Goal: Task Accomplishment & Management: Use online tool/utility

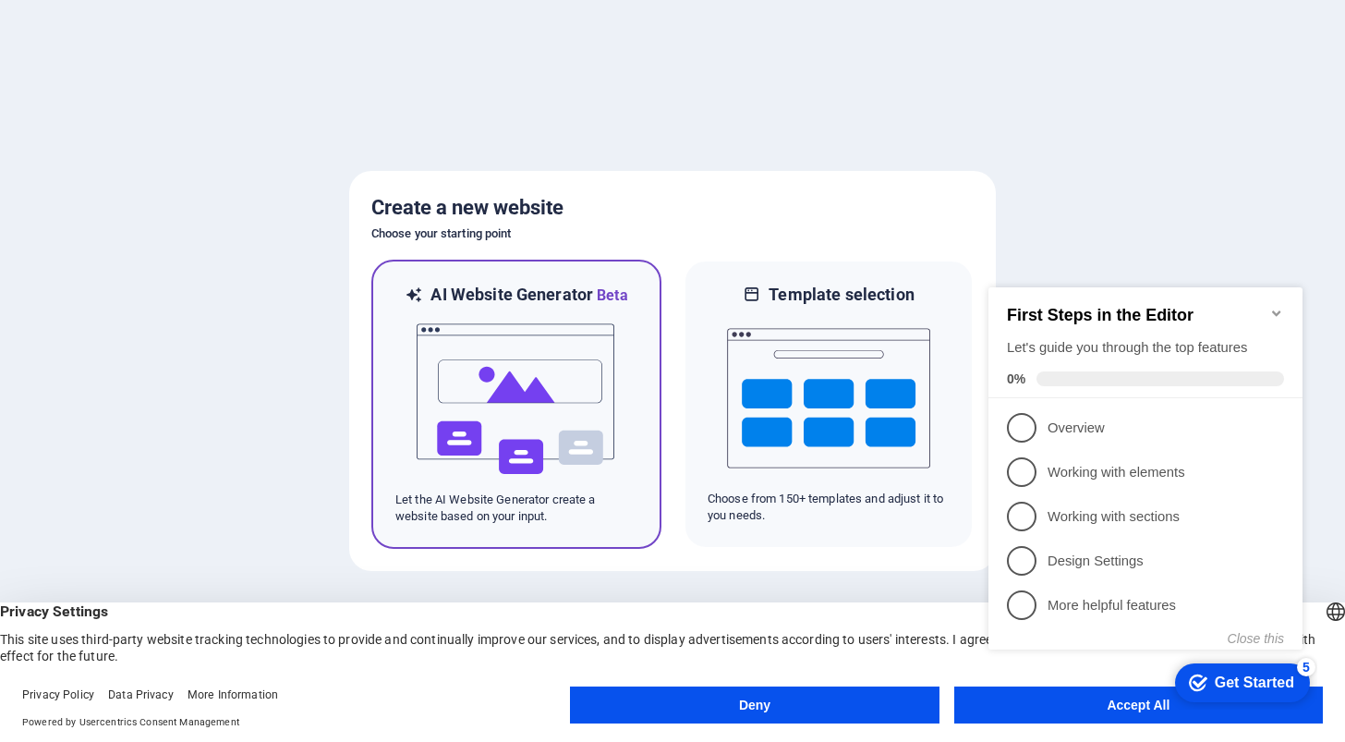
click at [531, 392] on img at bounding box center [516, 399] width 203 height 185
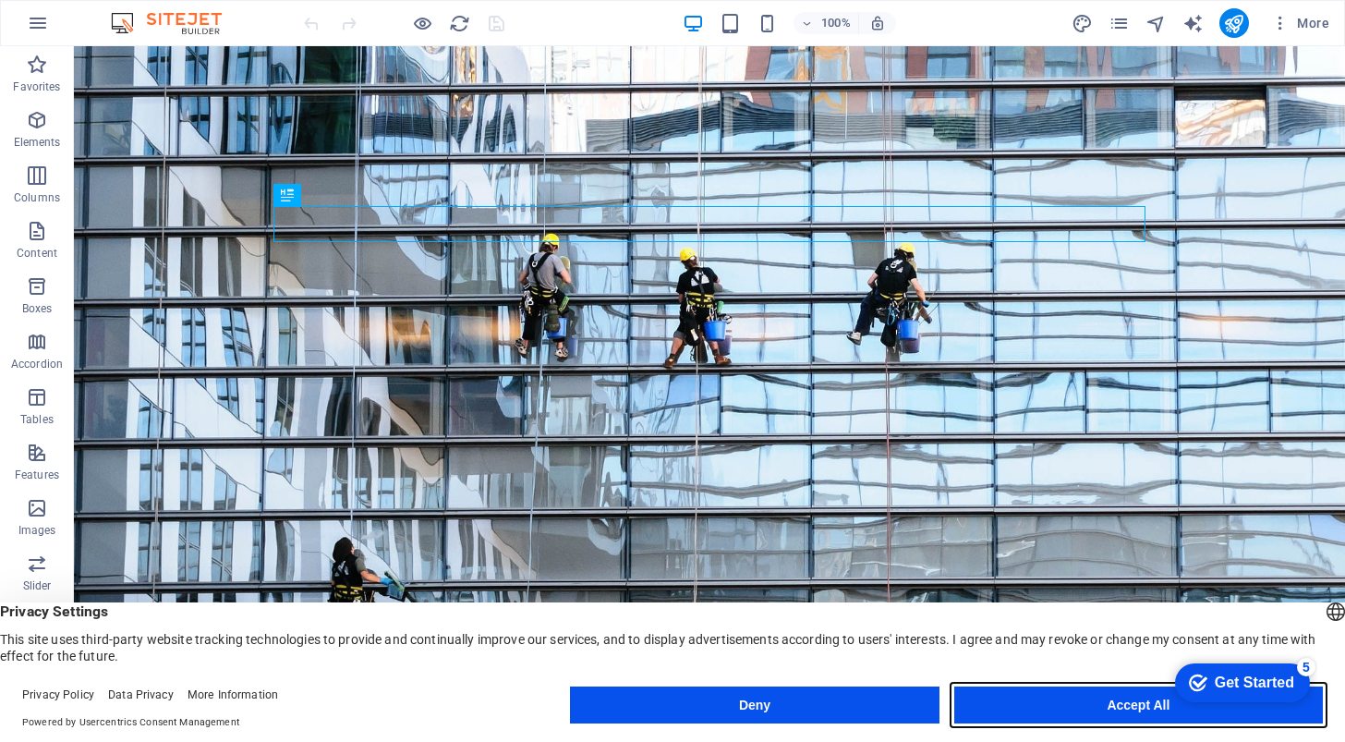
click at [1119, 702] on button "Accept All" at bounding box center [1138, 704] width 369 height 37
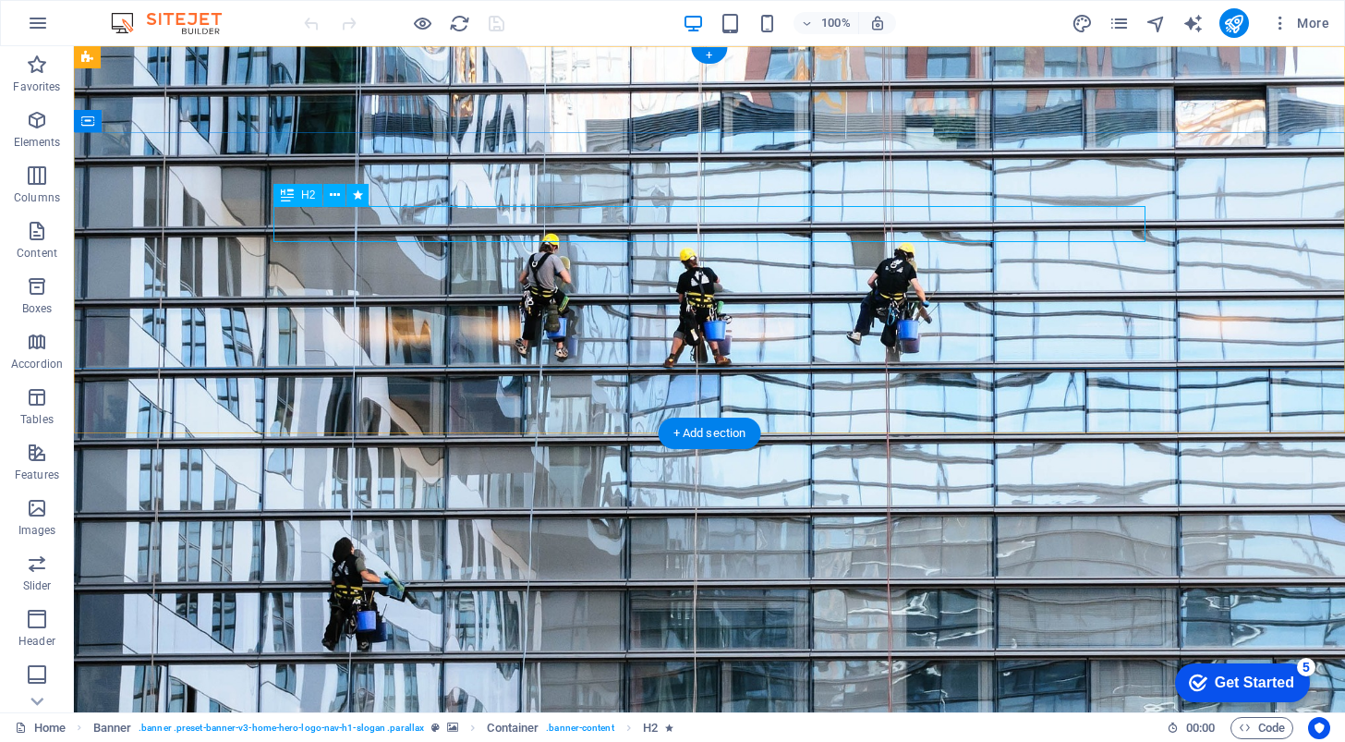
click at [394, 658] on div "[DOMAIN_NAME]" at bounding box center [709, 686] width 872 height 56
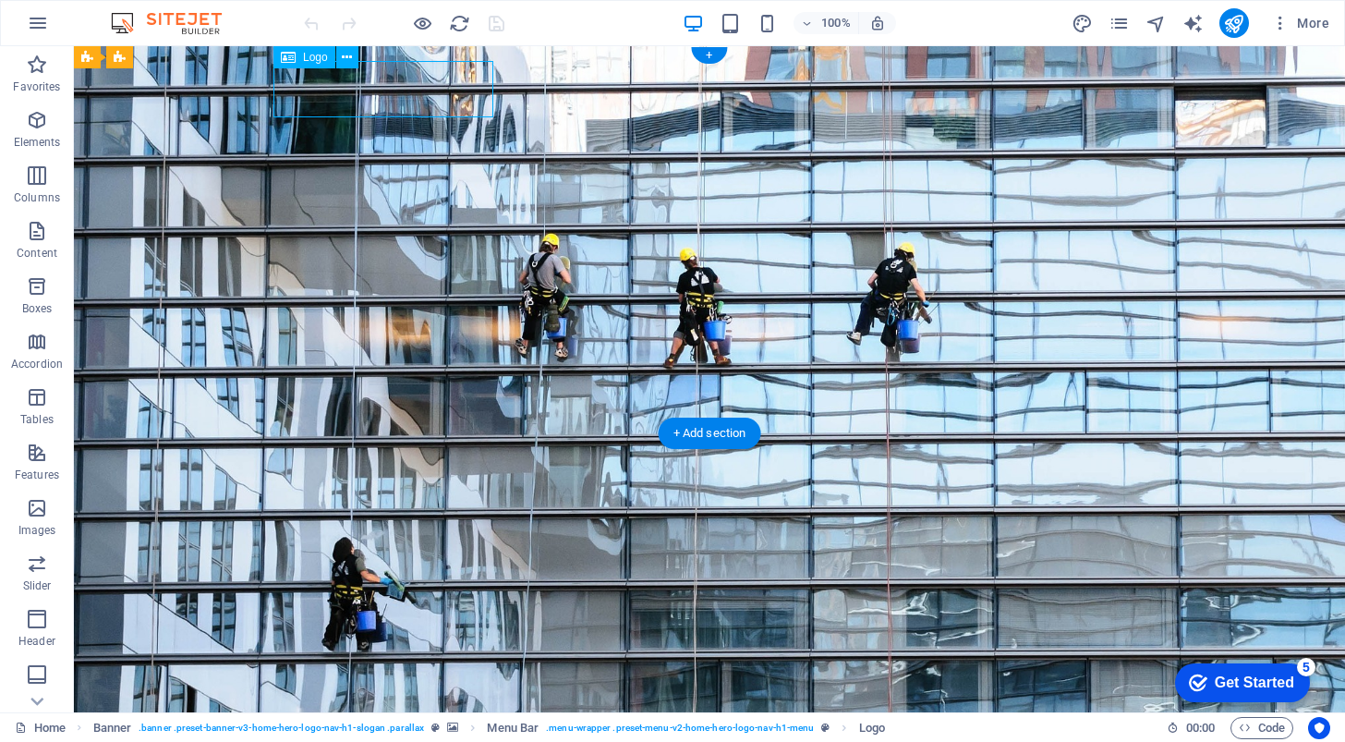
click at [394, 658] on div "[DOMAIN_NAME]" at bounding box center [709, 686] width 872 height 56
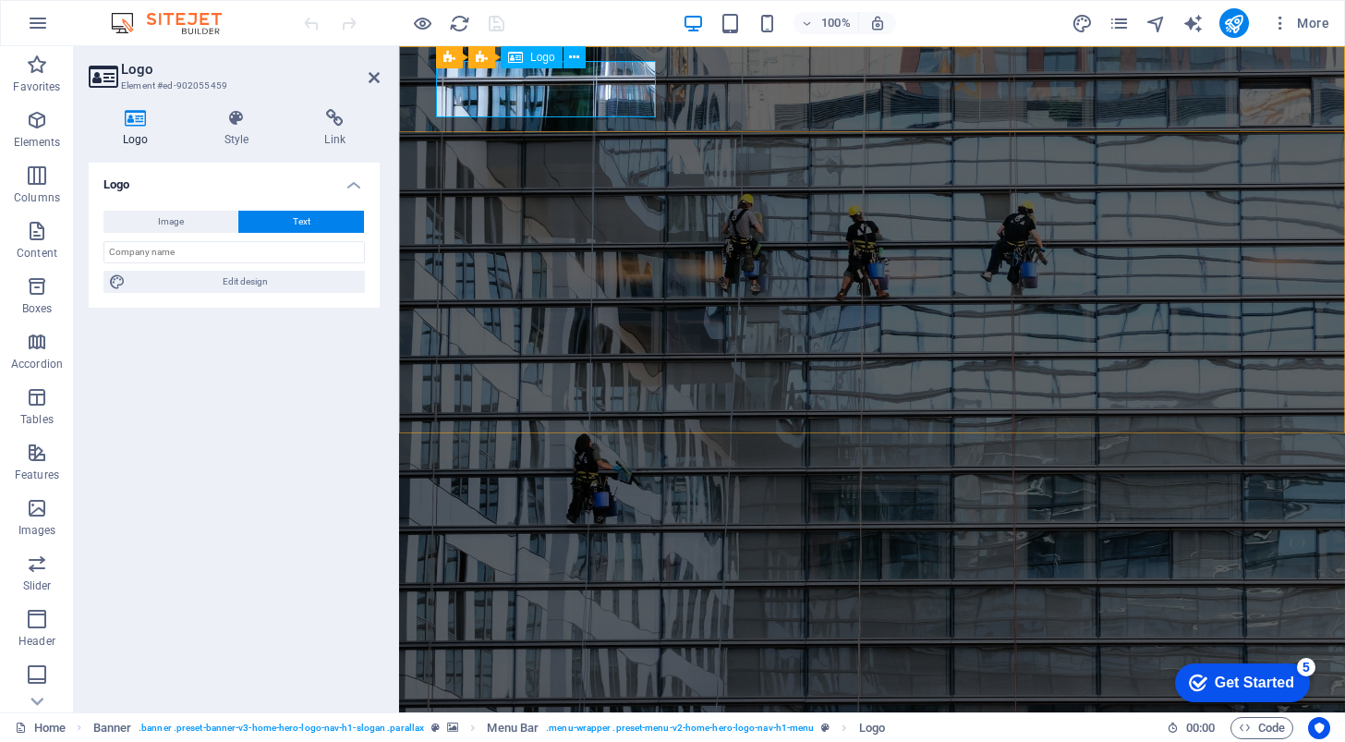
click at [607, 658] on div "[DOMAIN_NAME]" at bounding box center [872, 686] width 872 height 56
click at [611, 658] on div "[DOMAIN_NAME]" at bounding box center [872, 686] width 872 height 56
click at [574, 61] on icon at bounding box center [574, 57] width 10 height 19
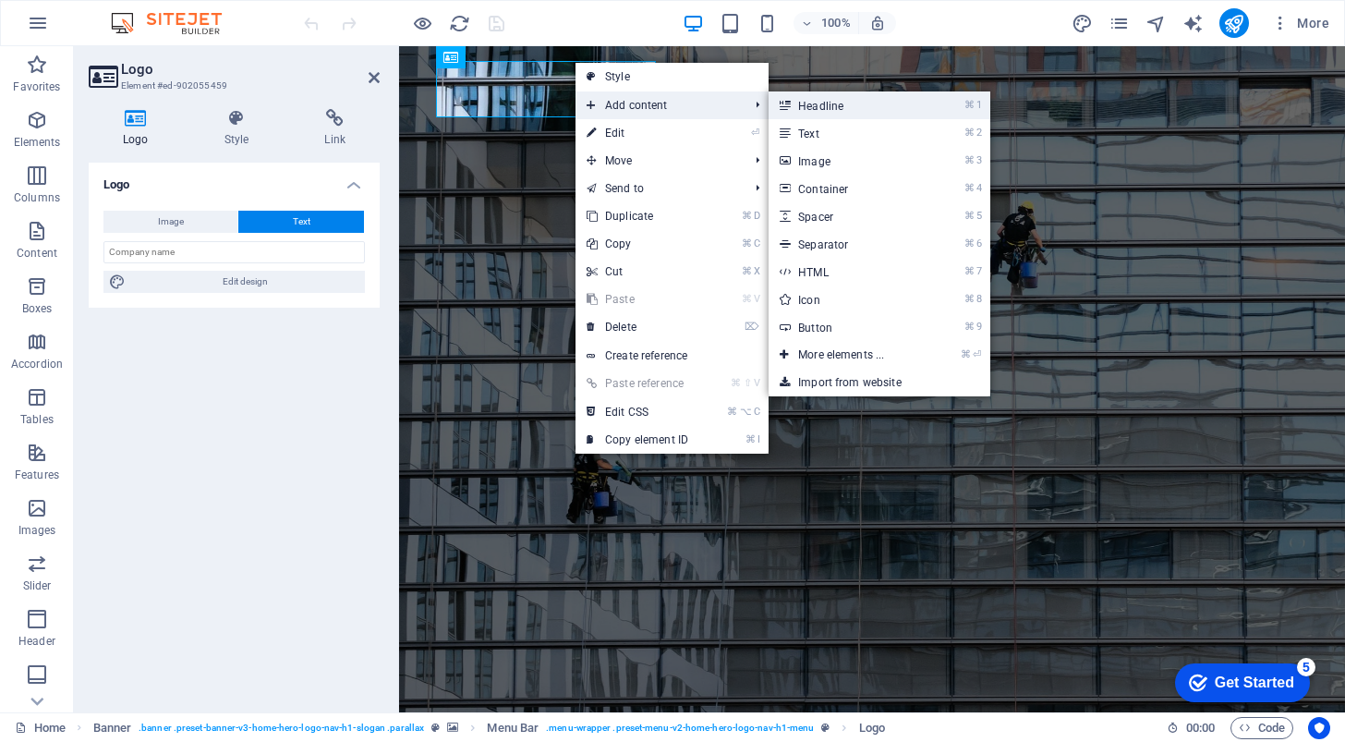
click at [809, 100] on link "⌘ 1 Headline" at bounding box center [845, 105] width 152 height 28
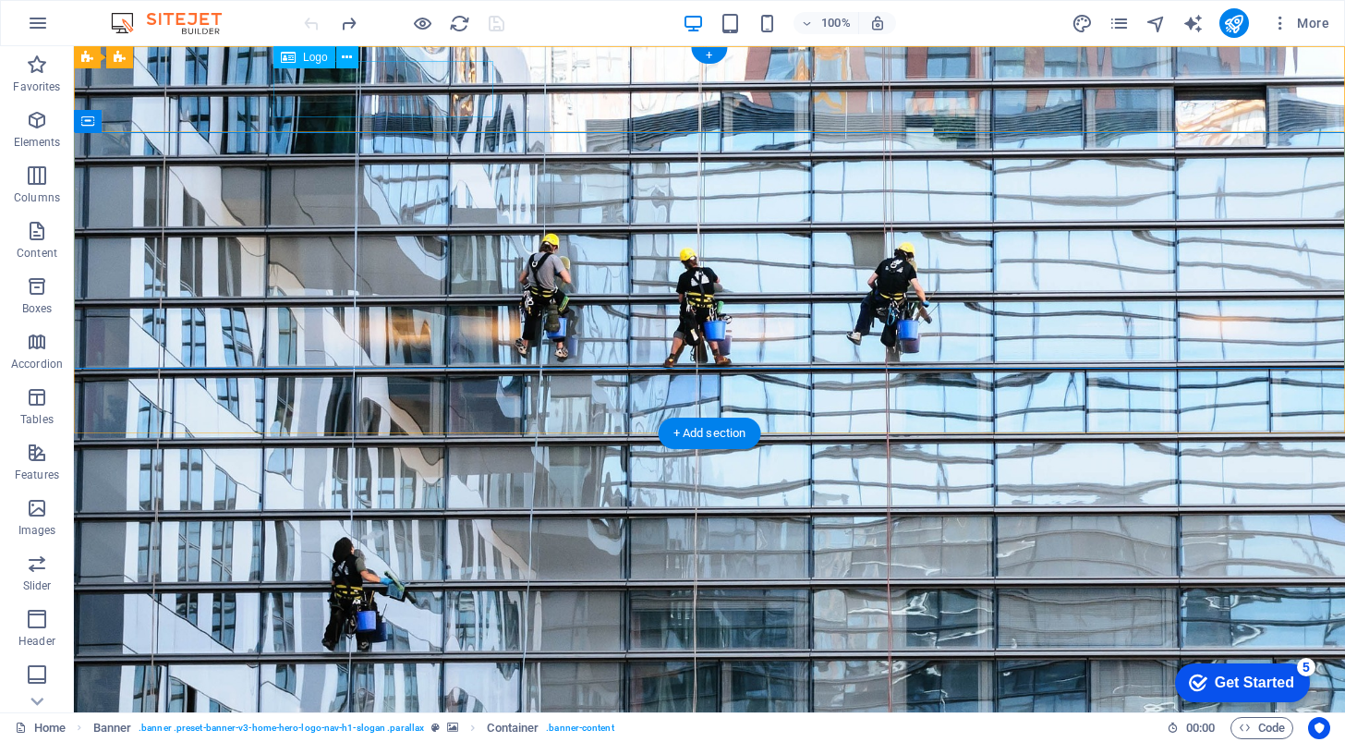
click at [377, 658] on div "[DOMAIN_NAME]" at bounding box center [709, 686] width 872 height 56
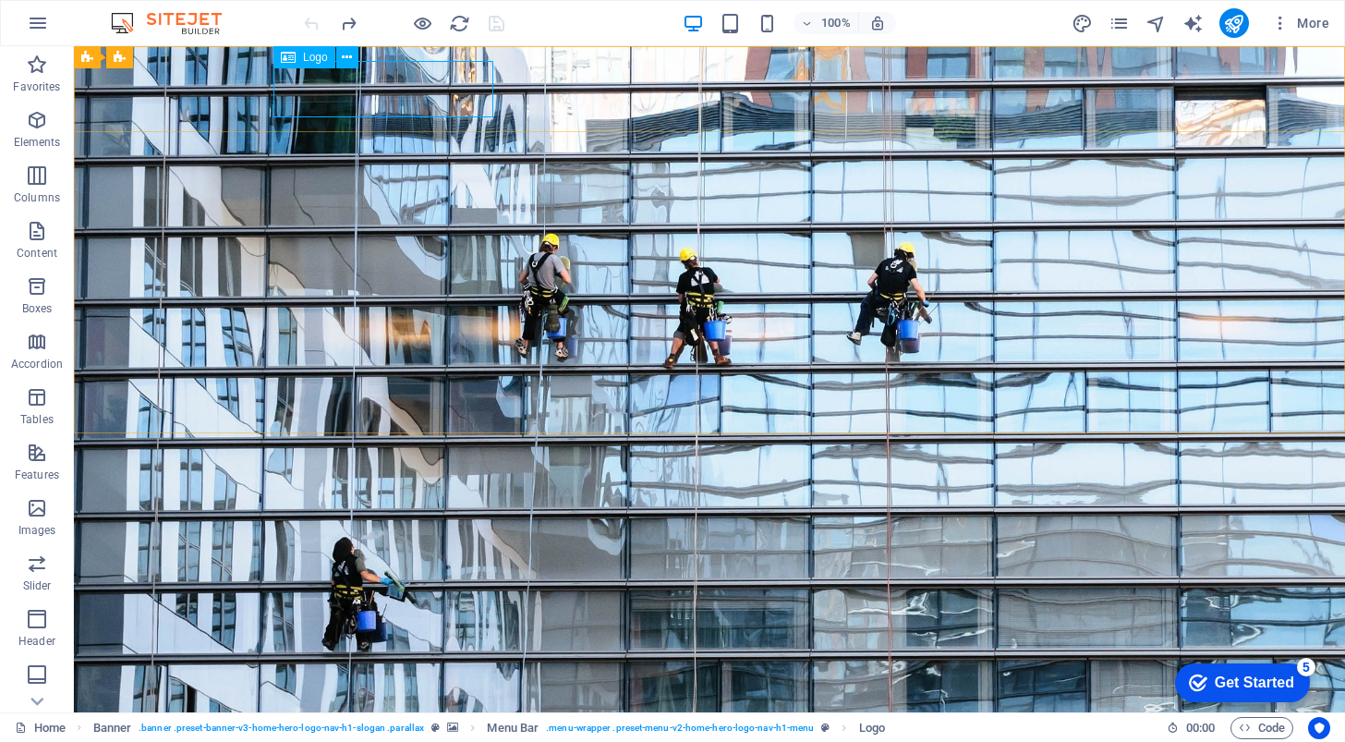
click at [308, 61] on span "Logo" at bounding box center [315, 57] width 25 height 11
click at [293, 54] on icon at bounding box center [288, 57] width 15 height 22
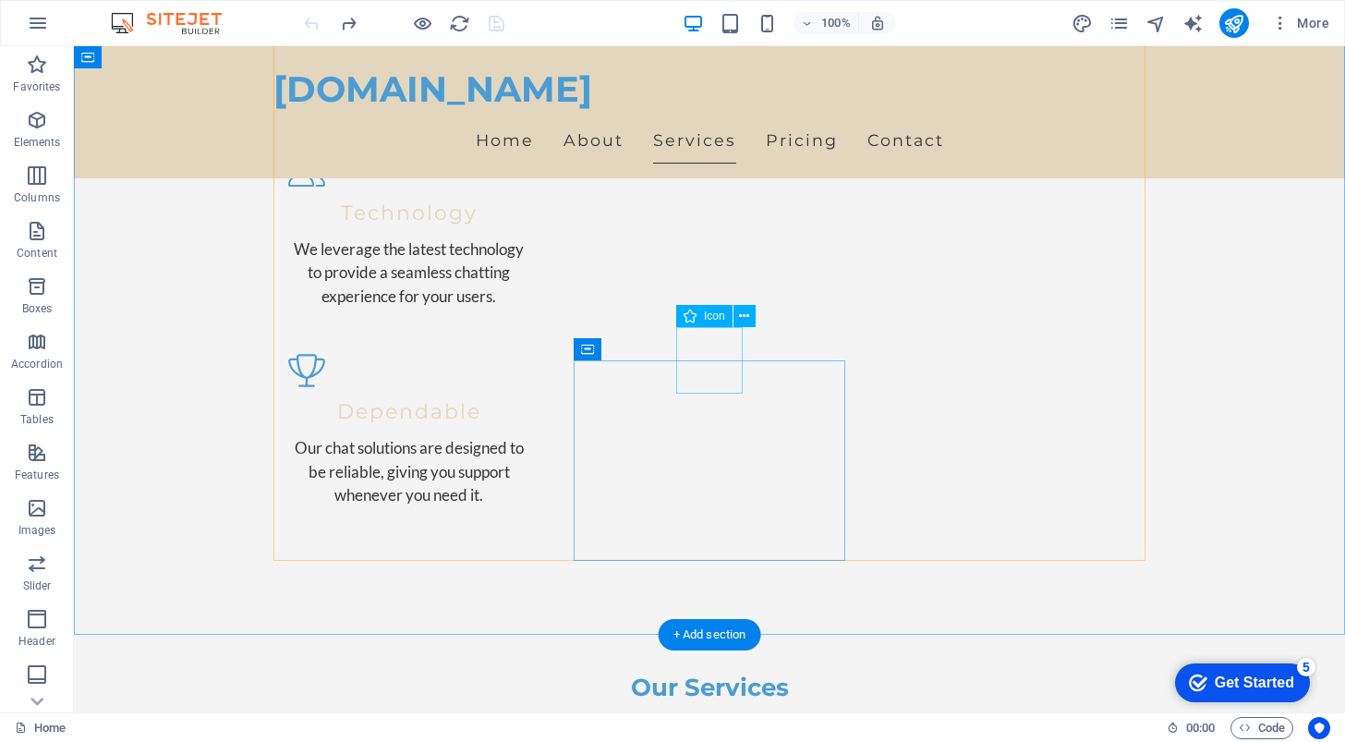
scroll to position [1686, 0]
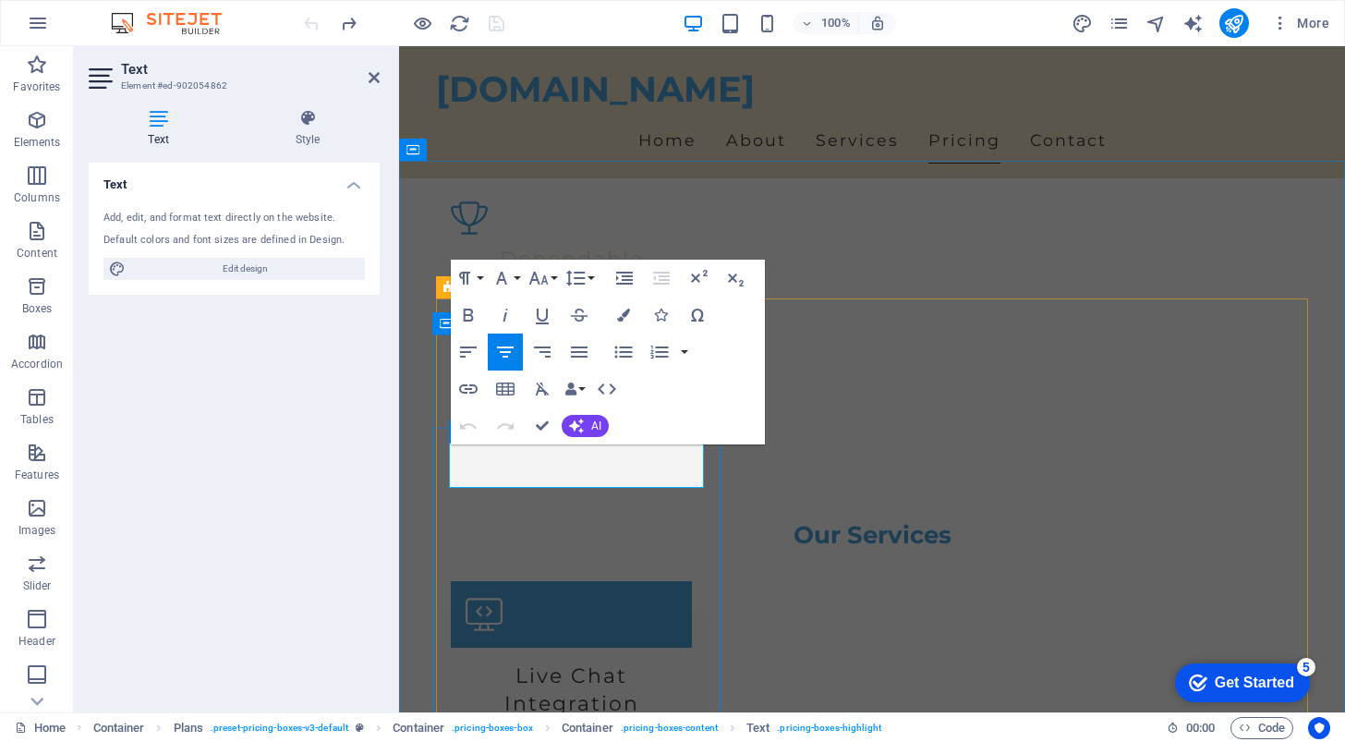
drag, startPoint x: 552, startPoint y: 466, endPoint x: 524, endPoint y: 469, distance: 28.9
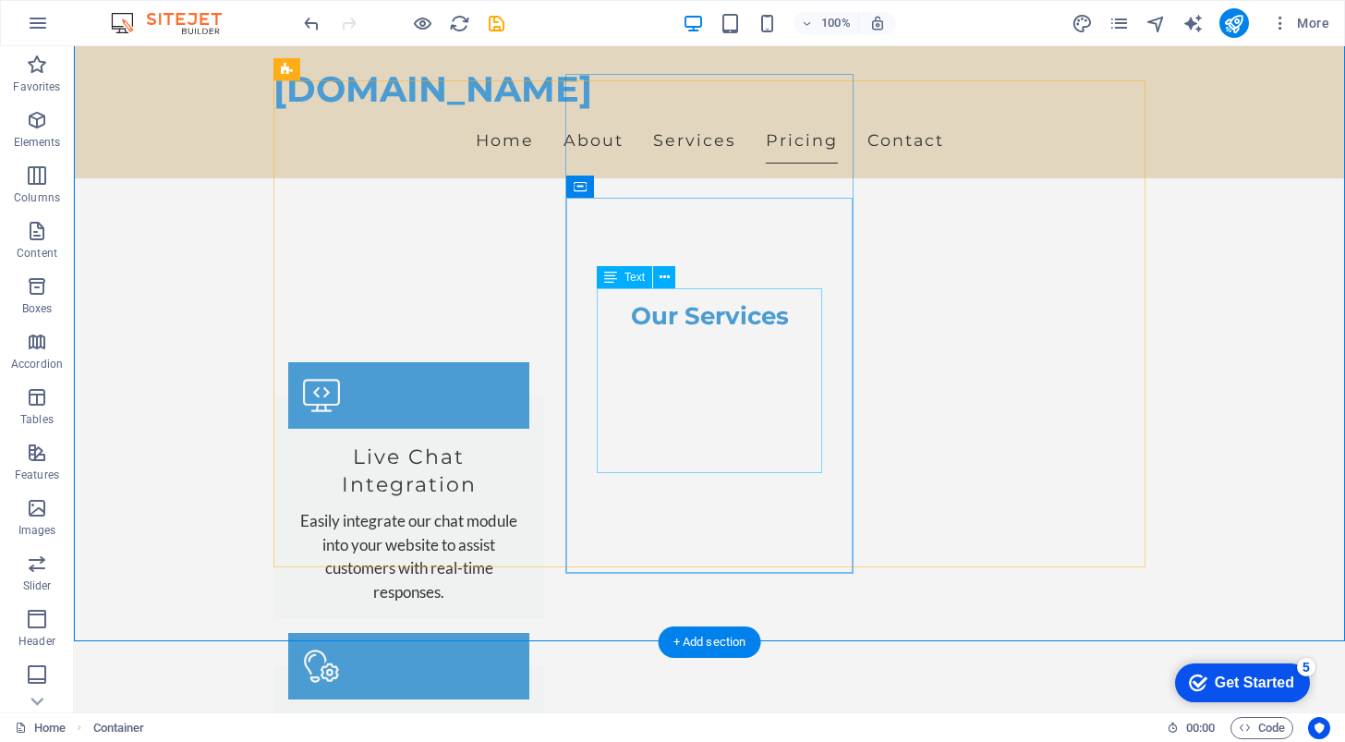
scroll to position [1923, 0]
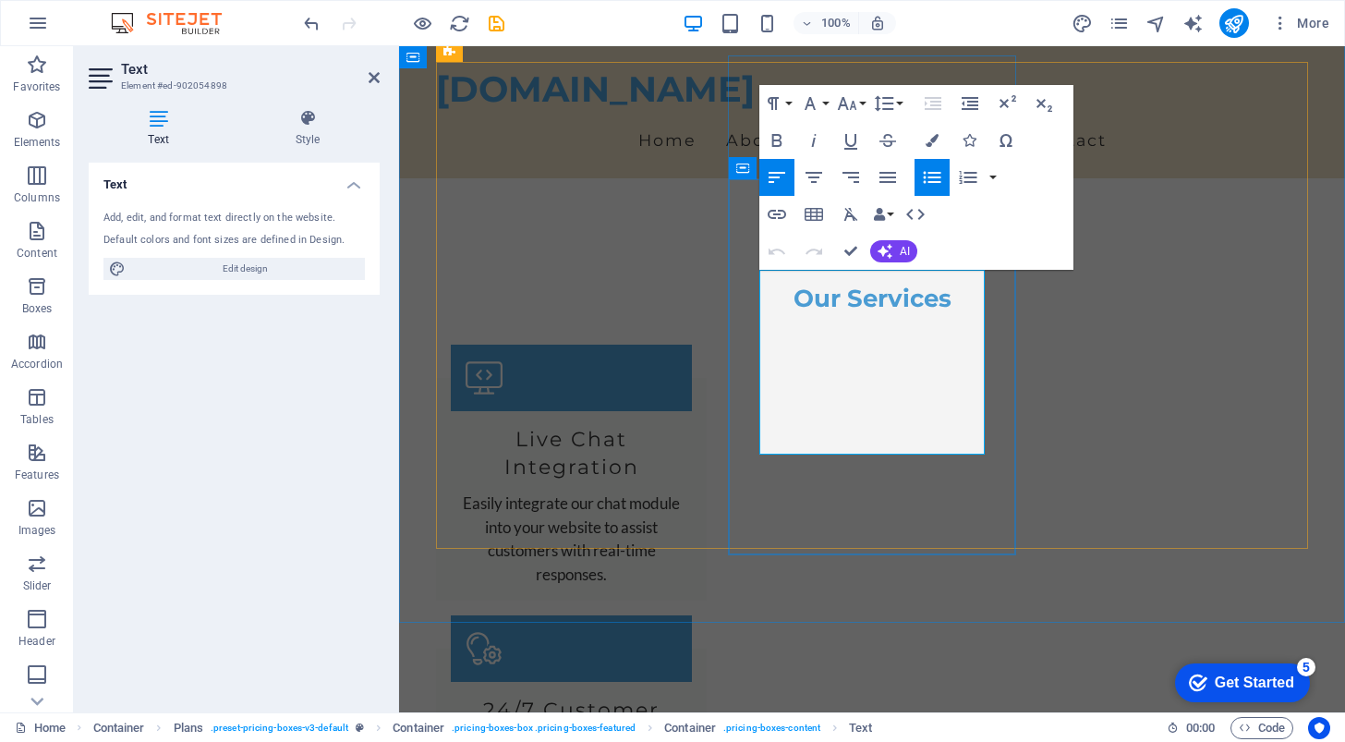
drag, startPoint x: 836, startPoint y: 333, endPoint x: 764, endPoint y: 332, distance: 72.1
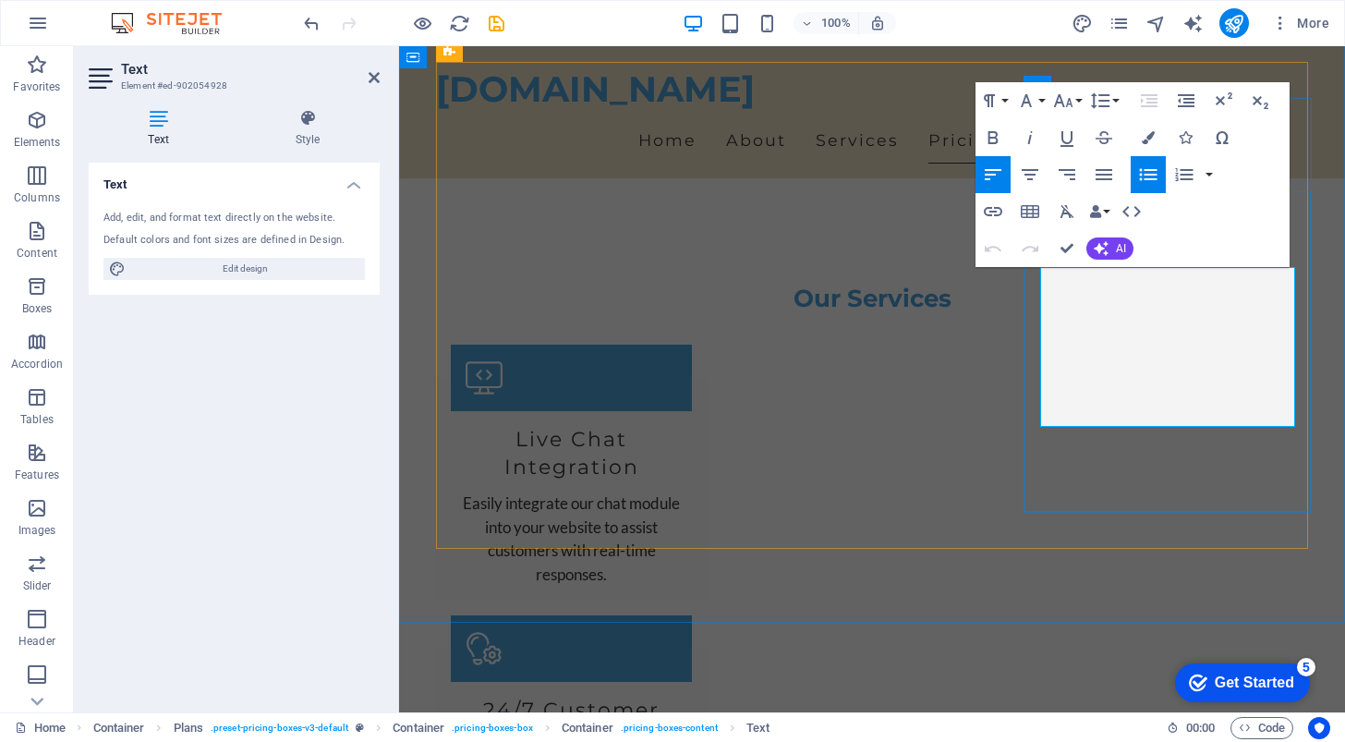
copy li "Unlimited chats"
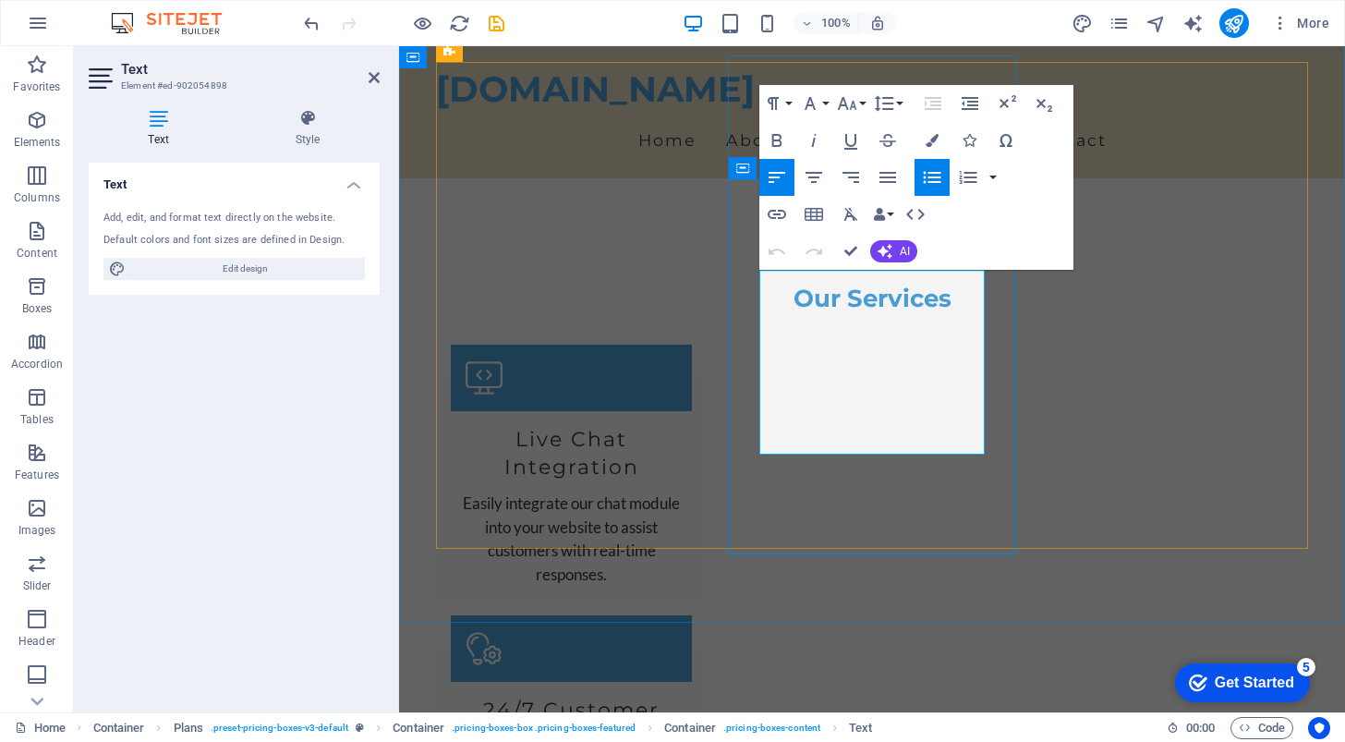
copy li "Customizable chat widget"
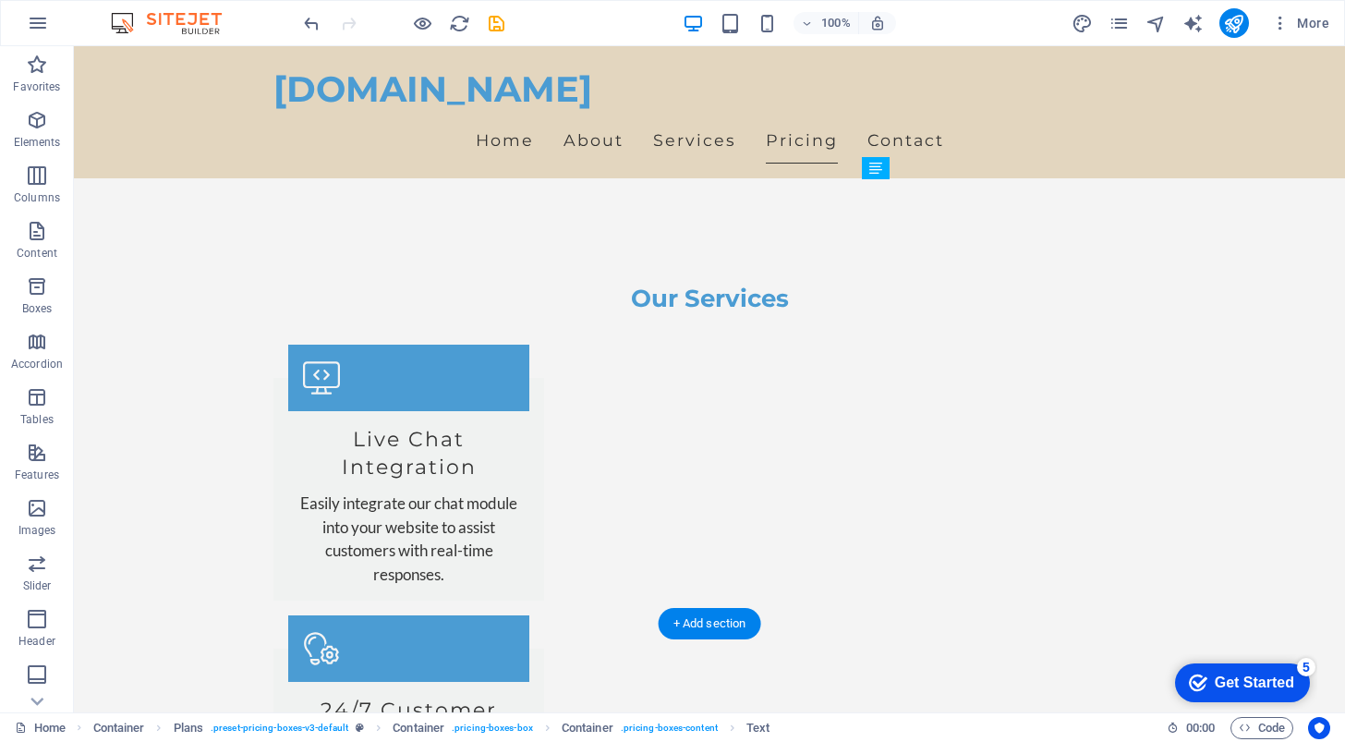
drag, startPoint x: 996, startPoint y: 452, endPoint x: 996, endPoint y: 427, distance: 24.9
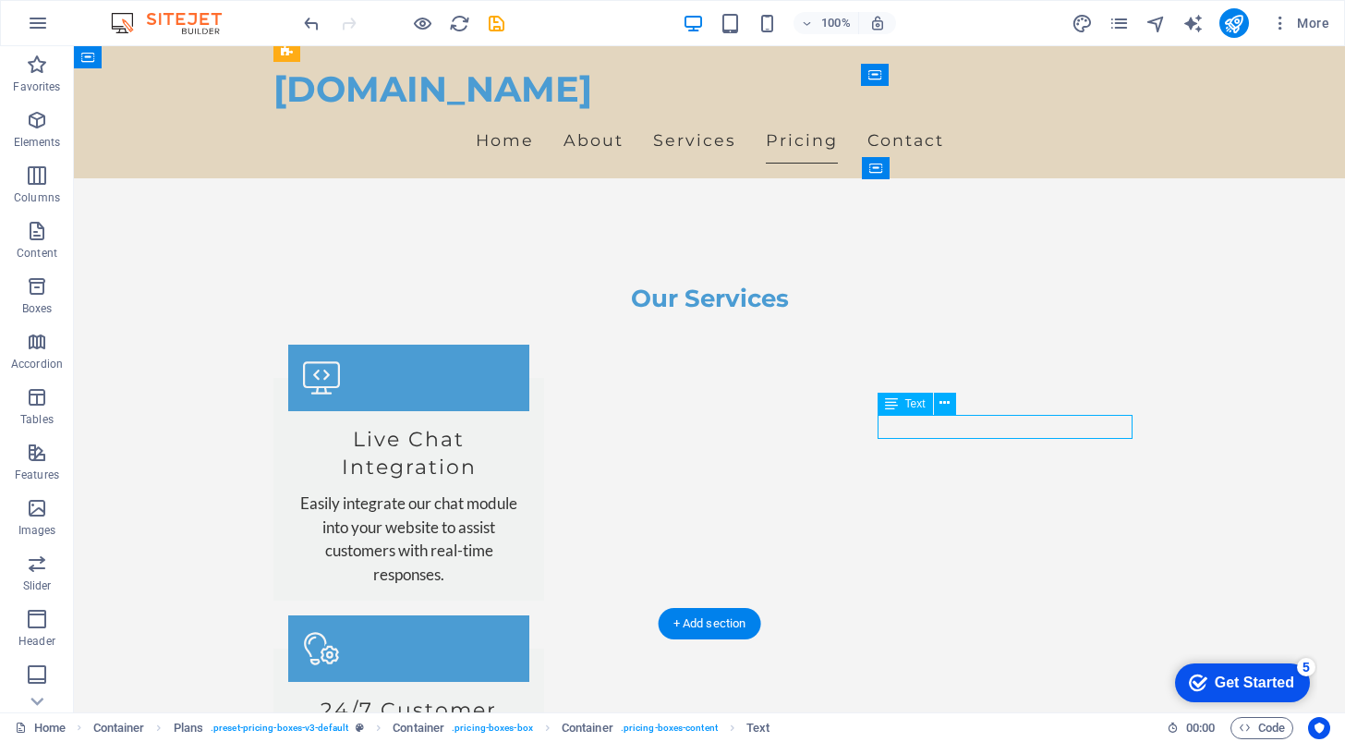
drag, startPoint x: 1021, startPoint y: 431, endPoint x: 1050, endPoint y: 432, distance: 28.7
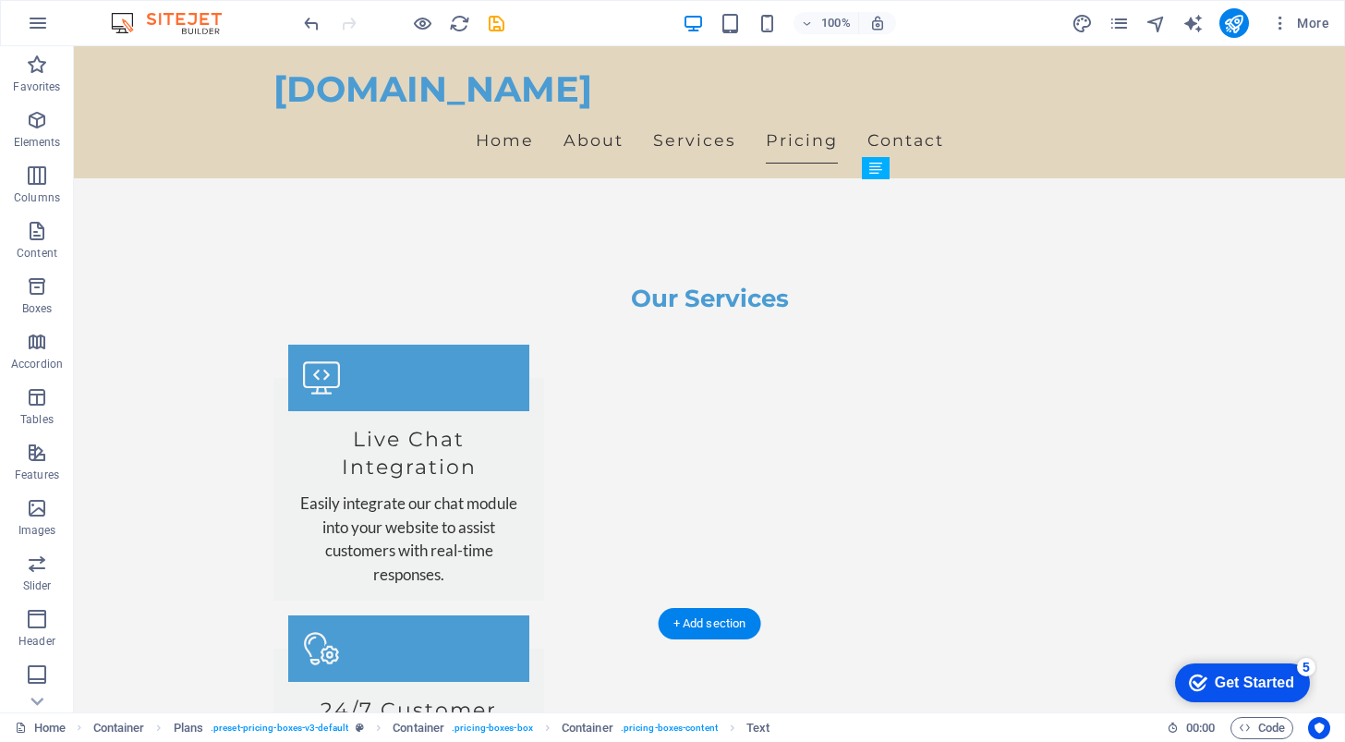
drag, startPoint x: 1035, startPoint y: 455, endPoint x: 1058, endPoint y: 425, distance: 38.2
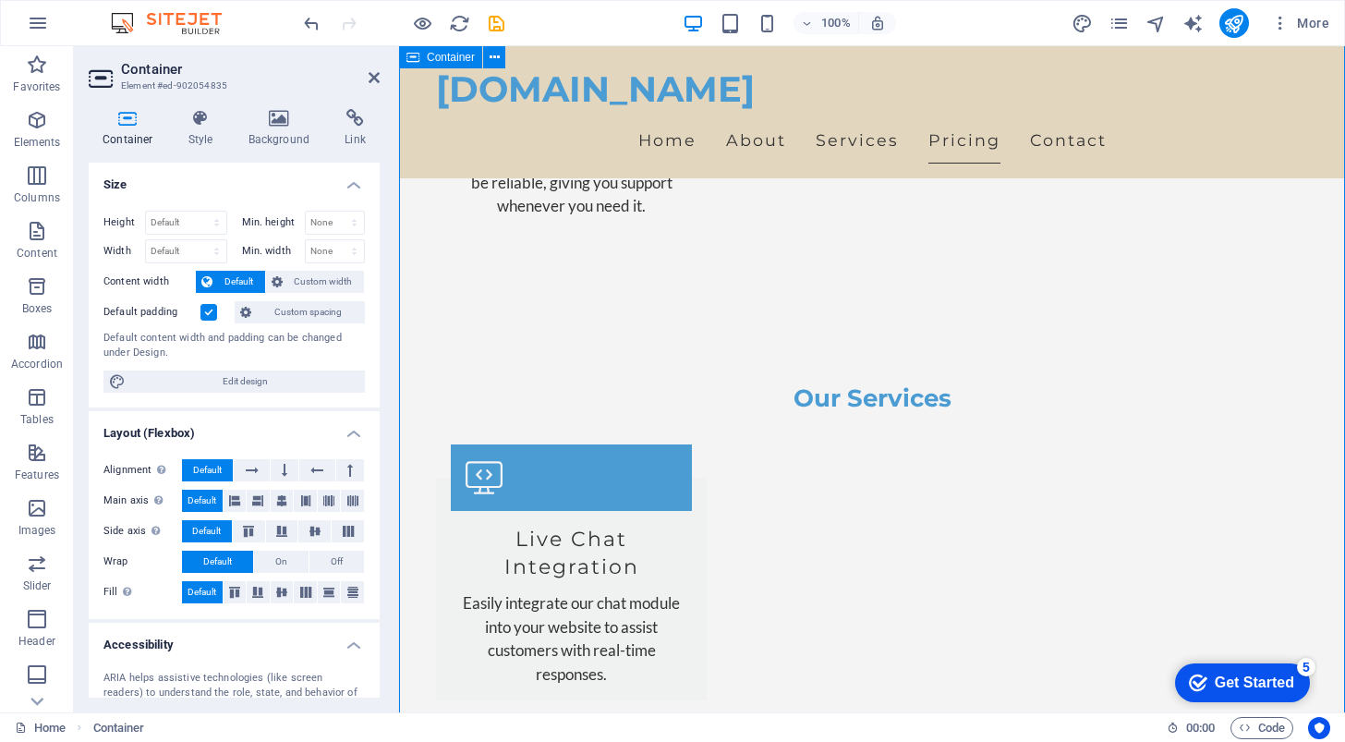
scroll to position [1813, 0]
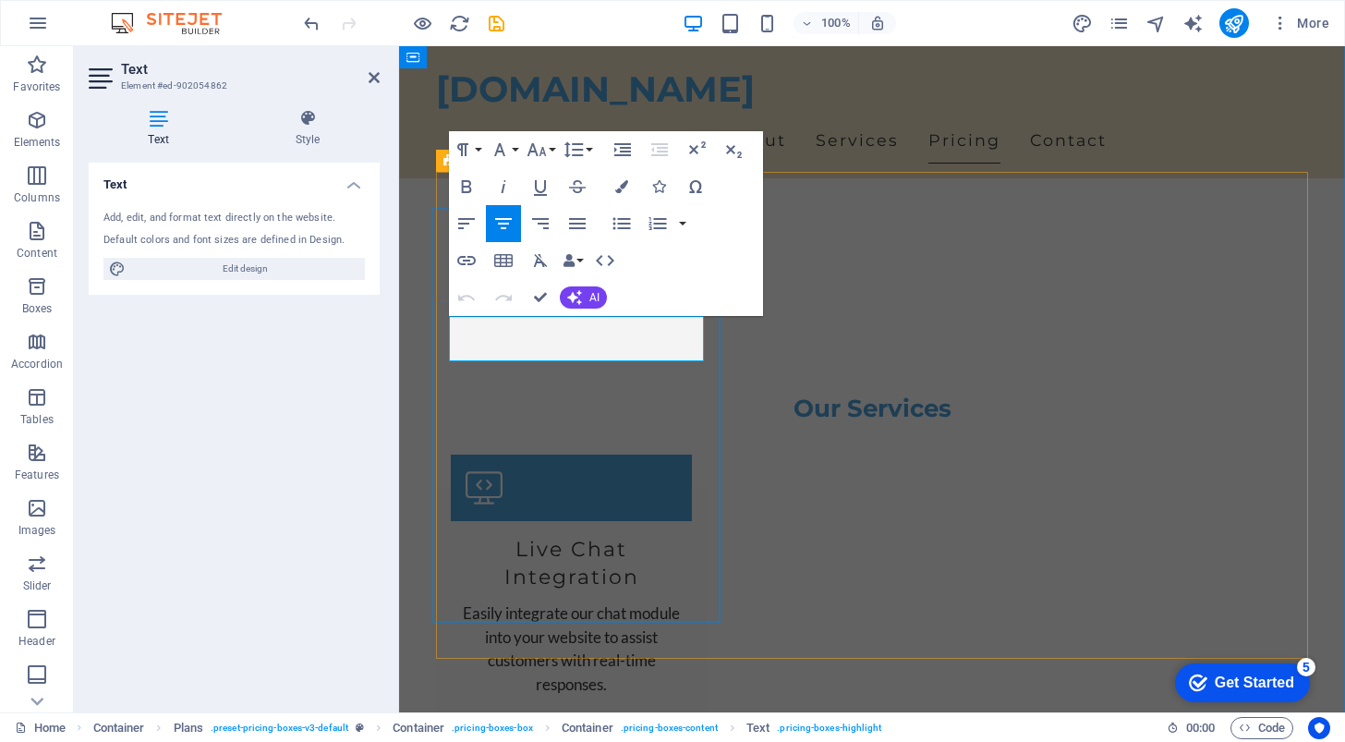
click span "€"
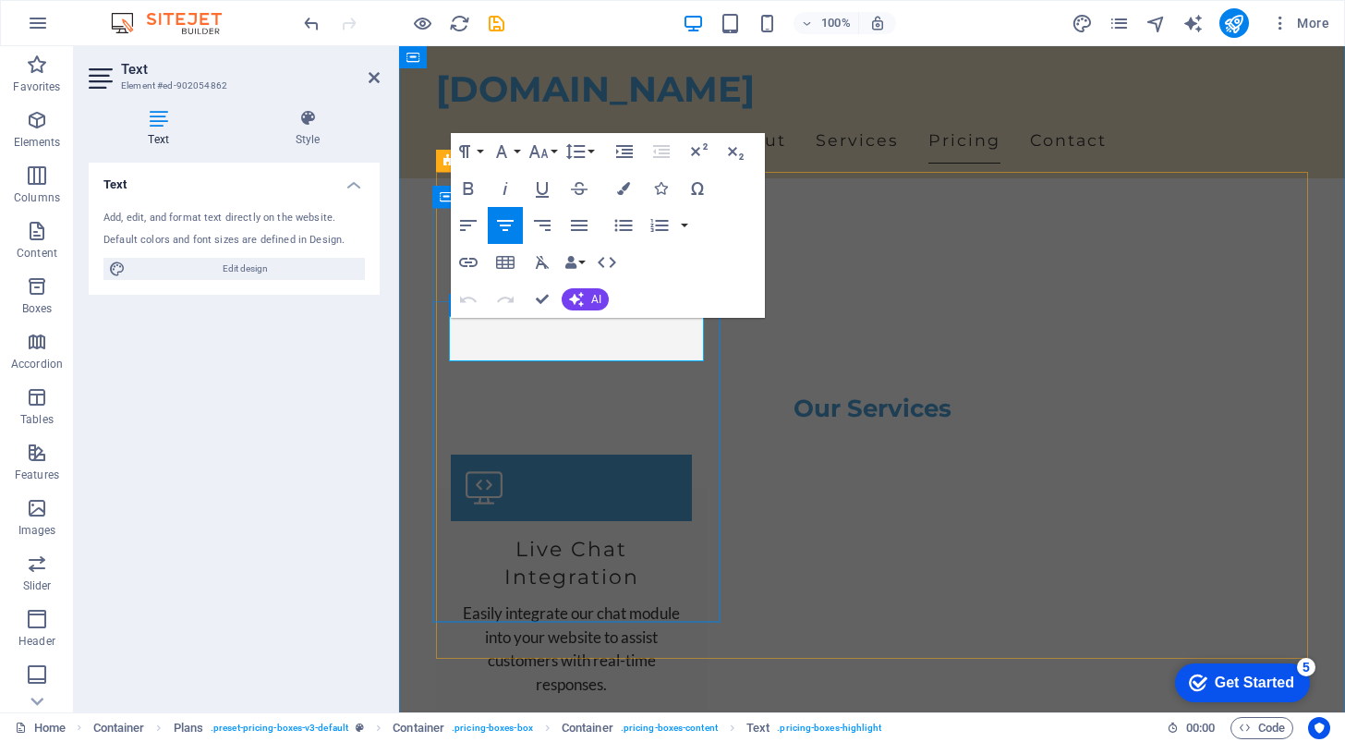
click at [583, 298] on icon "button" at bounding box center [576, 299] width 15 height 15
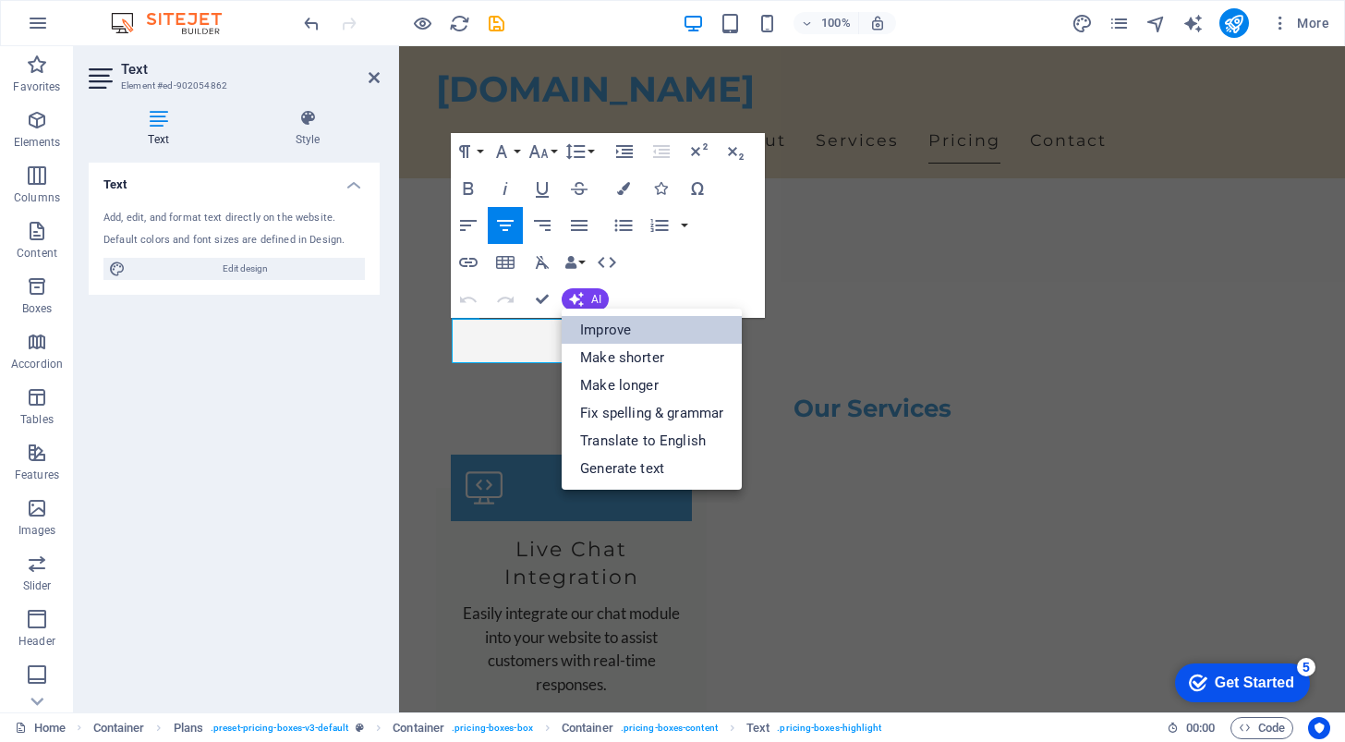
click at [618, 320] on link "Improve" at bounding box center [652, 330] width 180 height 28
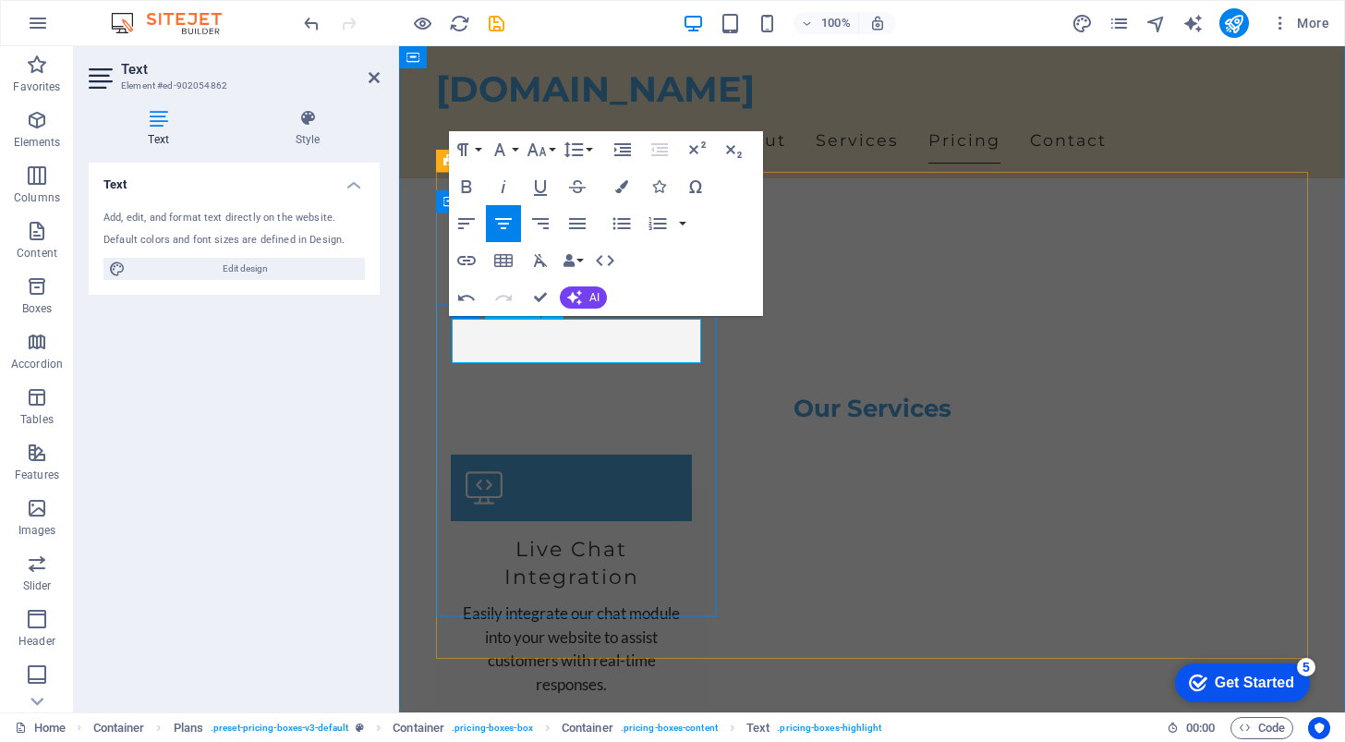
copy p "€9 per month"
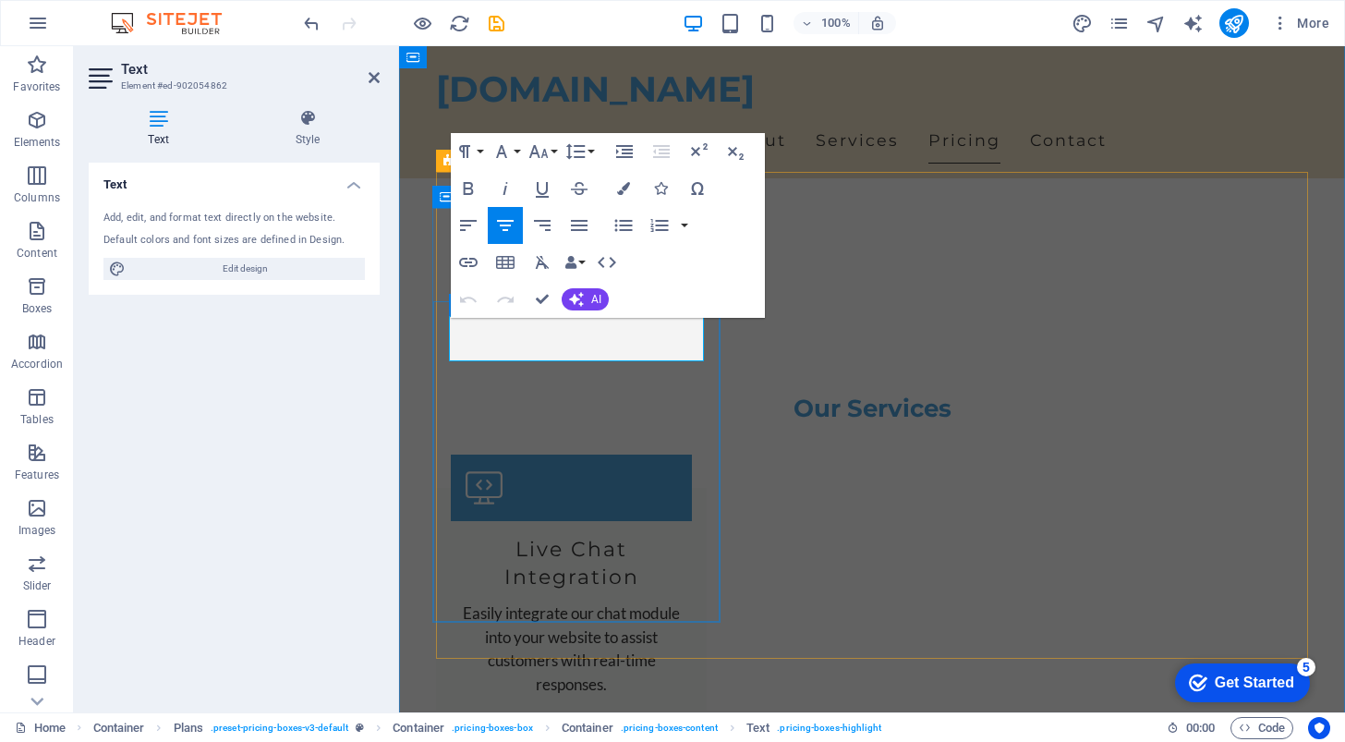
drag, startPoint x: 505, startPoint y: 336, endPoint x: 491, endPoint y: 338, distance: 14.0
copy p "€"
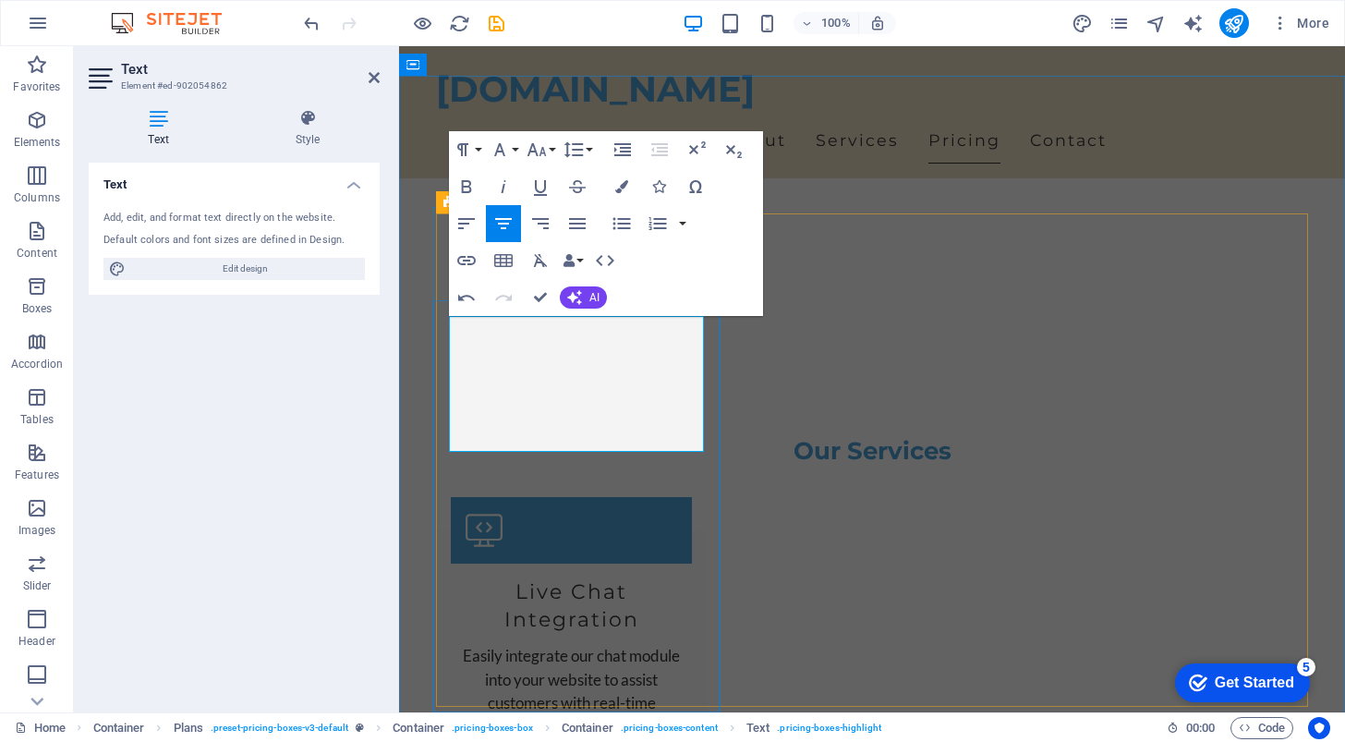
scroll to position [1790, 0]
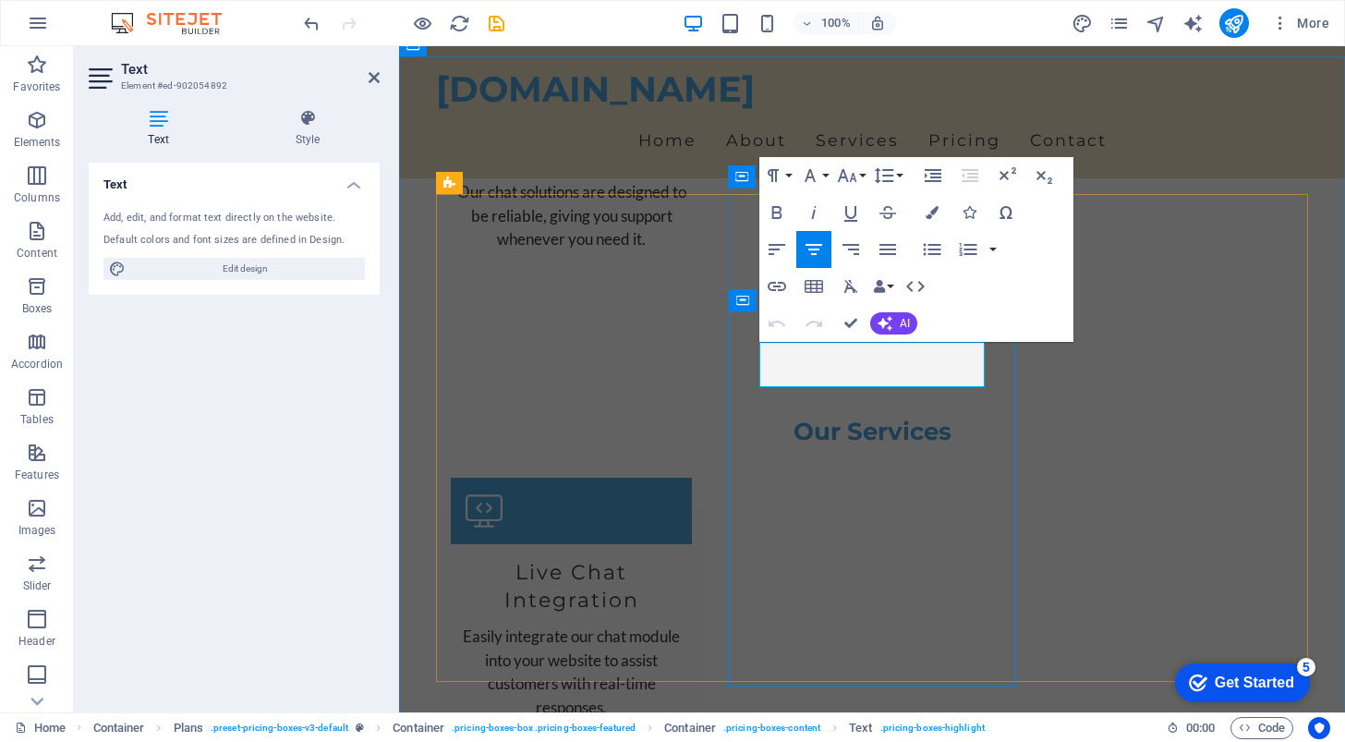
drag, startPoint x: 816, startPoint y: 362, endPoint x: 805, endPoint y: 362, distance: 11.1
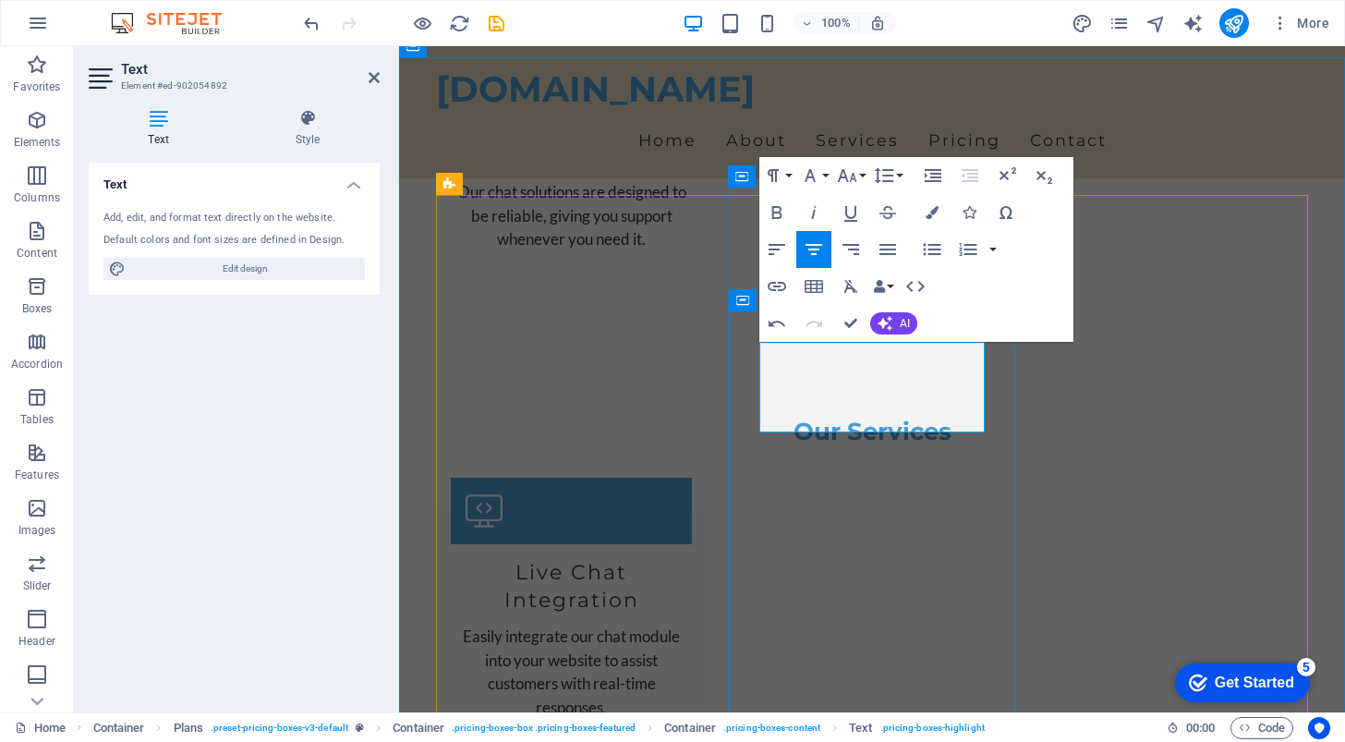
click at [1108, 370] on div "Spacer" at bounding box center [1078, 378] width 70 height 22
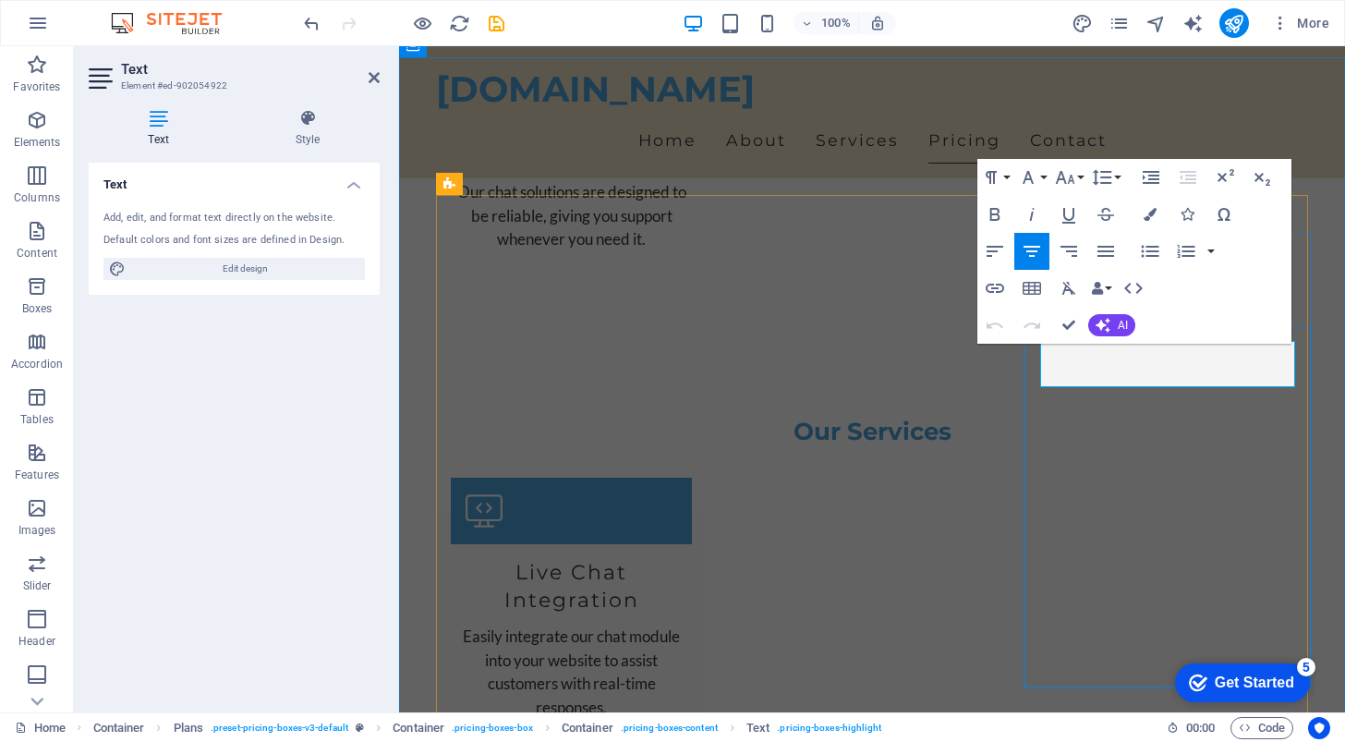
drag, startPoint x: 1140, startPoint y: 368, endPoint x: 1097, endPoint y: 373, distance: 43.8
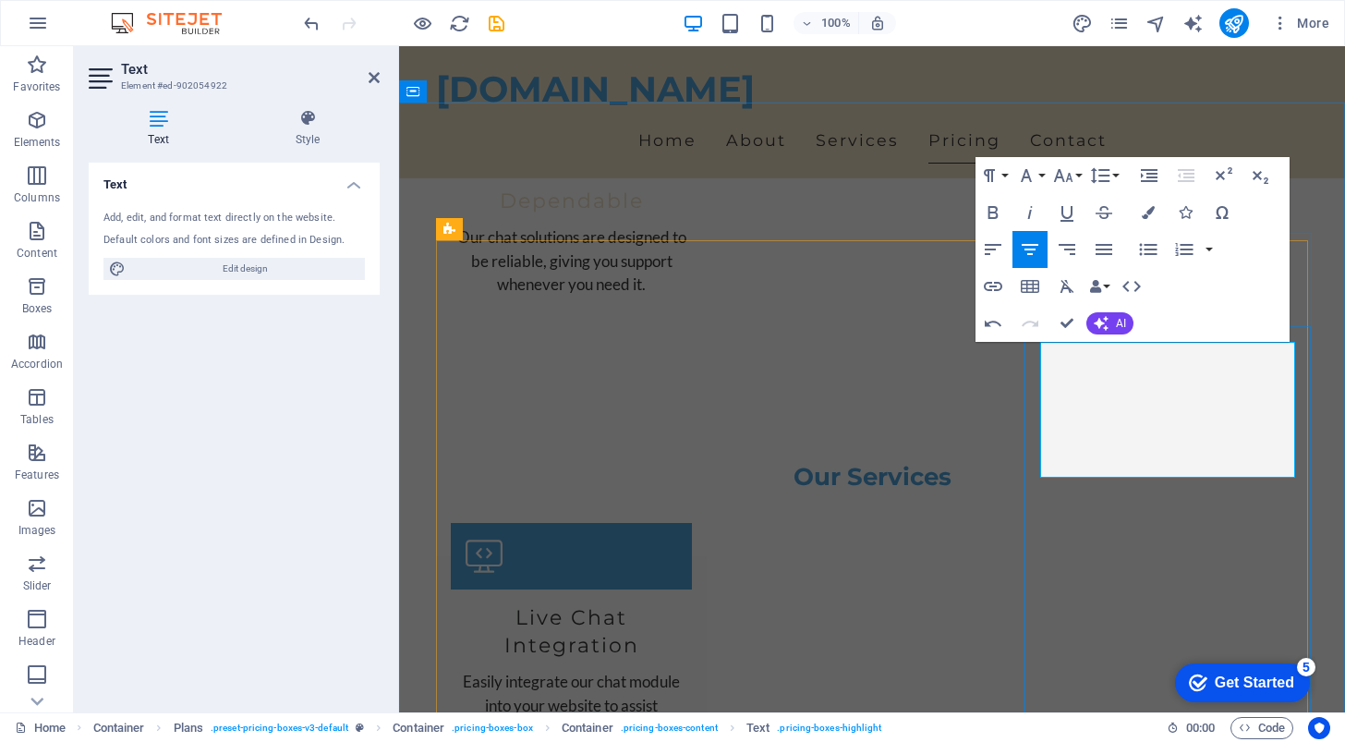
scroll to position [1766, 0]
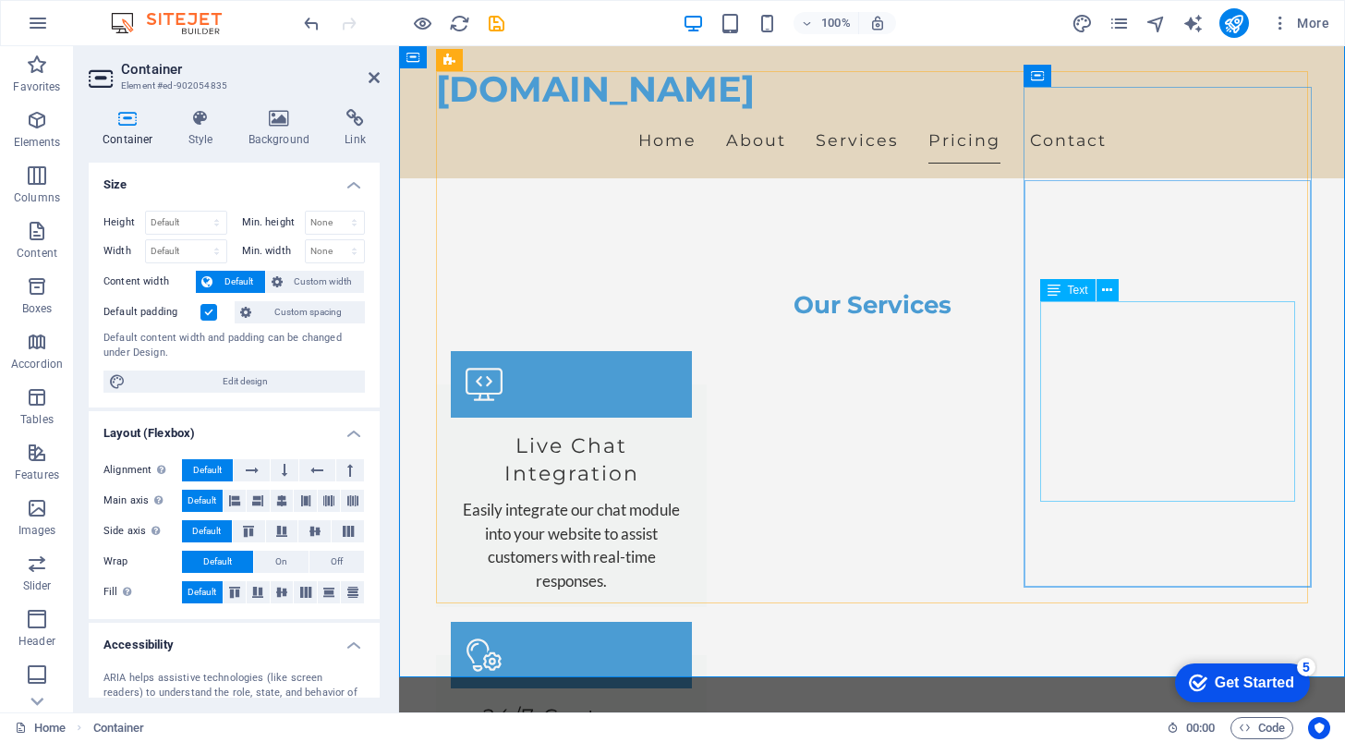
scroll to position [1917, 0]
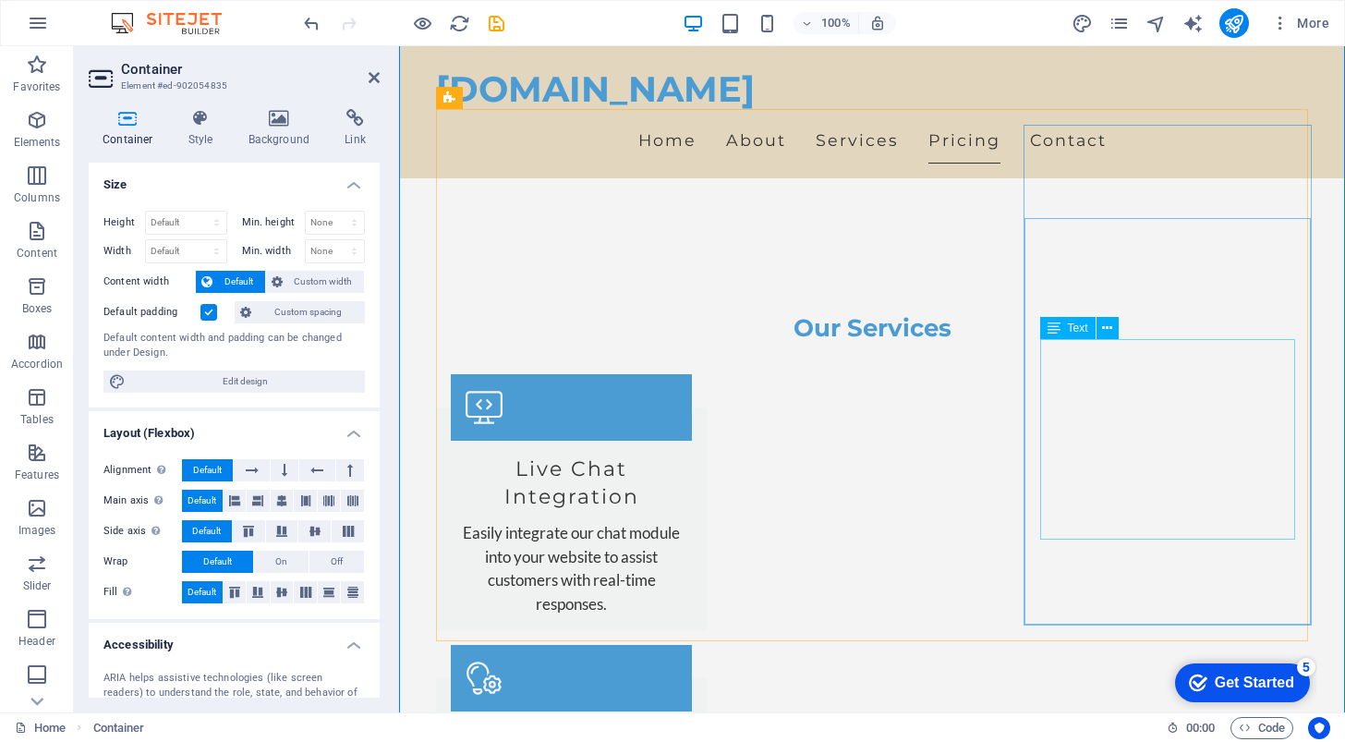
scroll to position [1909, 0]
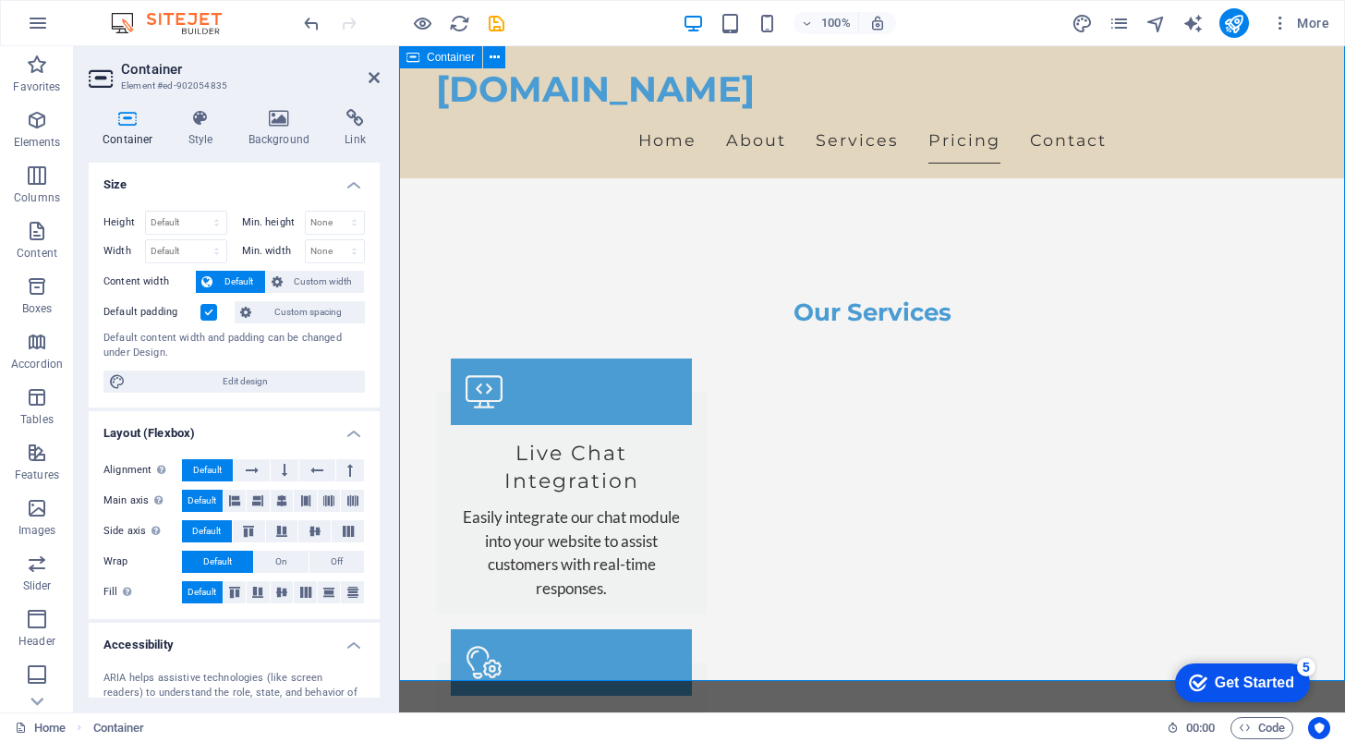
click at [1164, 117] on nav "Home About Services Pricing Contact" at bounding box center [872, 140] width 872 height 46
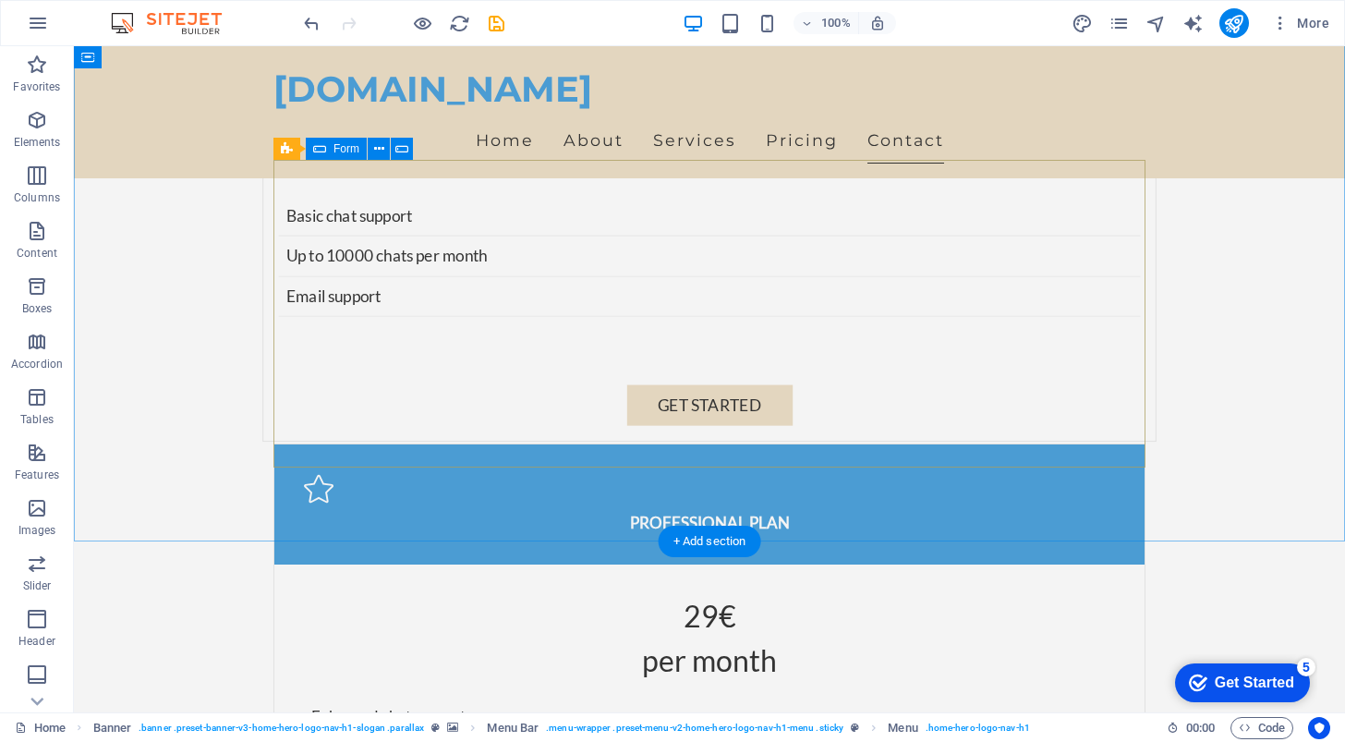
scroll to position [4069, 0]
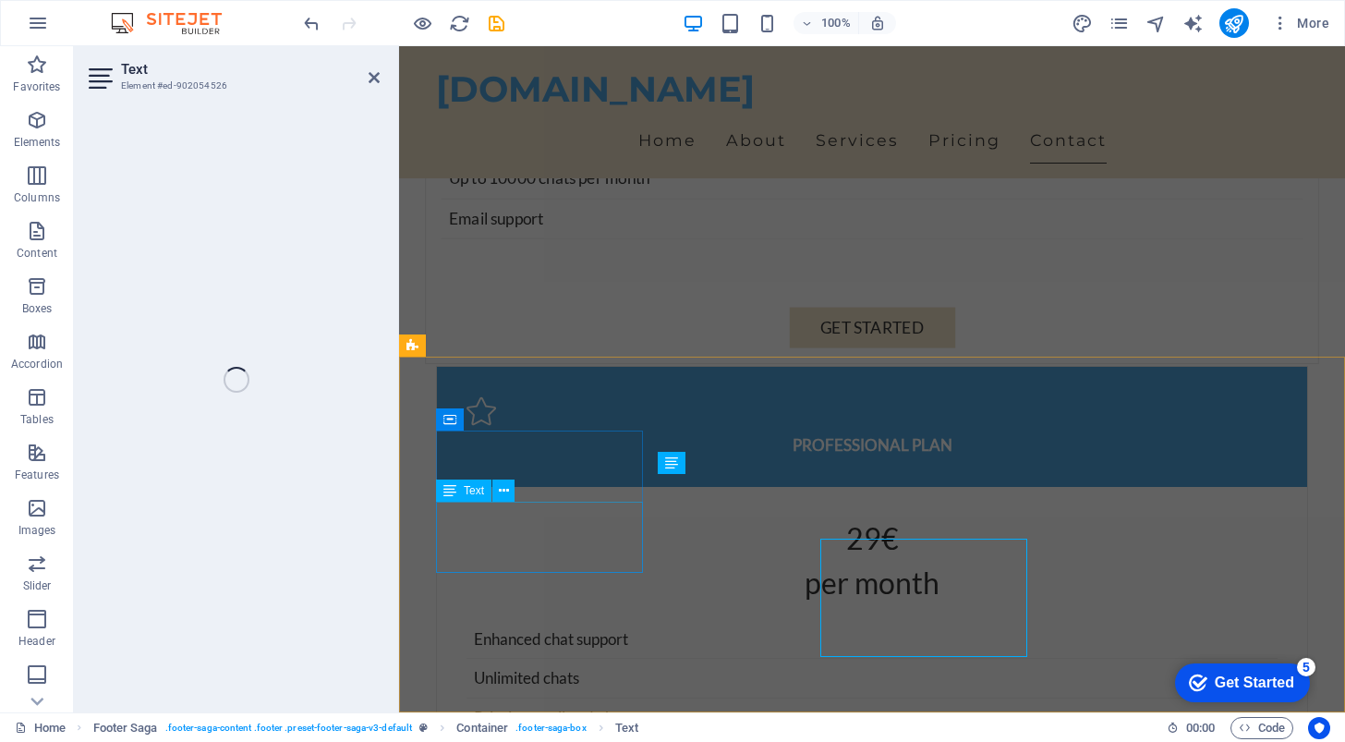
scroll to position [4003, 0]
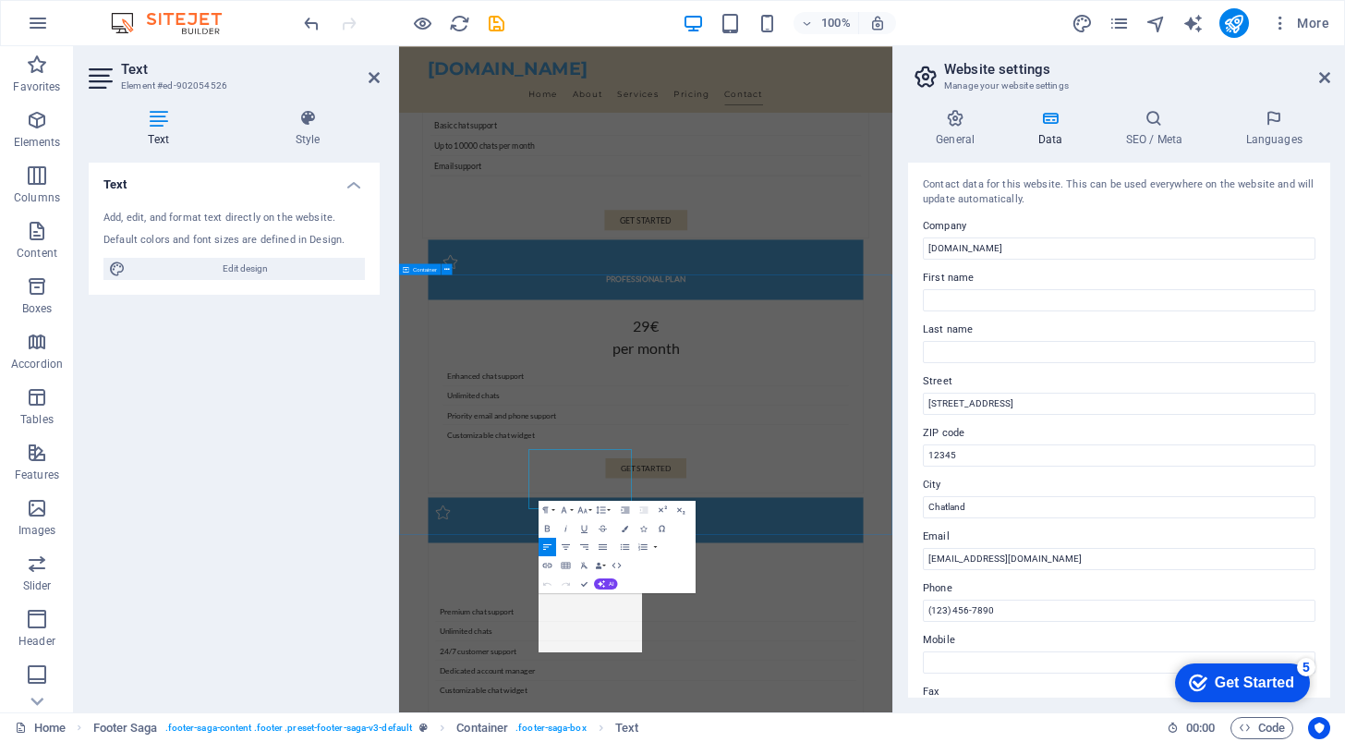
scroll to position [3625, 0]
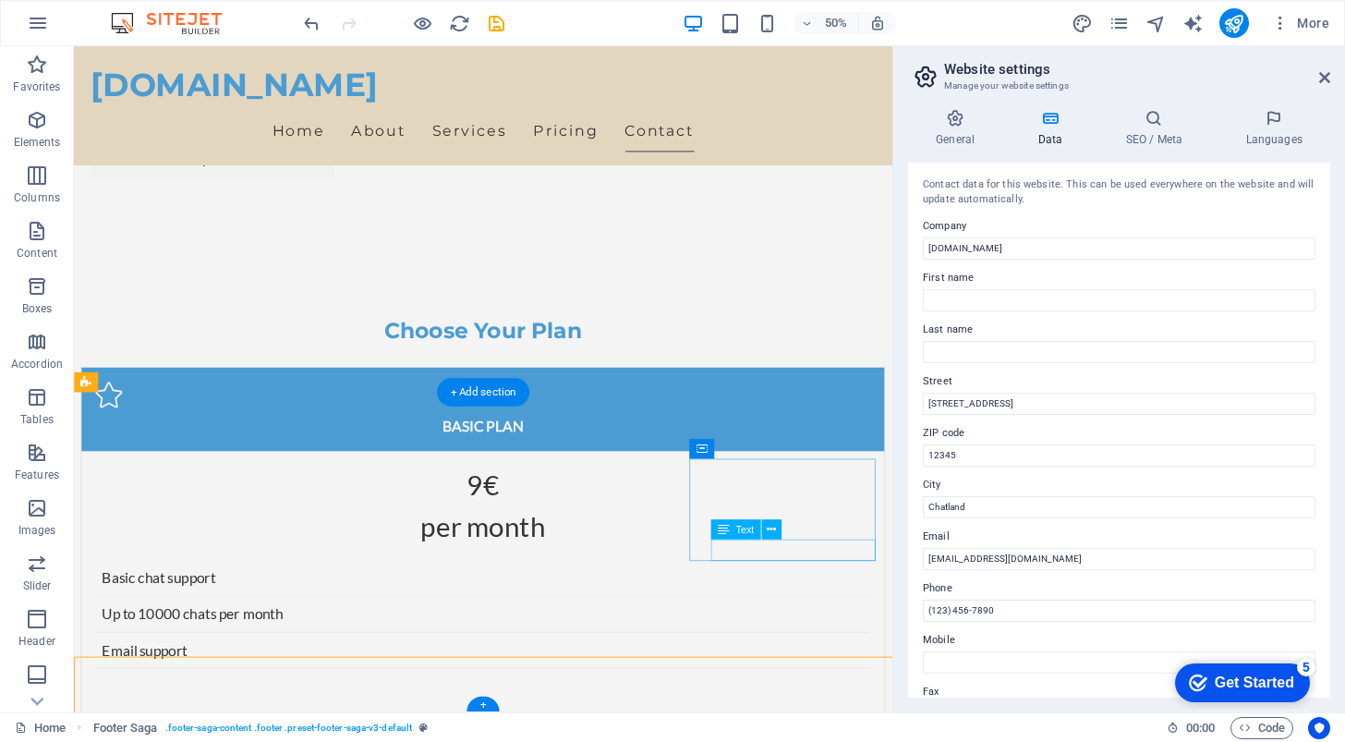
scroll to position [3923, 0]
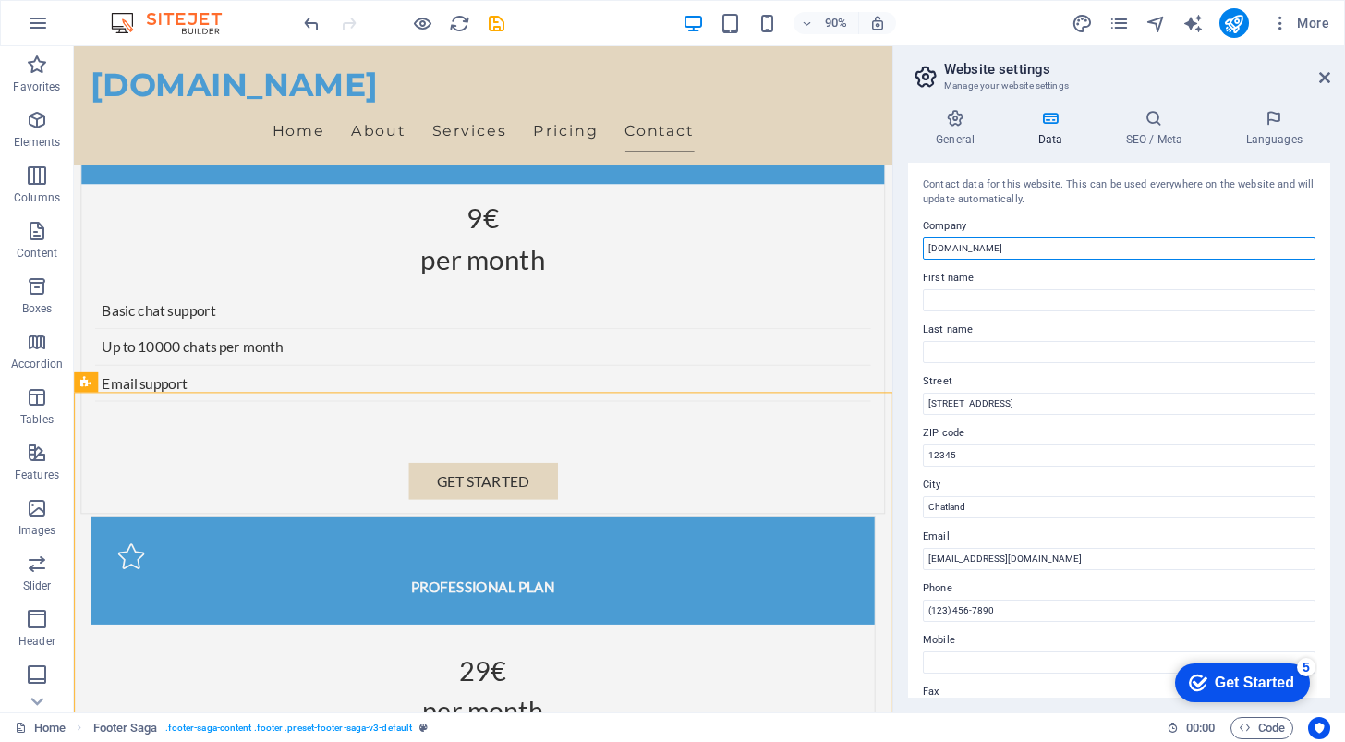
click at [1001, 249] on input "[DOMAIN_NAME]" at bounding box center [1119, 248] width 393 height 22
type input "askivio"
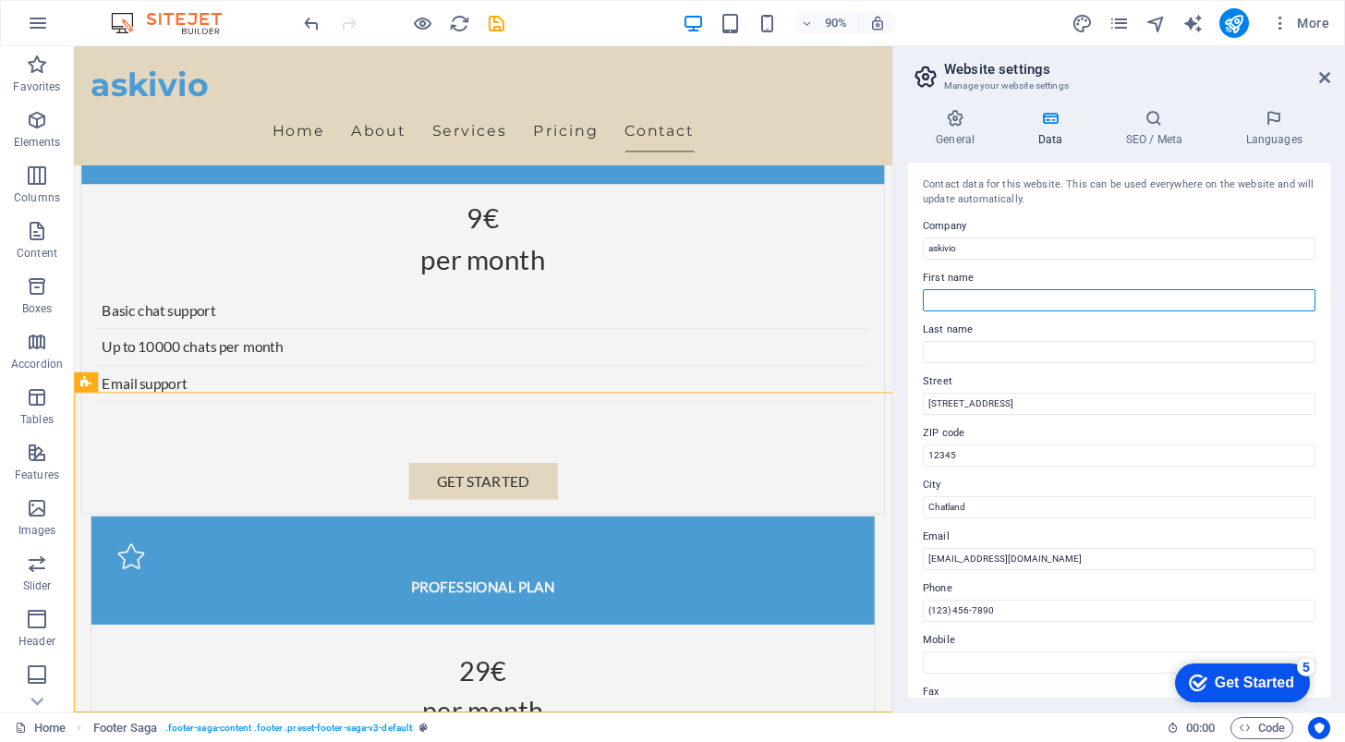
click at [1022, 293] on input "First name" at bounding box center [1119, 300] width 393 height 22
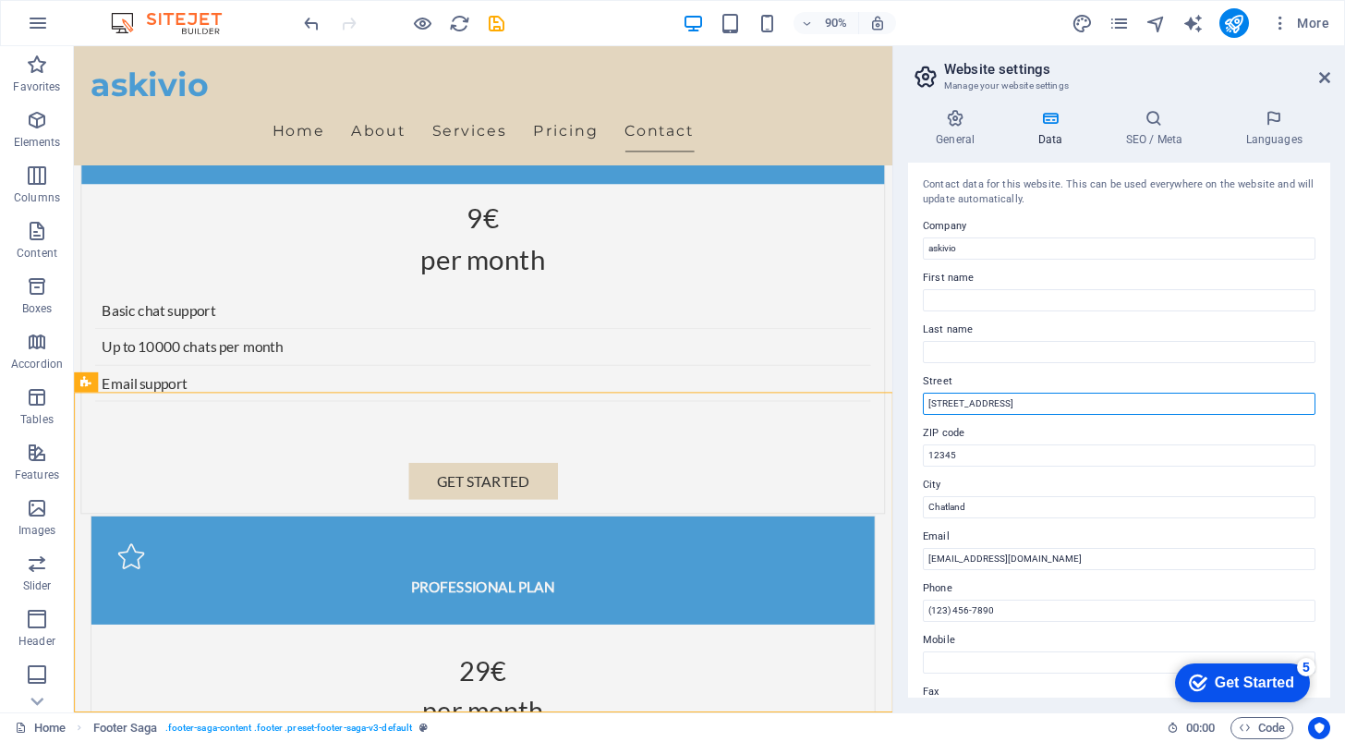
click at [982, 398] on input "[STREET_ADDRESS]" at bounding box center [1119, 404] width 393 height 22
type input "Taberei Nr.1"
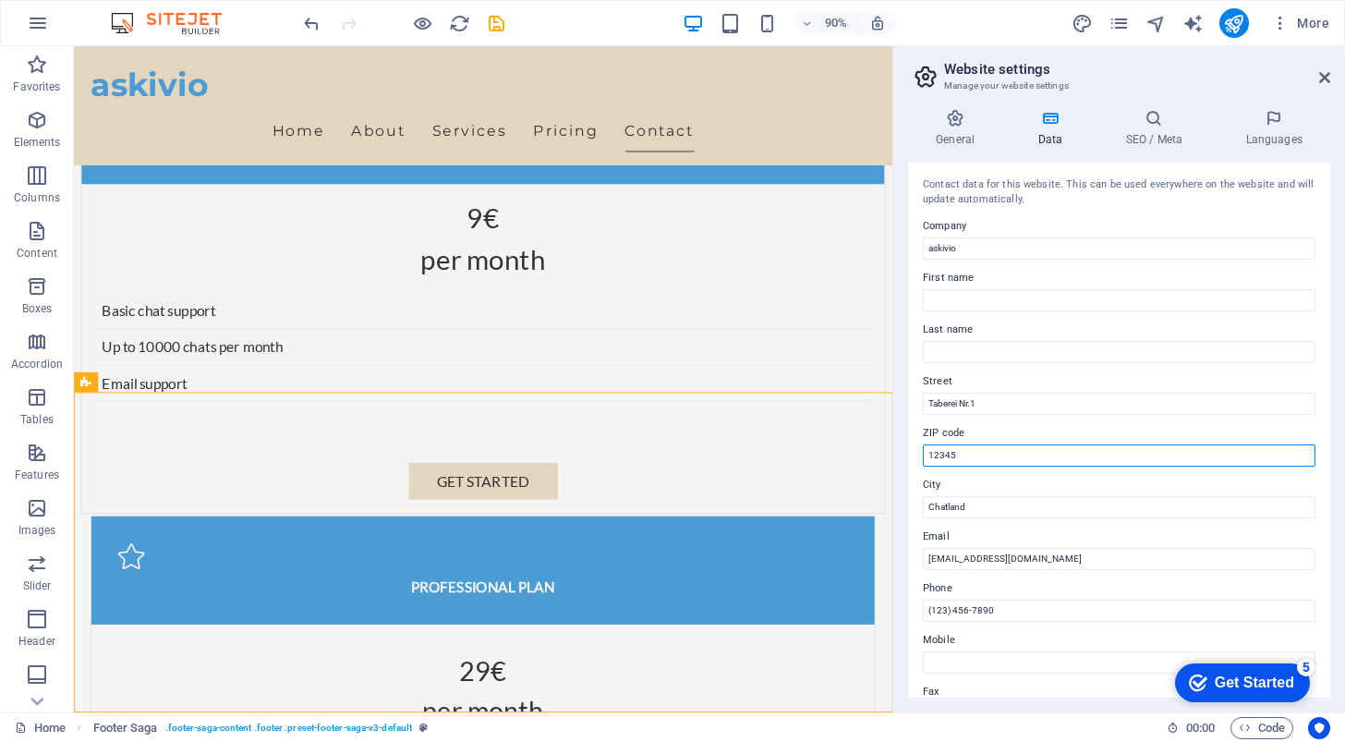
click at [971, 457] on input "12345" at bounding box center [1119, 455] width 393 height 22
type input "905700"
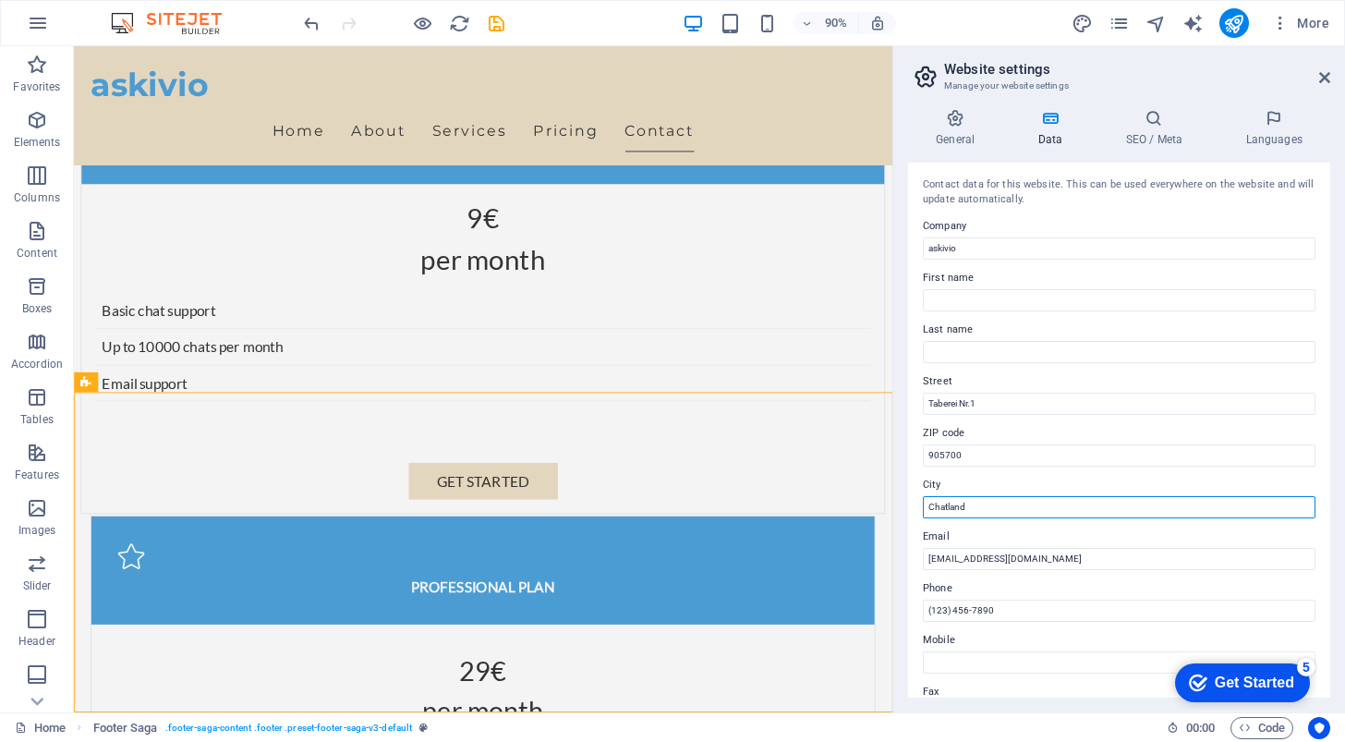
click at [969, 499] on input "Chatland" at bounding box center [1119, 507] width 393 height 22
type input "Constanta"
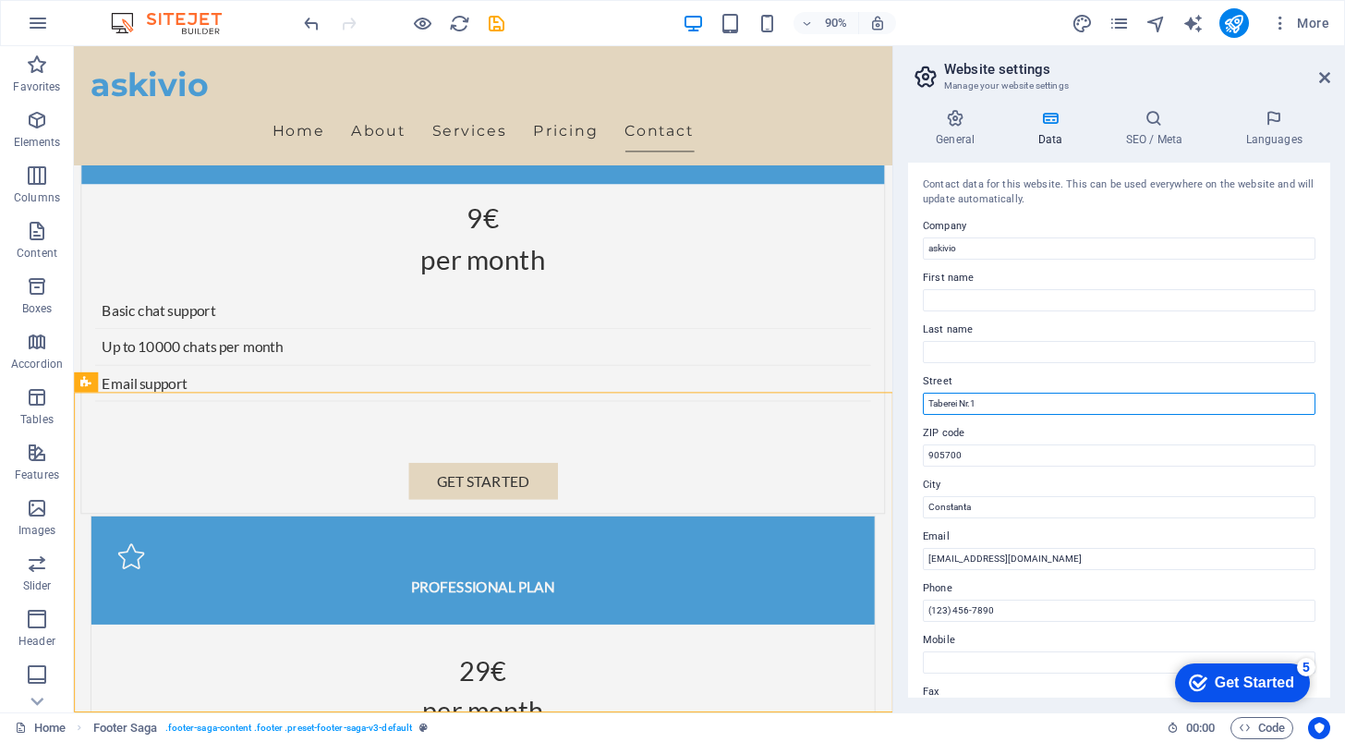
click at [945, 399] on input "Taberei Nr.1" at bounding box center [1119, 404] width 393 height 22
click at [984, 404] on input "Mamaia, Parc Offices" at bounding box center [1119, 404] width 393 height 22
click at [967, 402] on input "Mamaia, Park Offices" at bounding box center [1119, 404] width 393 height 22
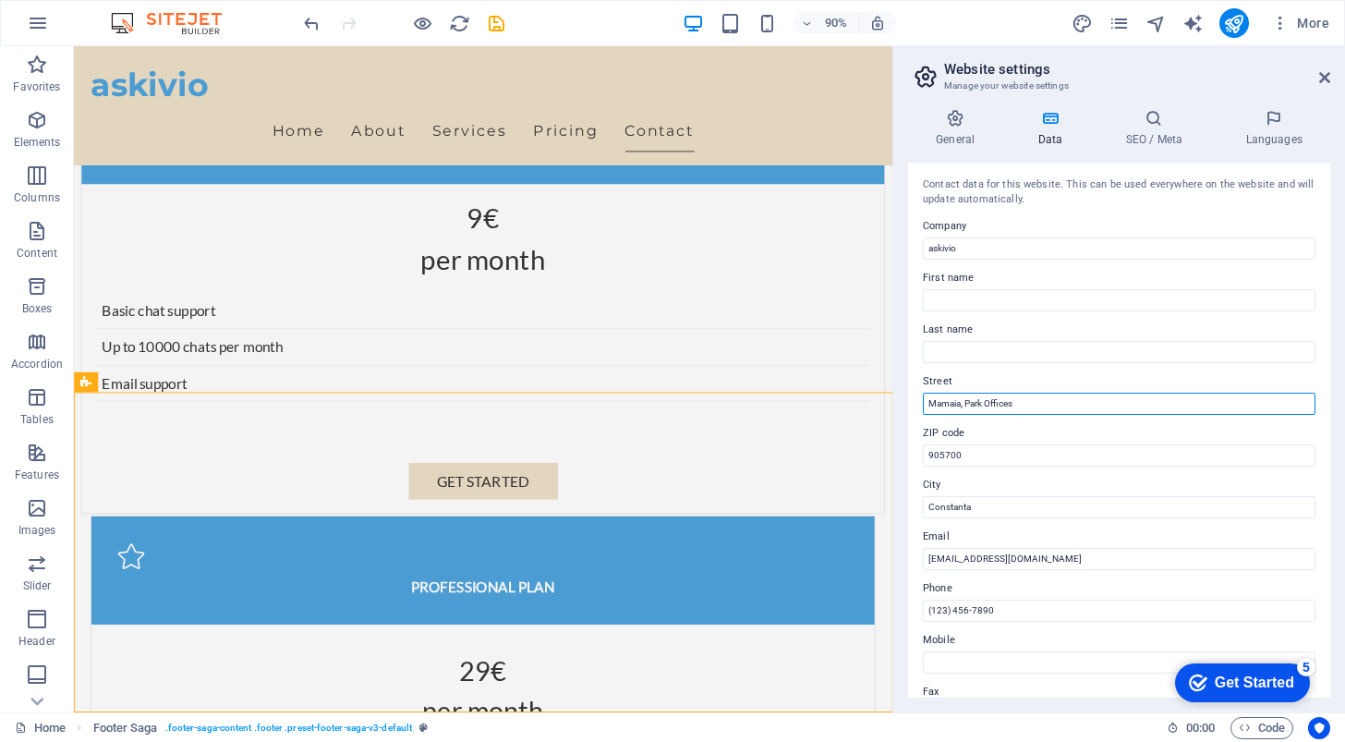
click at [988, 404] on input "Mamaia, Park Offices" at bounding box center [1119, 404] width 393 height 22
click at [1025, 403] on input "Mamaia, Park Offices" at bounding box center [1119, 404] width 393 height 22
click at [984, 401] on input "Mamaia, [GEOGRAPHIC_DATA]" at bounding box center [1119, 404] width 393 height 22
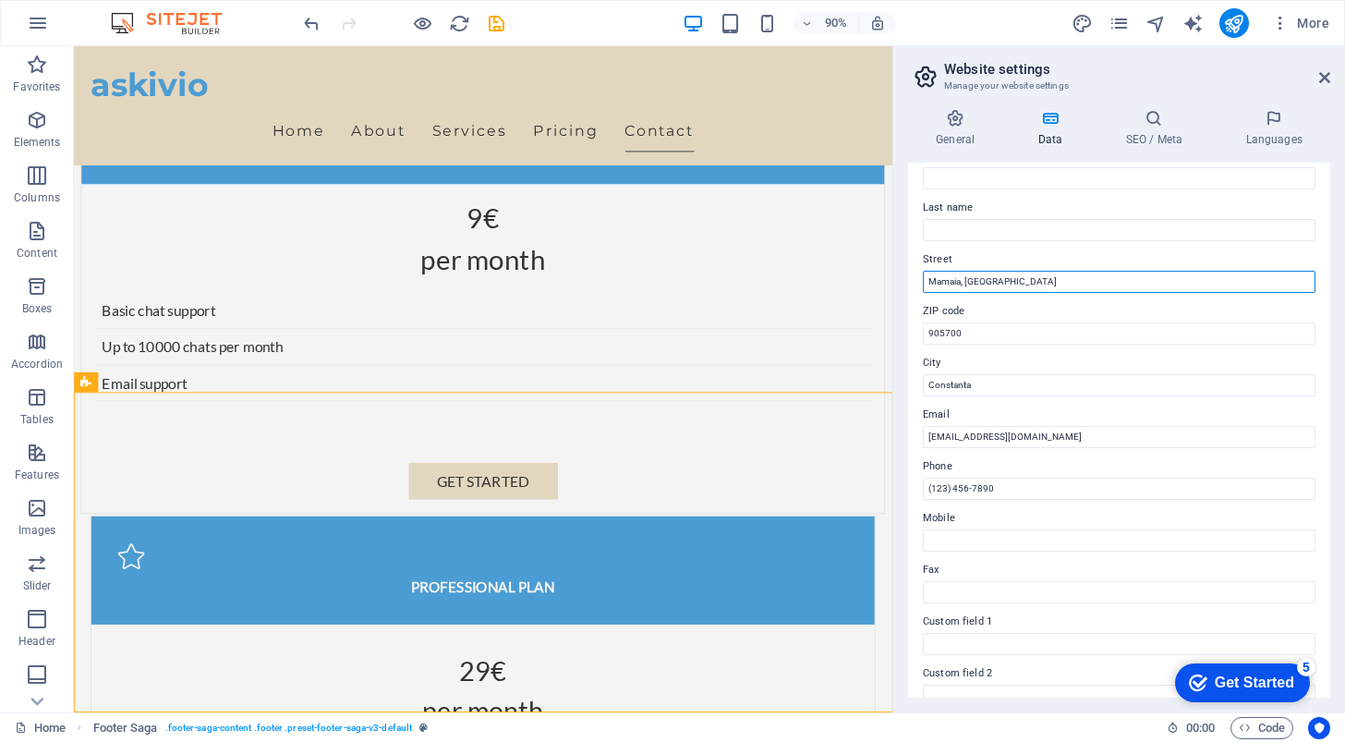
scroll to position [145, 0]
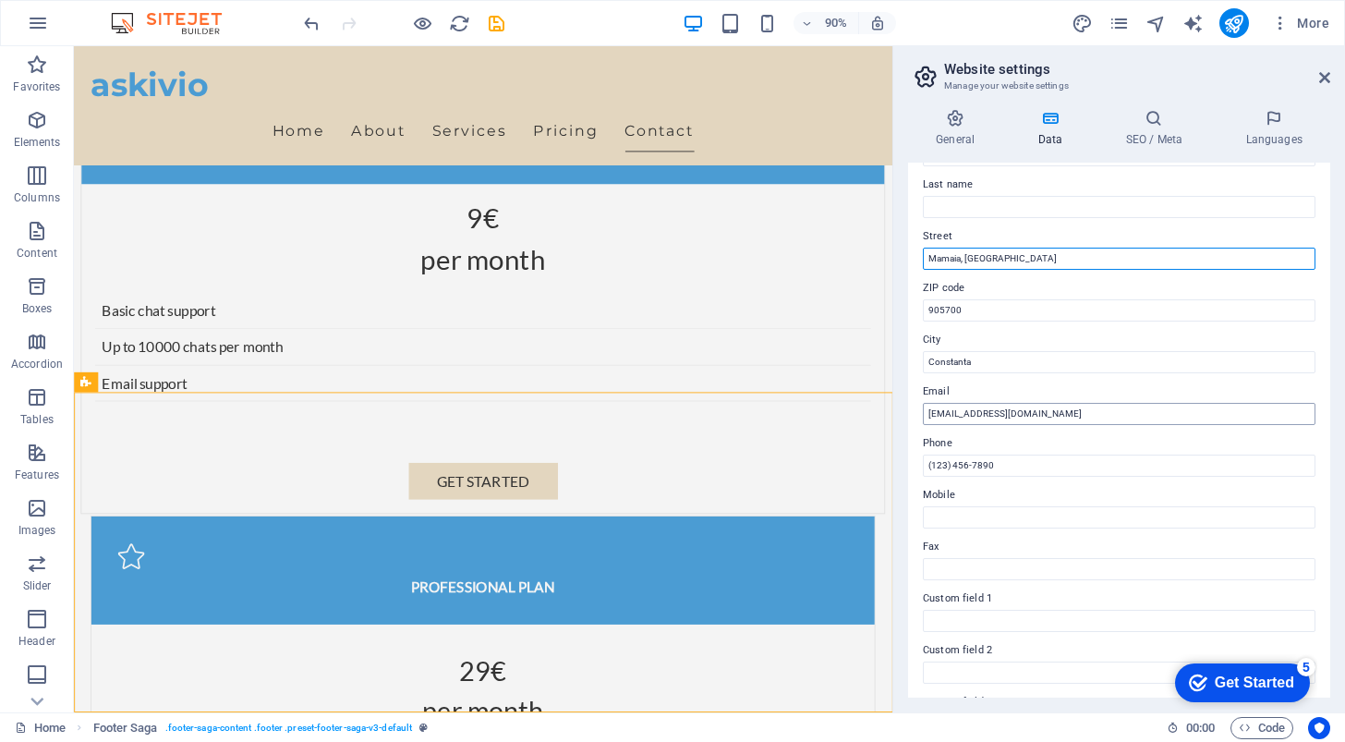
type input "Mamaia, [GEOGRAPHIC_DATA]"
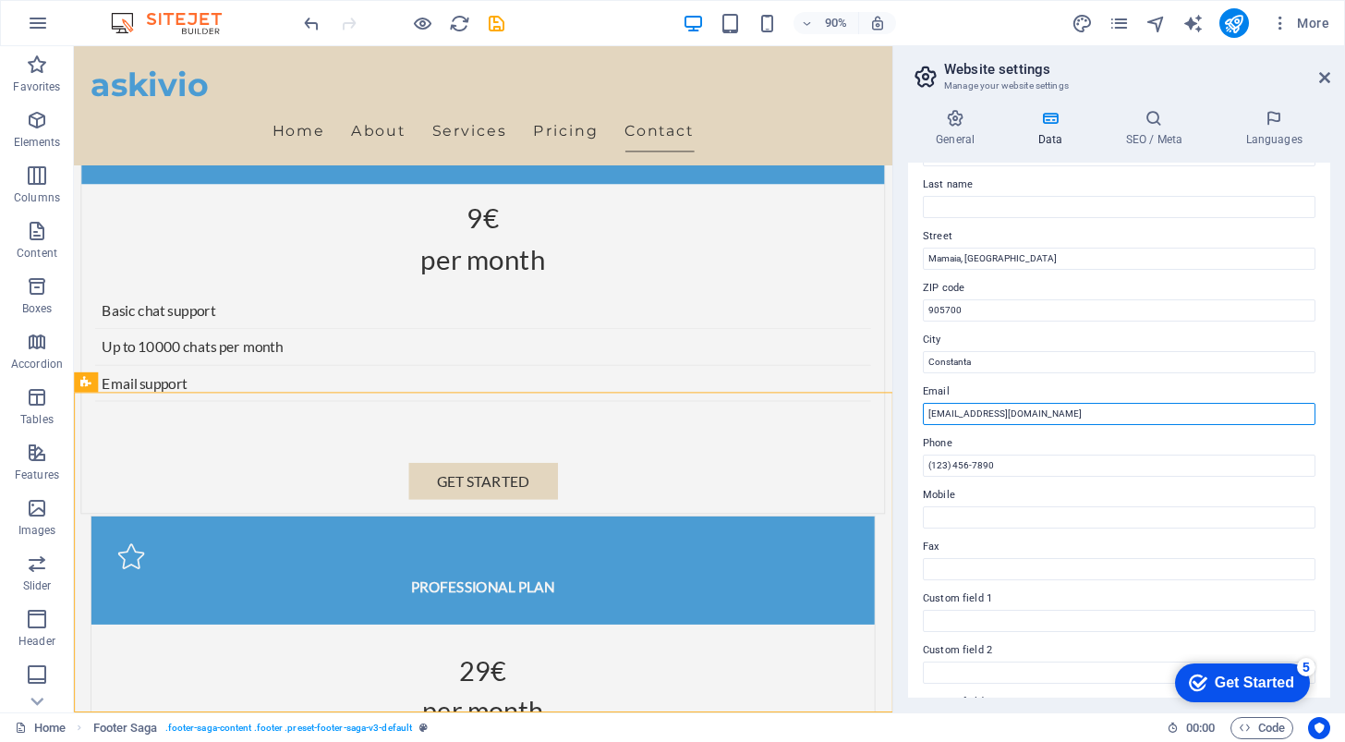
click at [964, 412] on input "[EMAIL_ADDRESS][DOMAIN_NAME]" at bounding box center [1119, 414] width 393 height 22
click at [976, 414] on input "[EMAIL_ADDRESS][DOMAIN_NAME]" at bounding box center [1119, 414] width 393 height 22
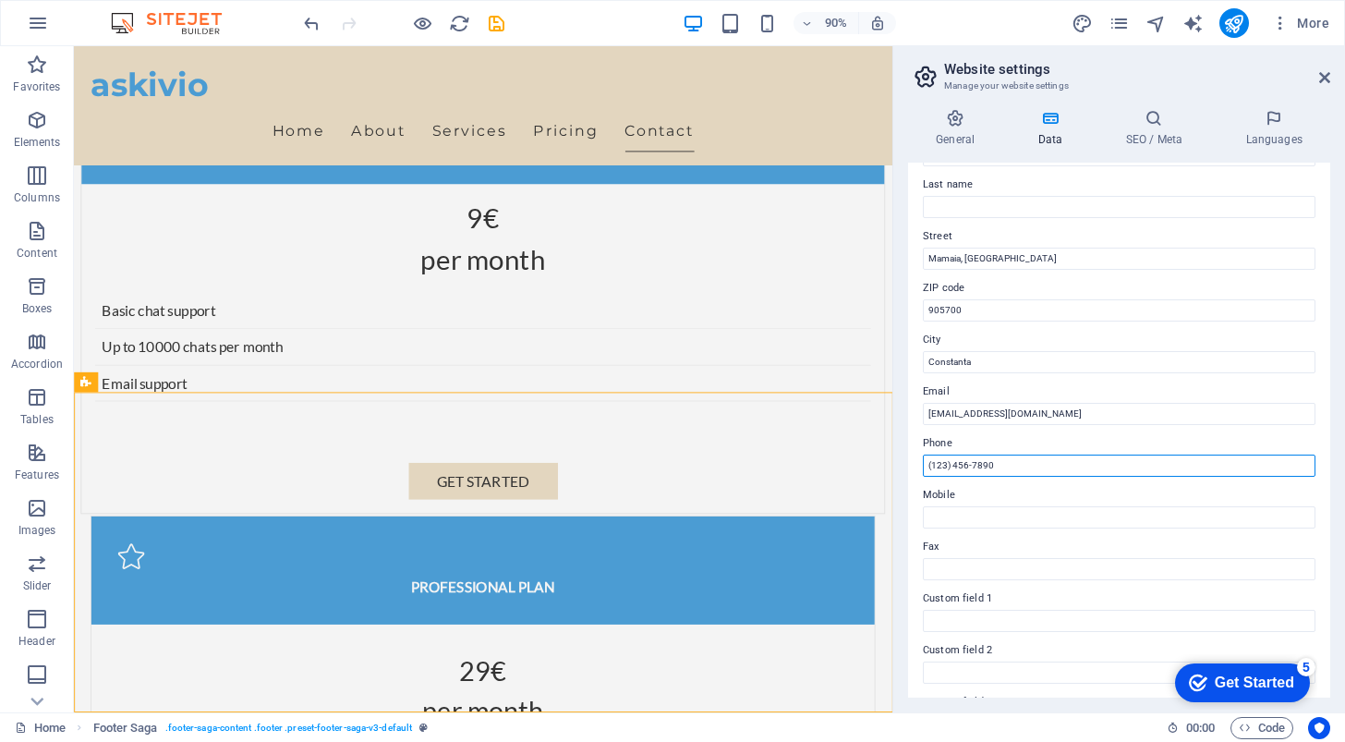
click at [966, 468] on input "(123) 456-7890" at bounding box center [1119, 466] width 393 height 22
click at [950, 461] on input "[PHONE_NUMBER]" at bounding box center [1119, 466] width 393 height 22
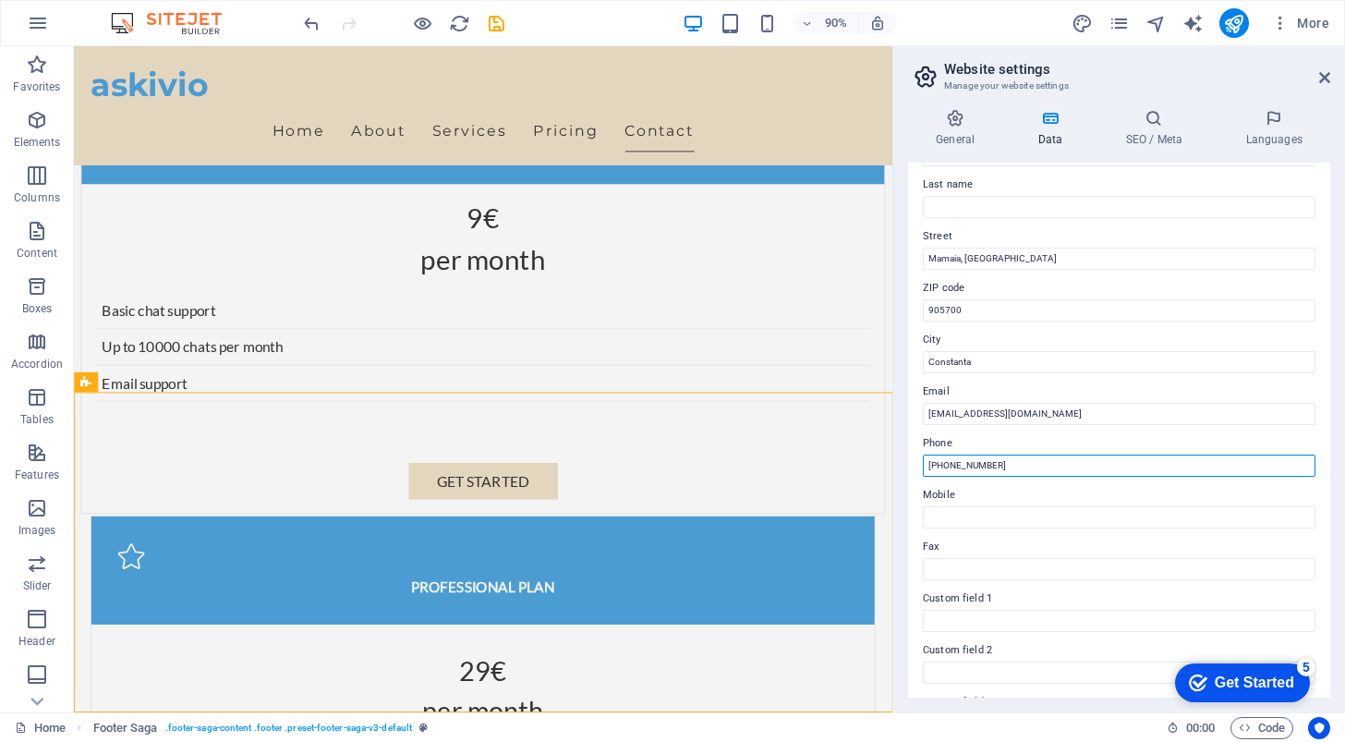
click at [950, 461] on input "[PHONE_NUMBER]" at bounding box center [1119, 466] width 393 height 22
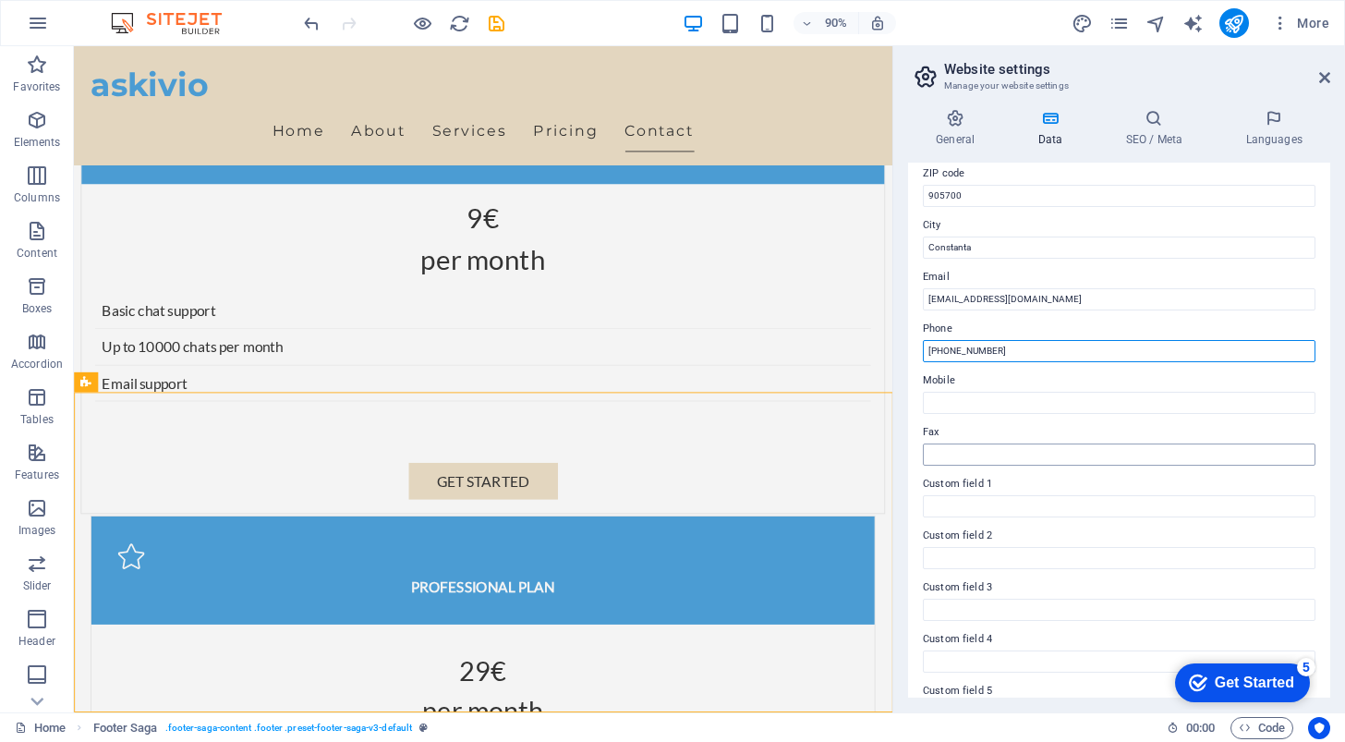
scroll to position [352, 0]
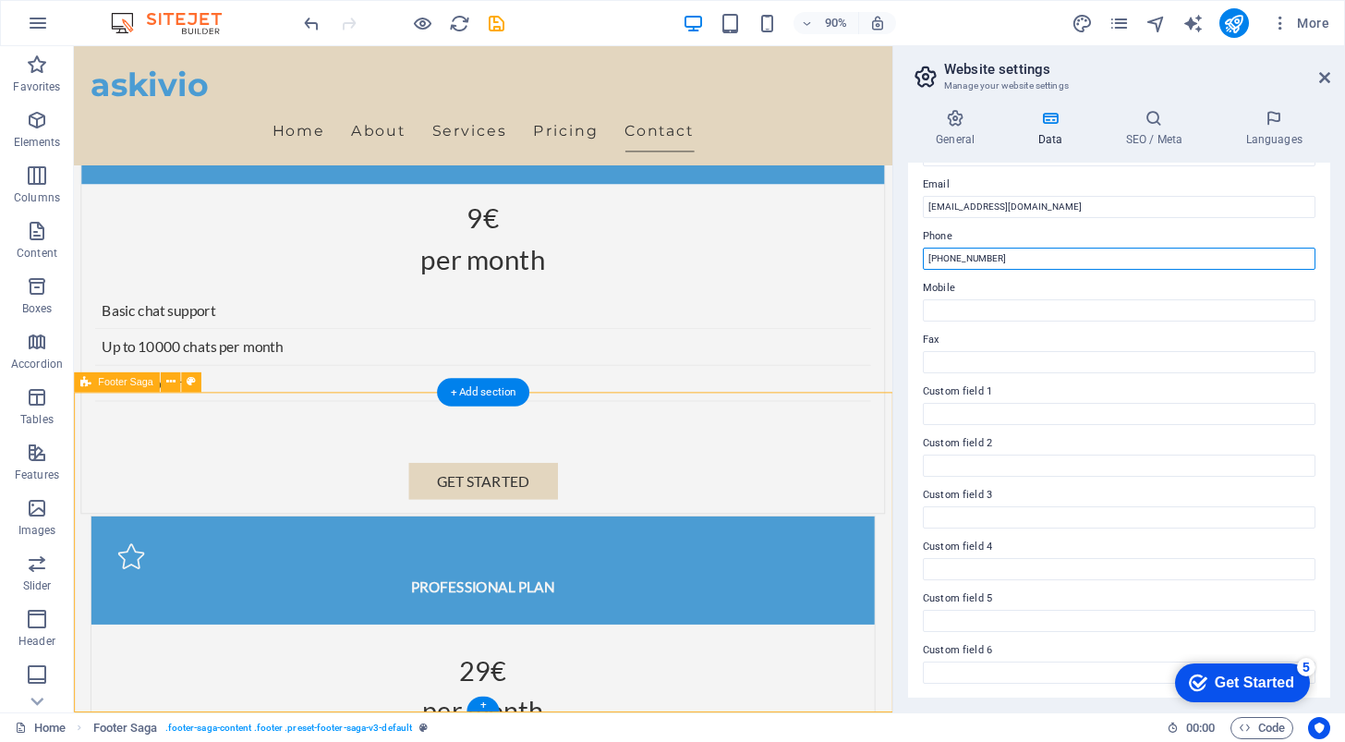
type input "[PHONE_NUMBER]"
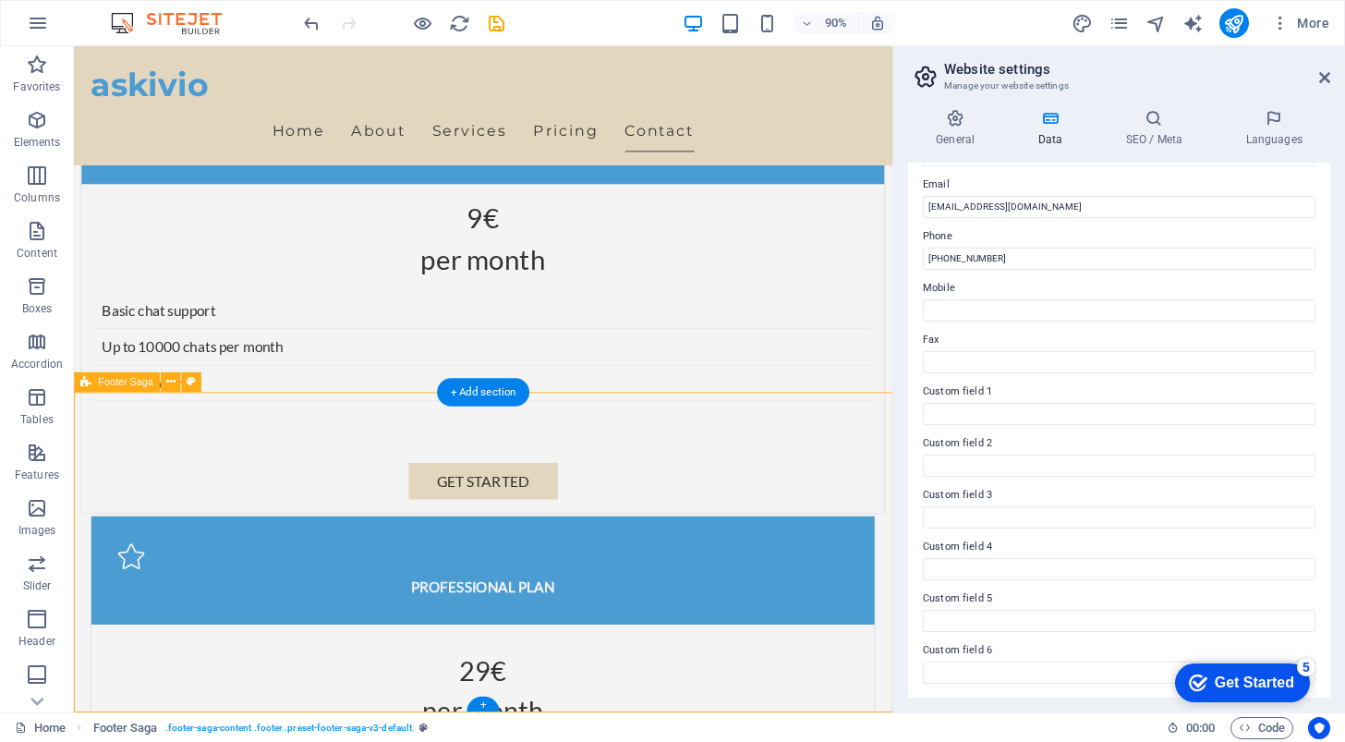
click at [1328, 77] on icon at bounding box center [1324, 77] width 11 height 15
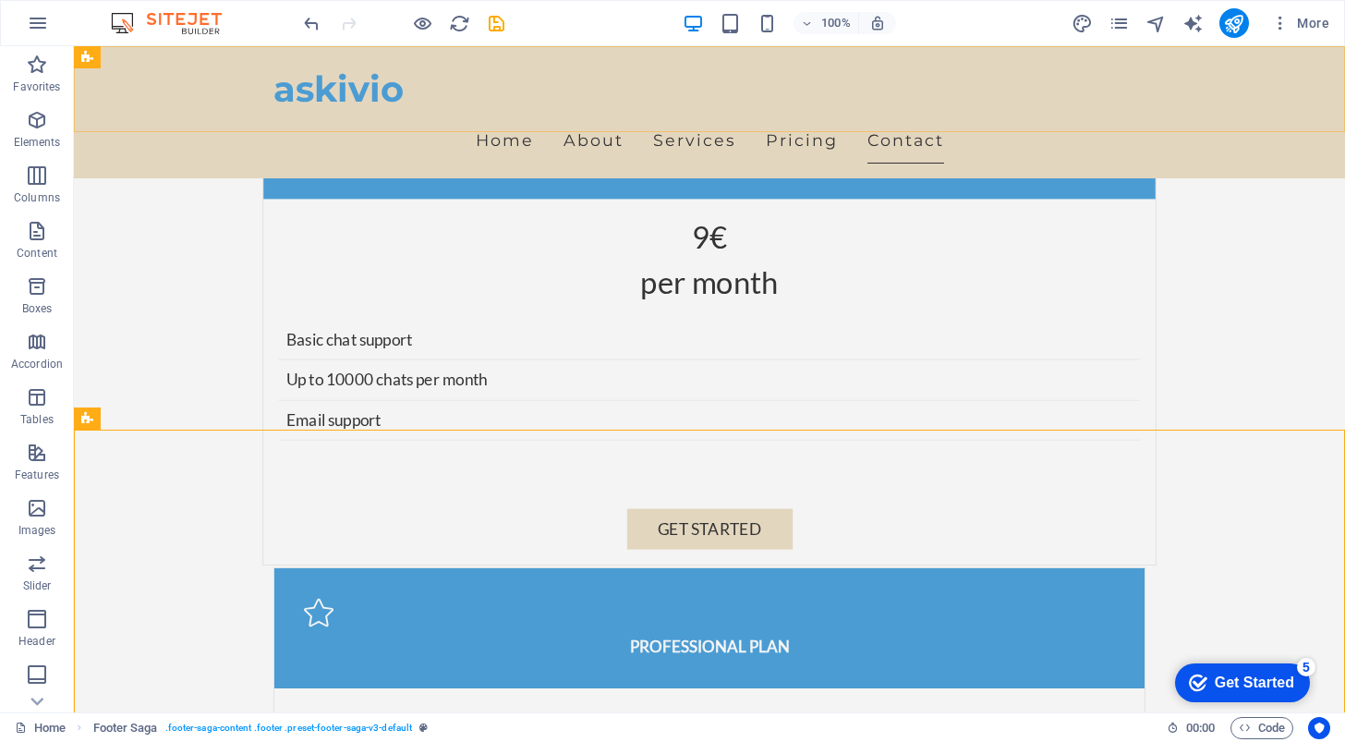
scroll to position [3995, 0]
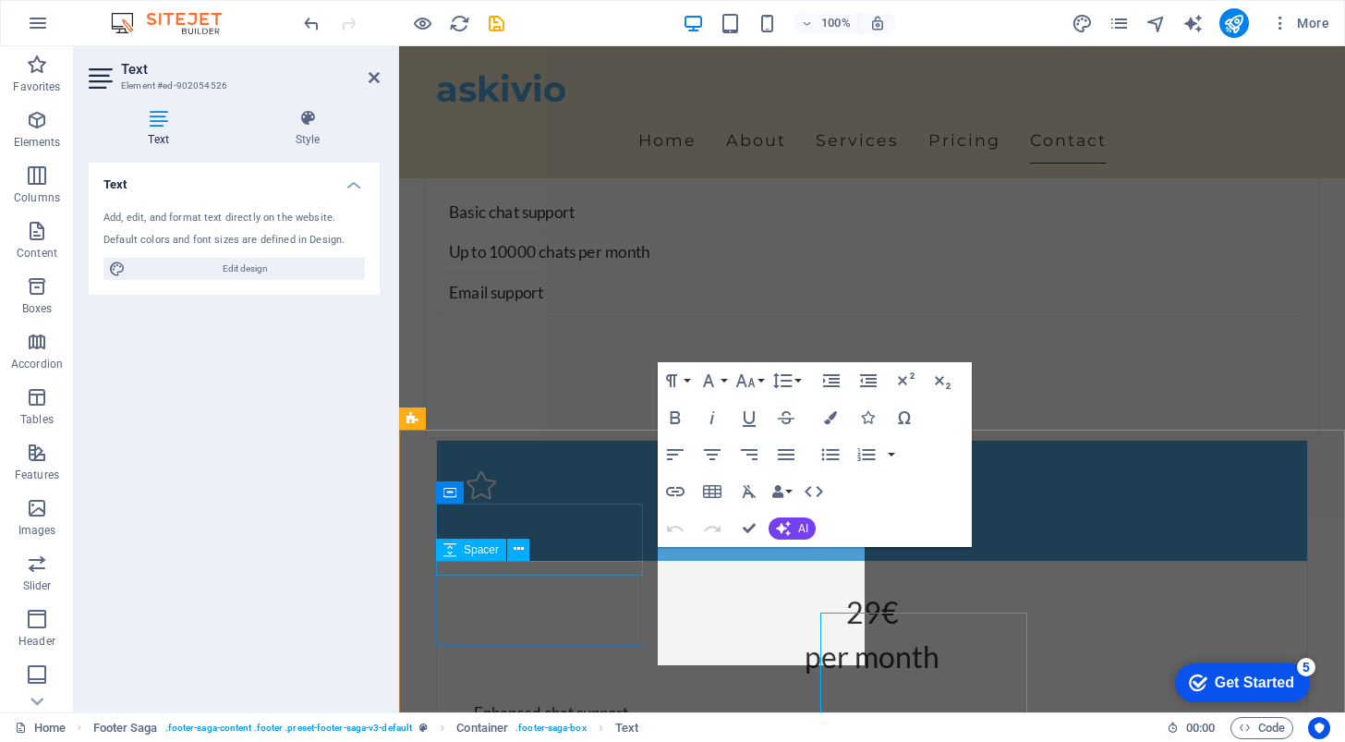
scroll to position [3930, 0]
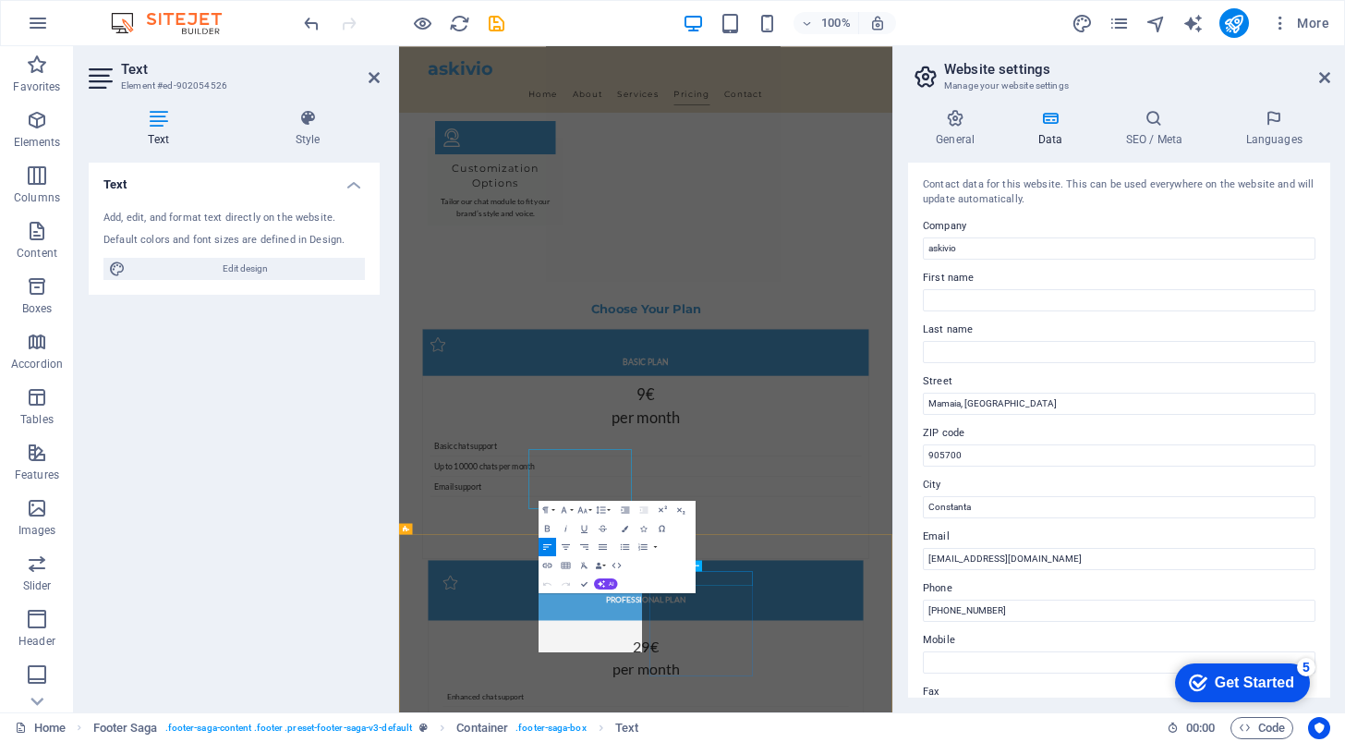
scroll to position [3625, 0]
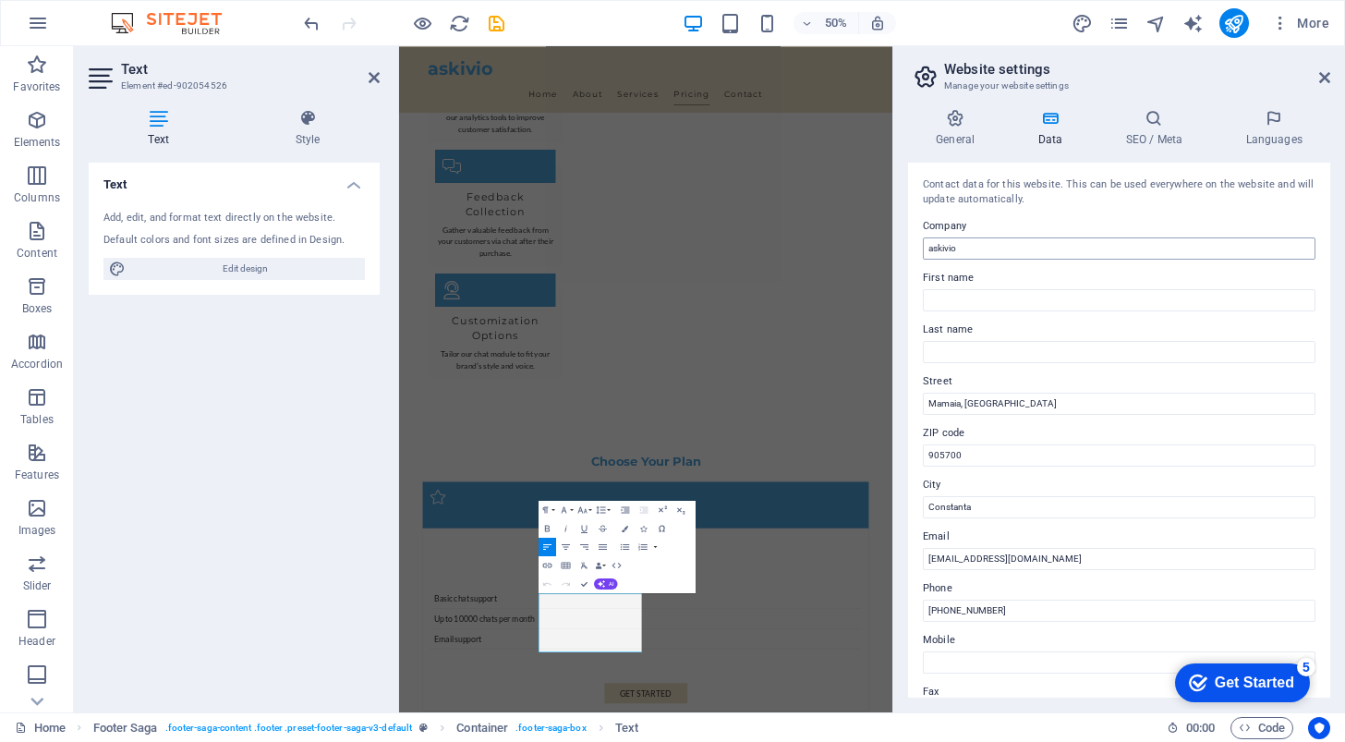
click at [960, 245] on input "askivio" at bounding box center [1119, 248] width 393 height 22
type input "C"
type input "Askivio"
click at [927, 407] on input "Mamaia, [GEOGRAPHIC_DATA]" at bounding box center [1119, 404] width 393 height 22
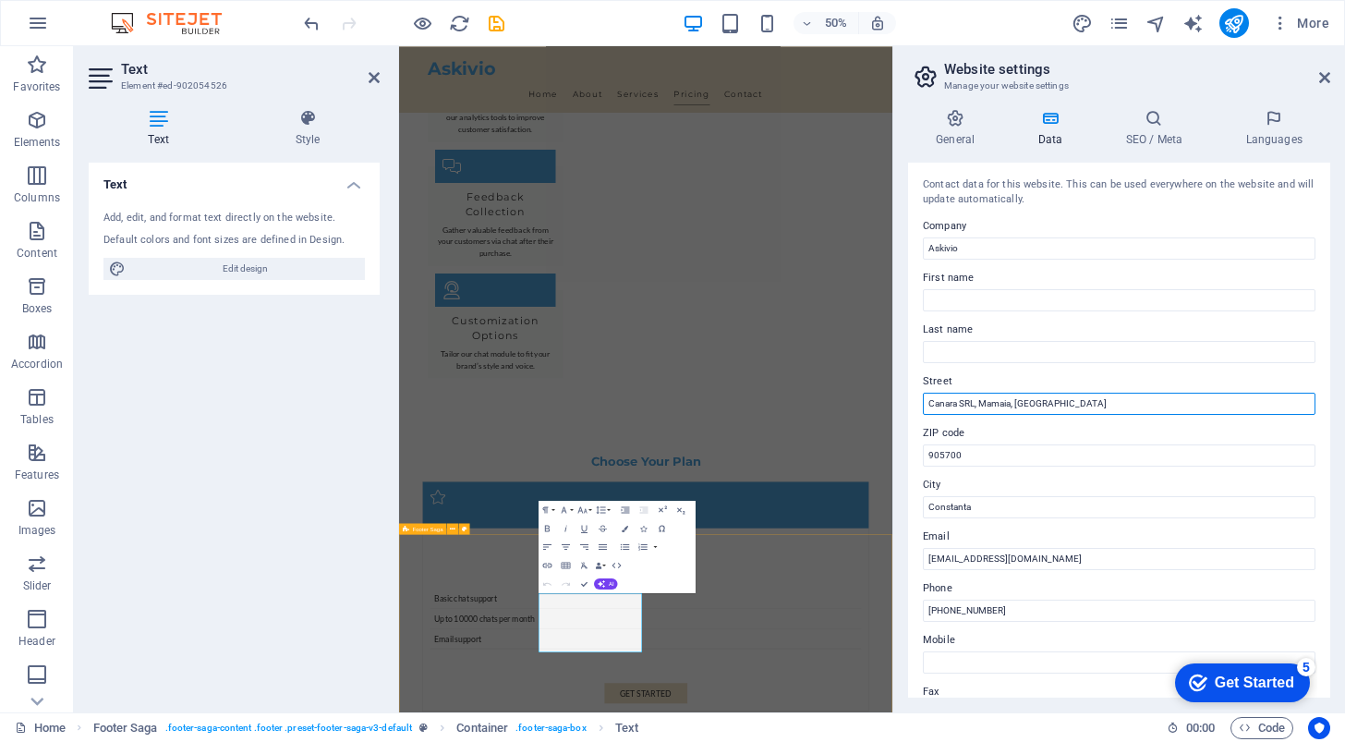
type input "Canara SRL, Mamaia, [GEOGRAPHIC_DATA]"
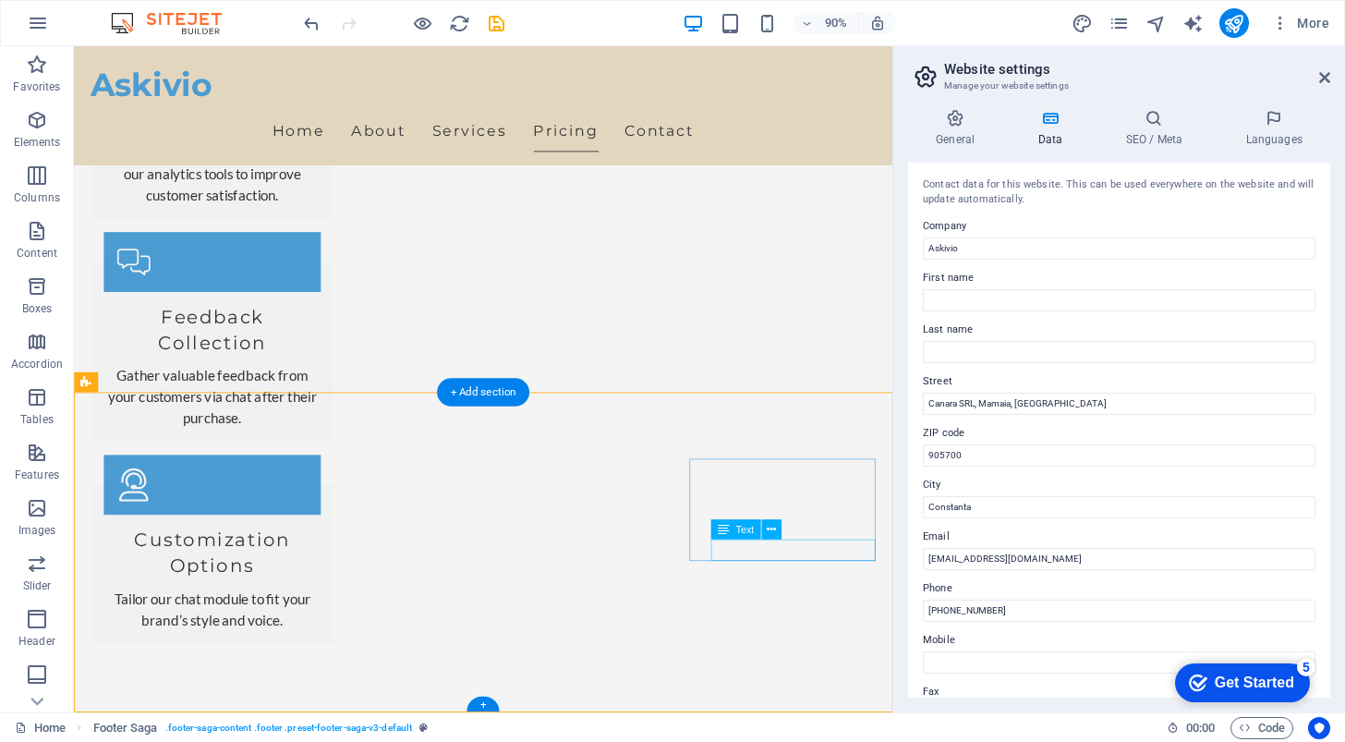
scroll to position [3923, 0]
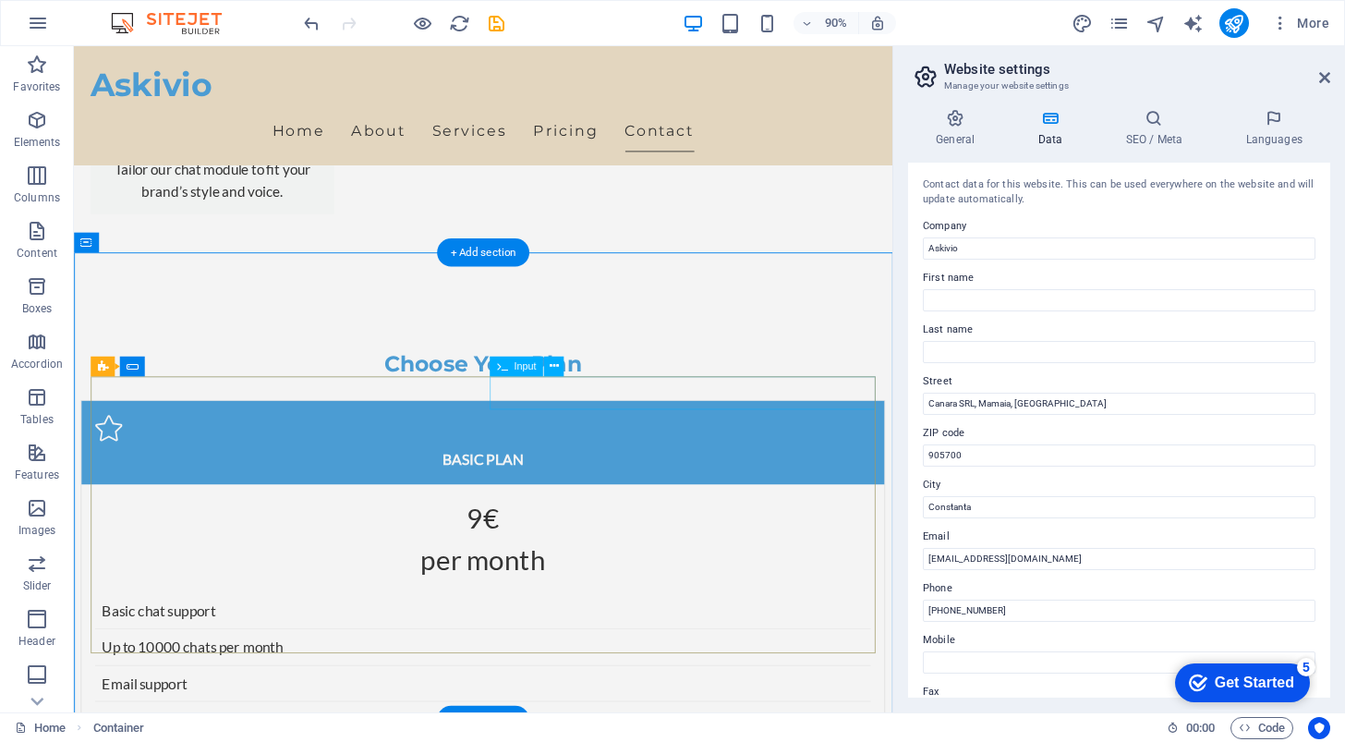
scroll to position [3556, 0]
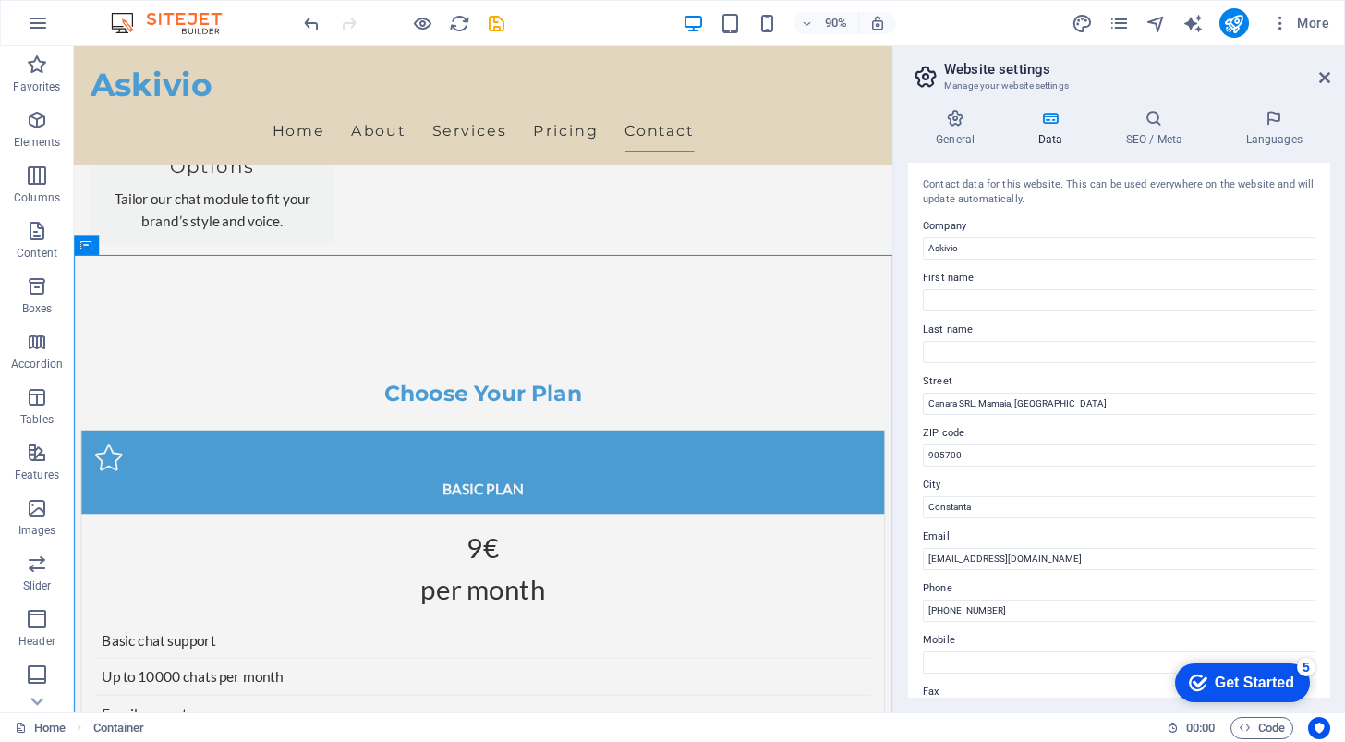
click at [1269, 677] on div "Get Started" at bounding box center [1254, 682] width 79 height 17
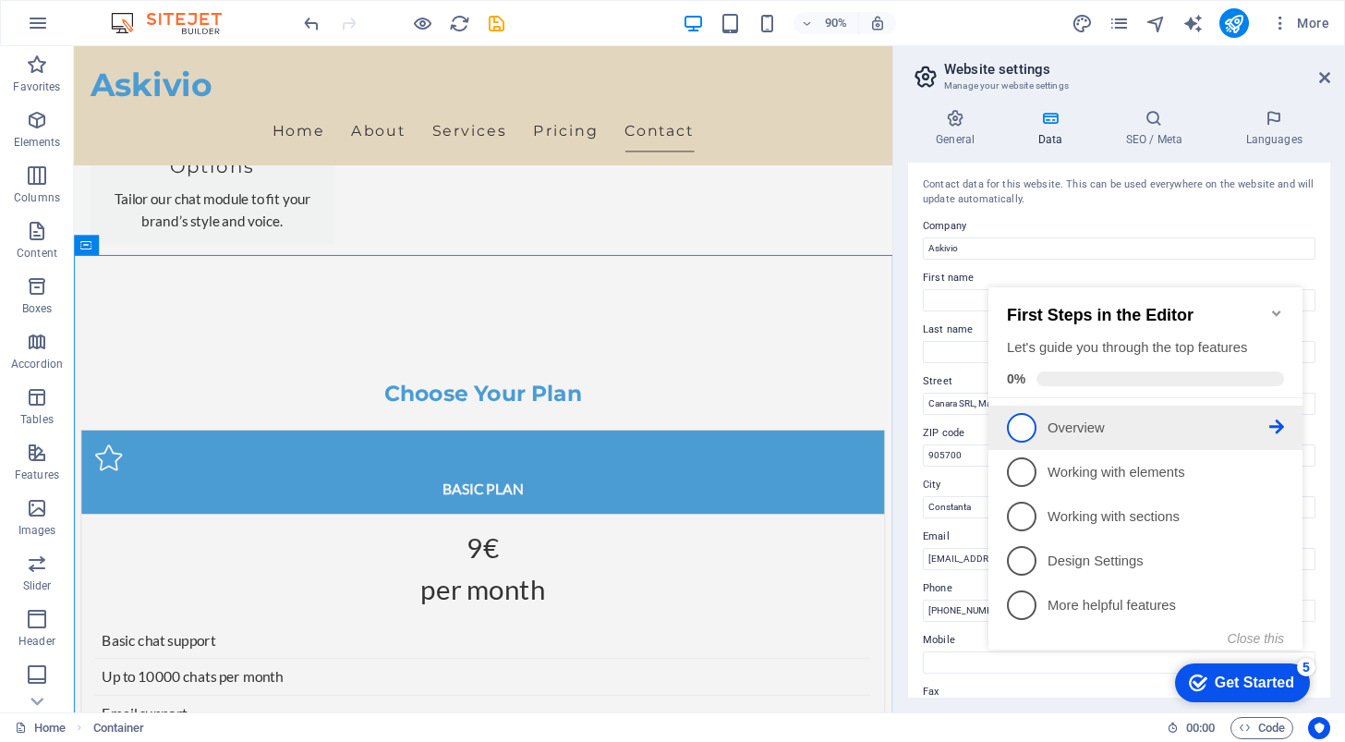
click at [1070, 426] on p "Overview - incomplete" at bounding box center [1159, 428] width 222 height 19
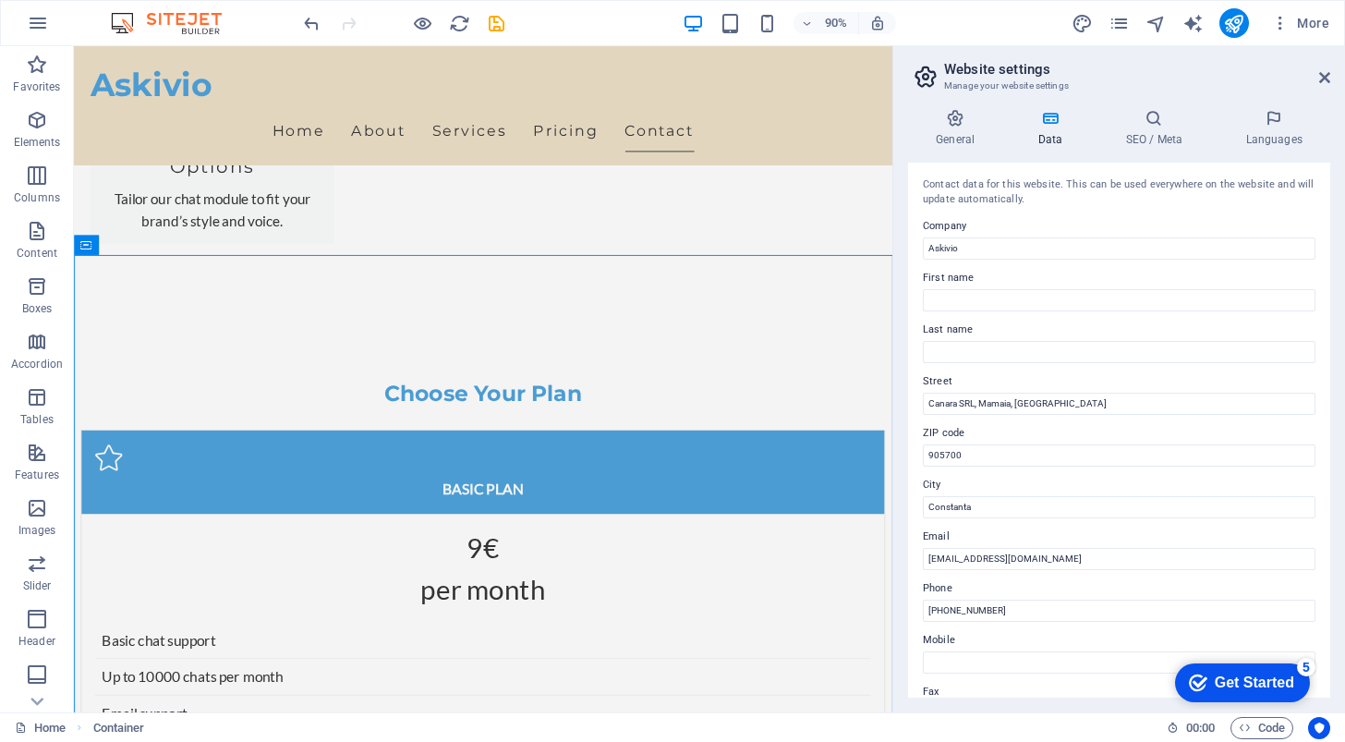
scroll to position [0, 0]
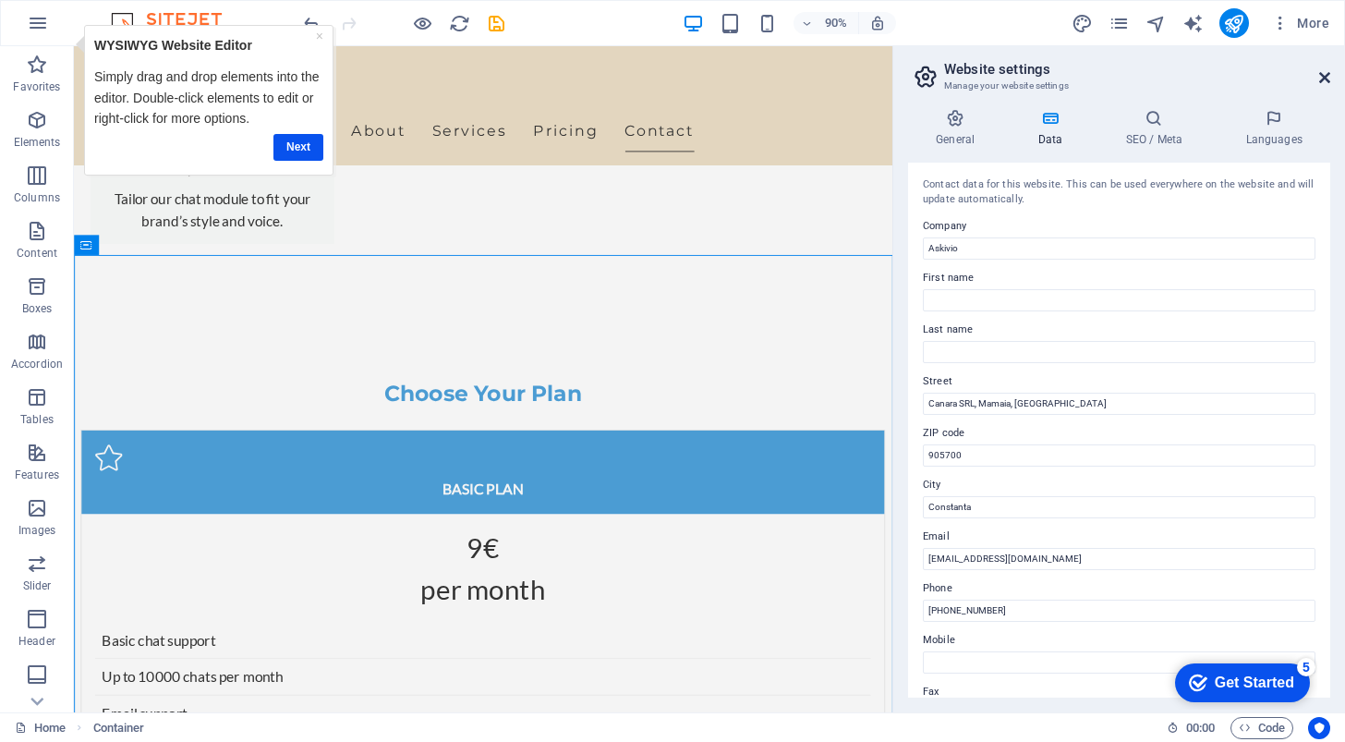
click at [1323, 73] on icon at bounding box center [1324, 77] width 11 height 15
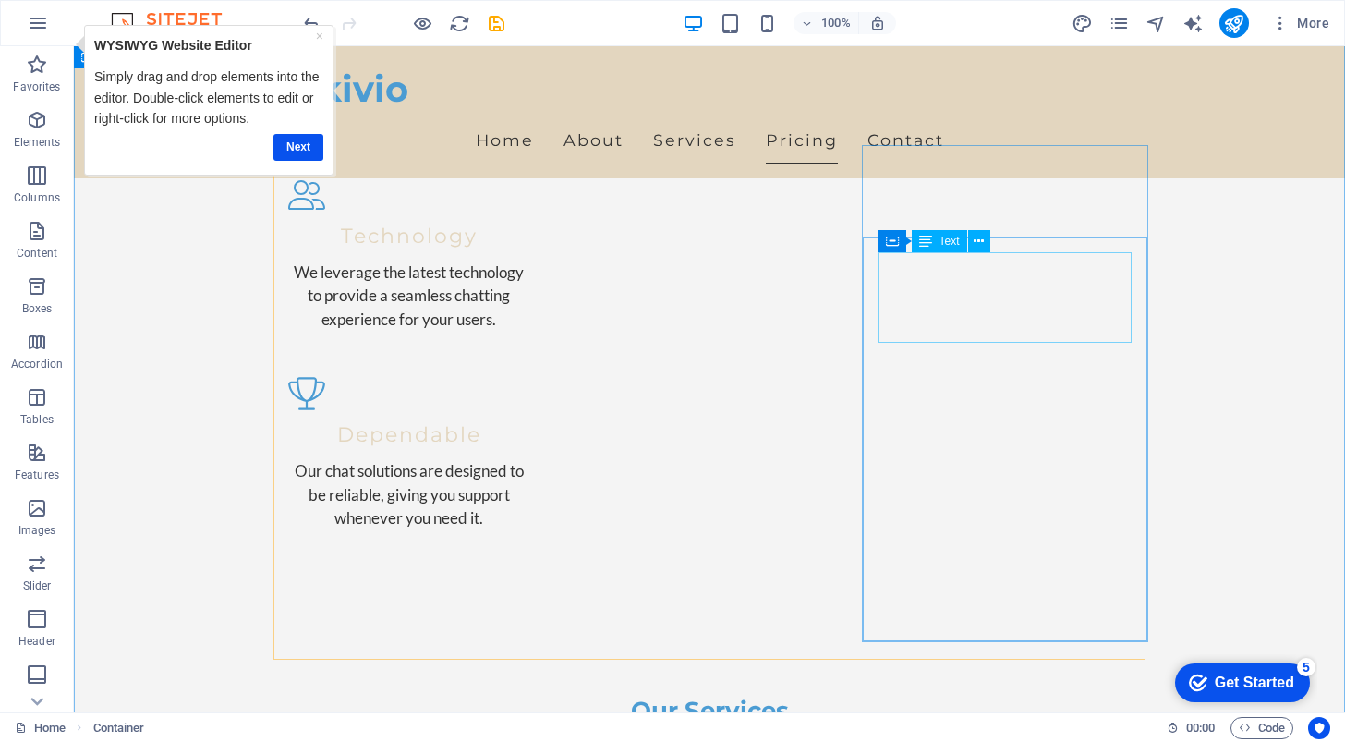
scroll to position [1298, 0]
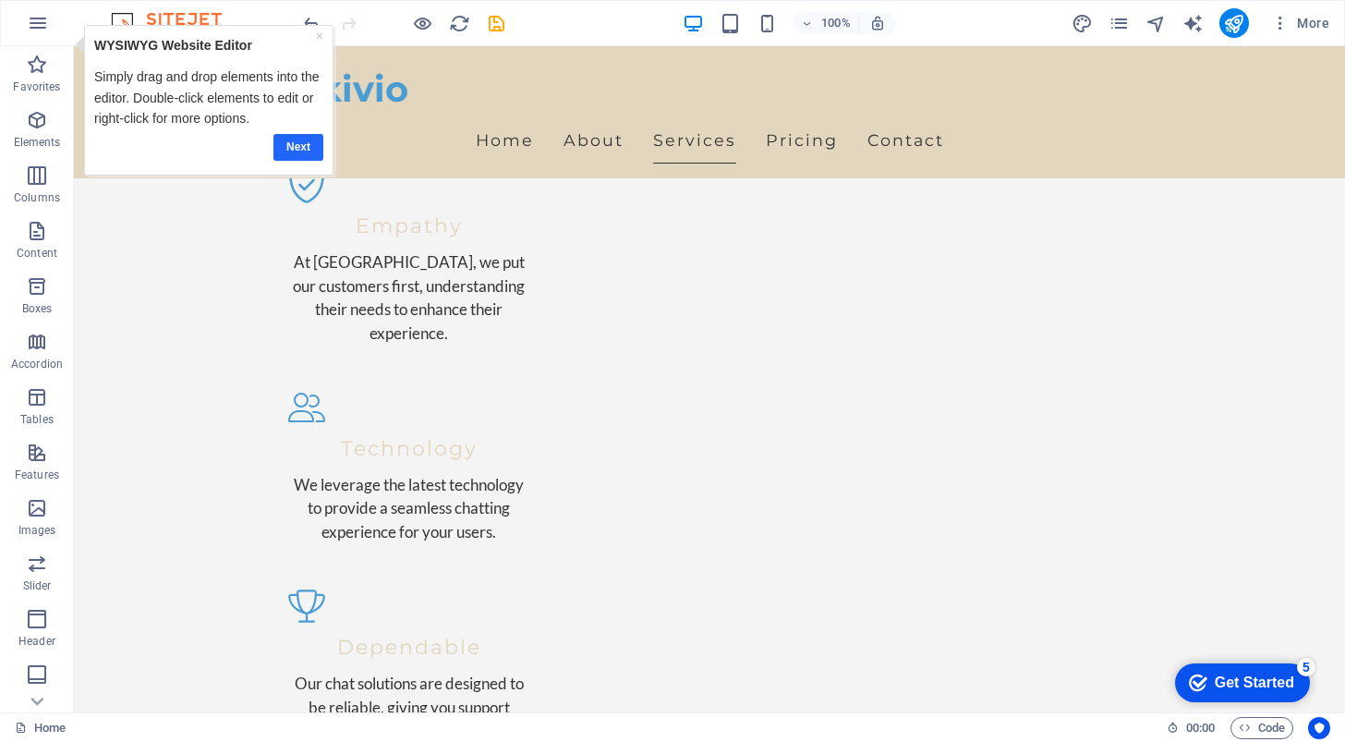
click at [285, 142] on link "Next" at bounding box center [298, 147] width 50 height 27
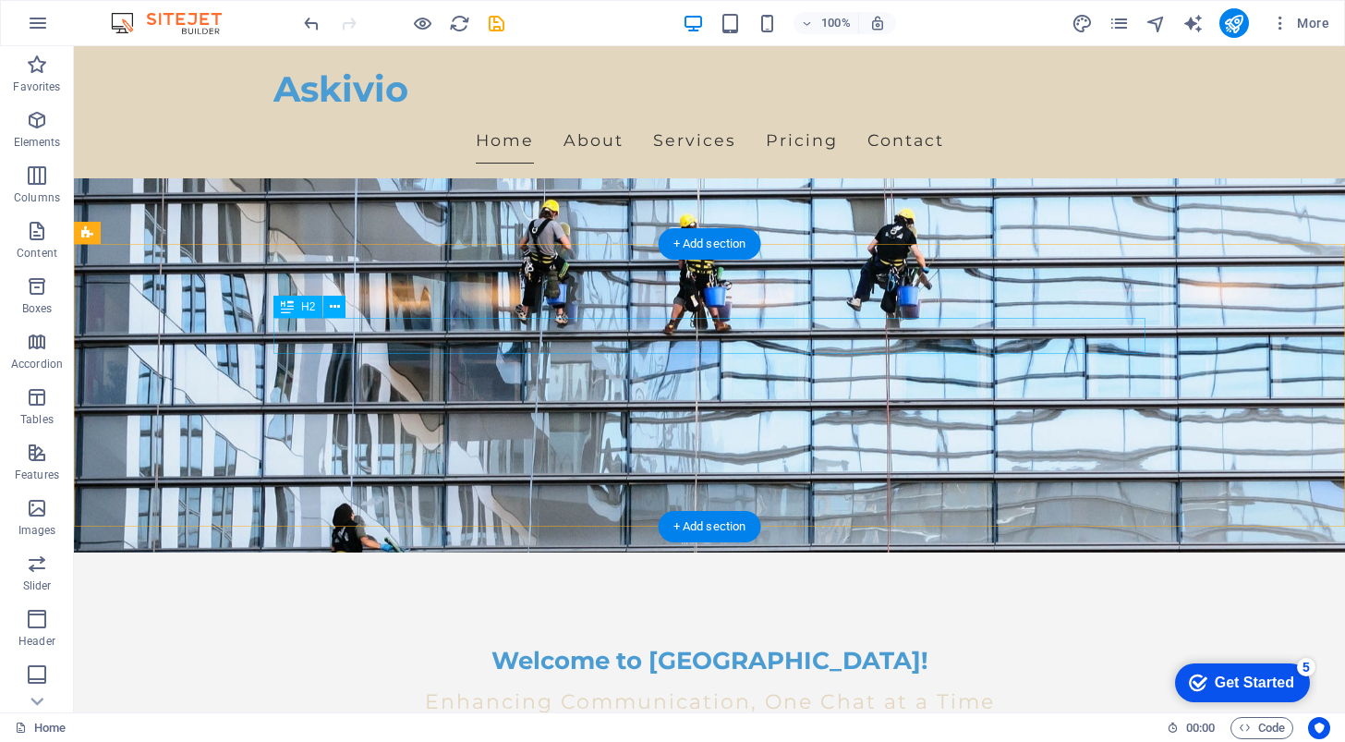
scroll to position [0, 0]
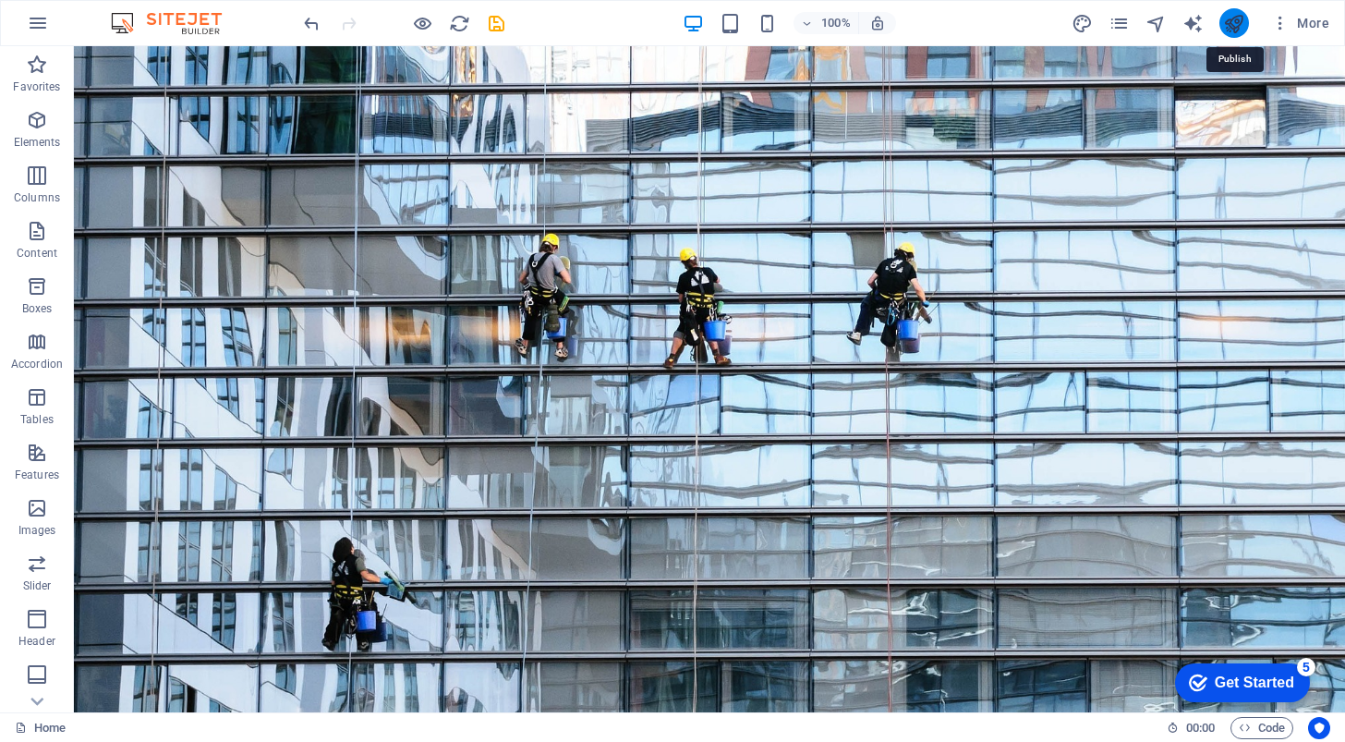
click at [1238, 29] on icon "publish" at bounding box center [1233, 23] width 21 height 21
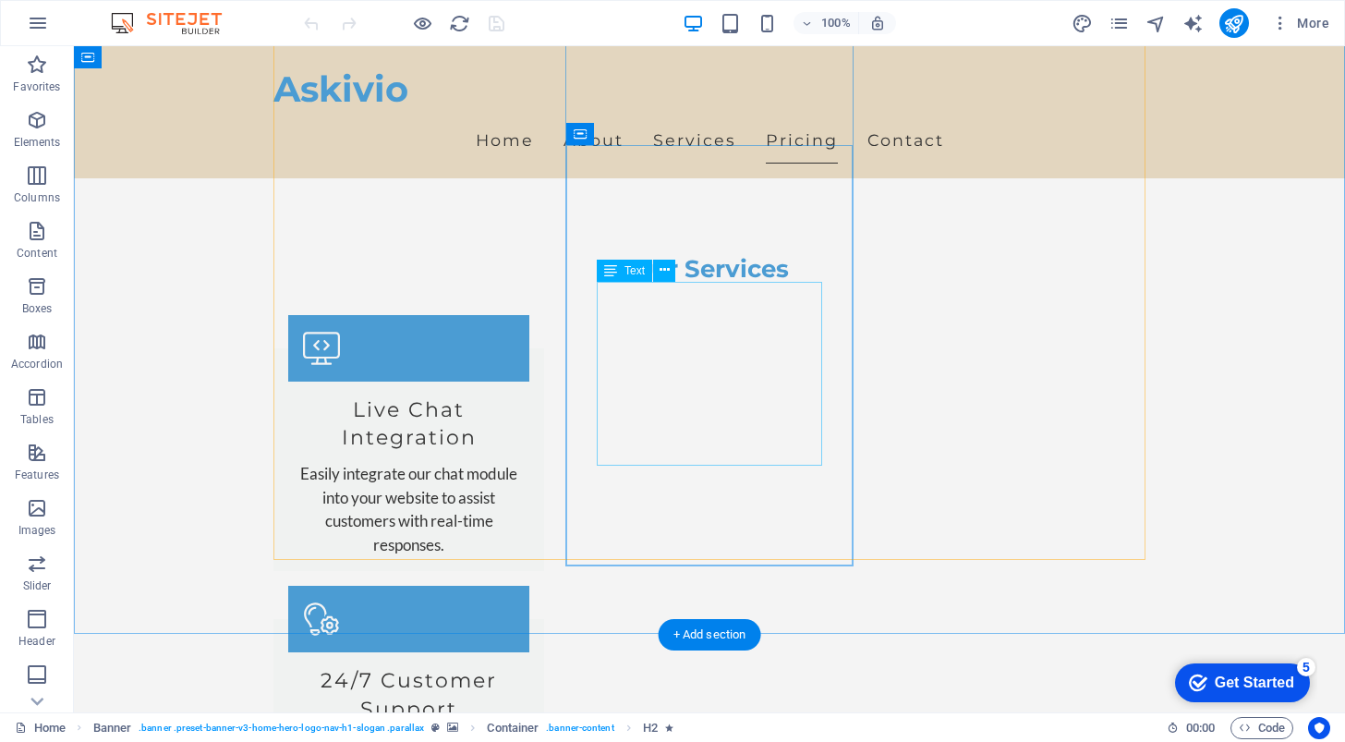
scroll to position [1982, 0]
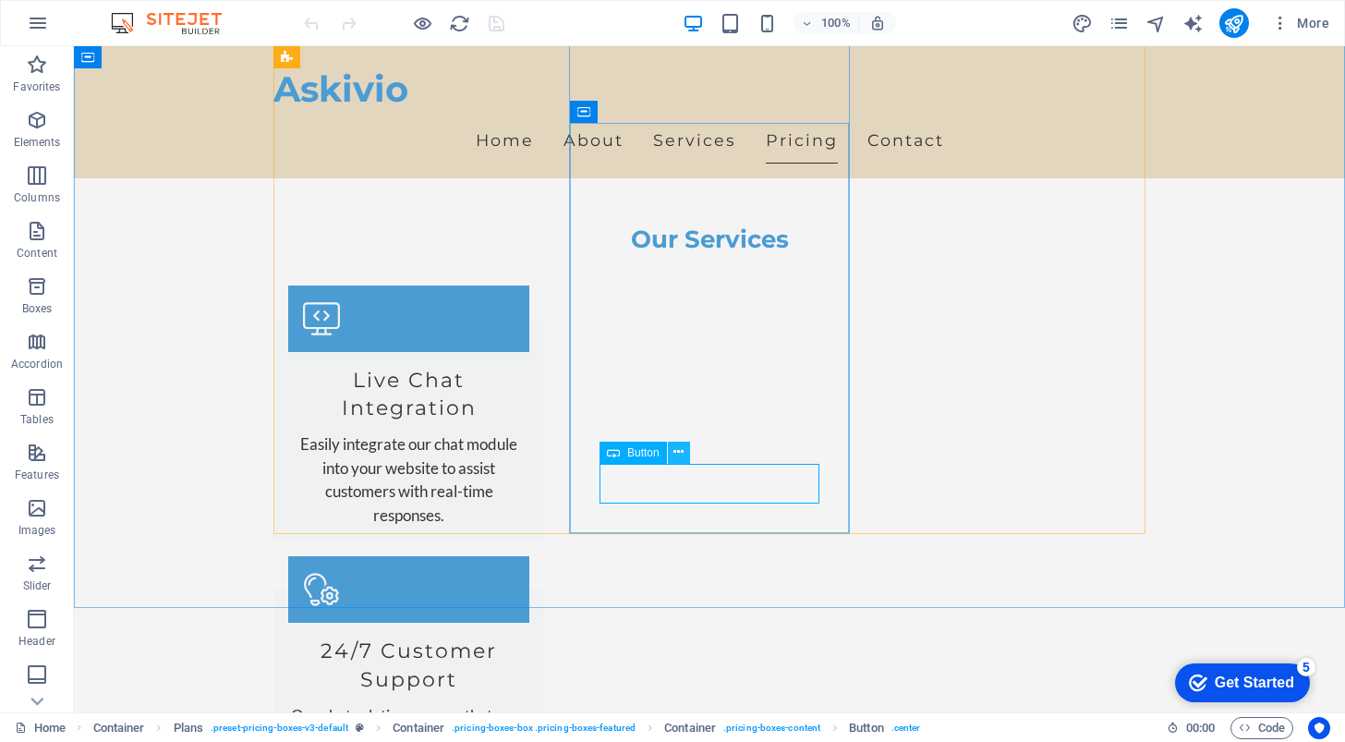
click at [682, 452] on icon at bounding box center [679, 452] width 10 height 19
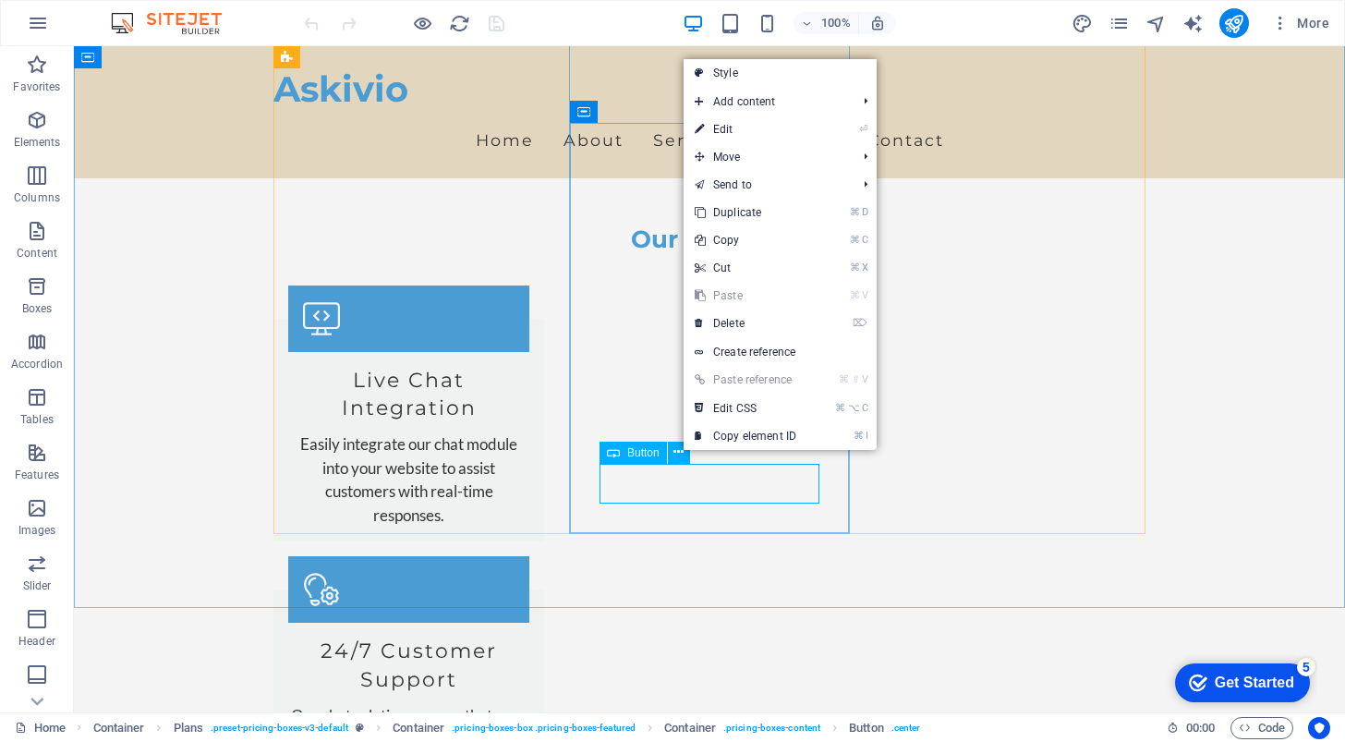
click at [647, 454] on span "Button" at bounding box center [643, 452] width 32 height 11
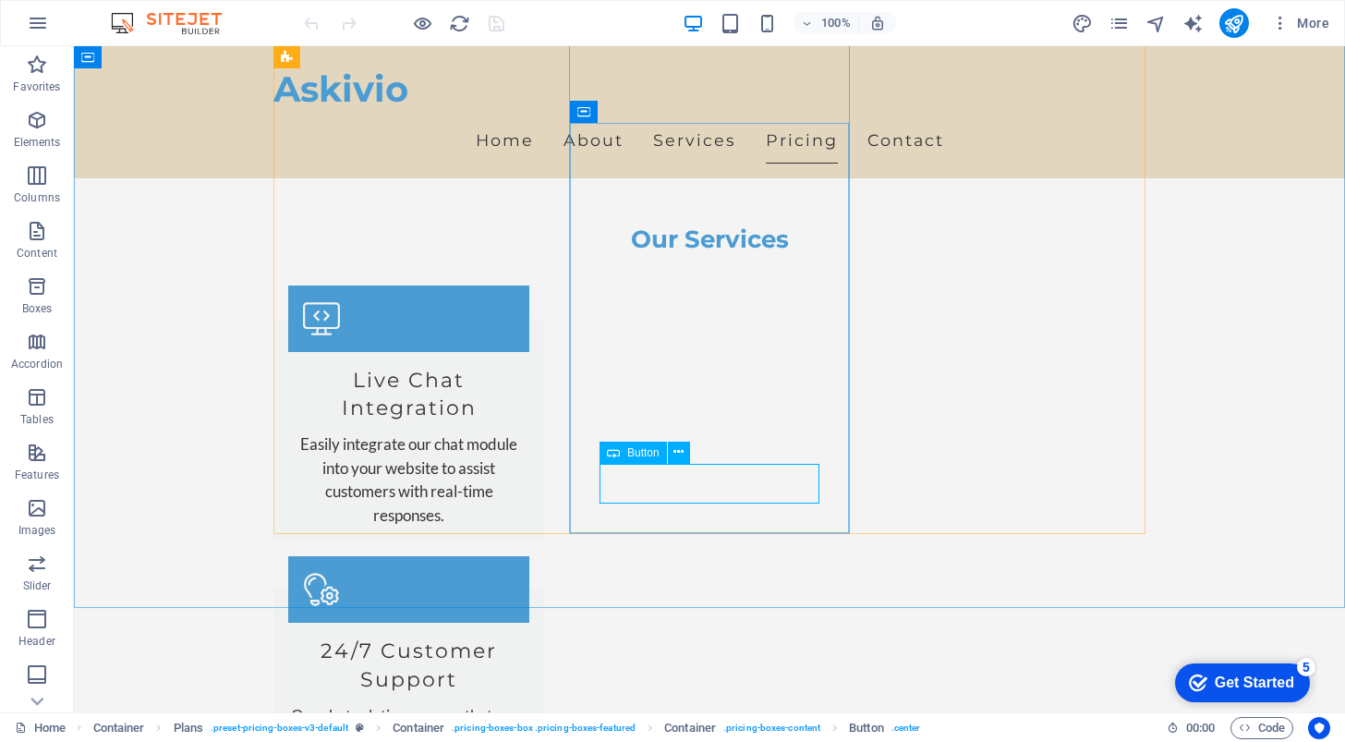
click at [627, 454] on span "Button" at bounding box center [643, 452] width 32 height 11
drag, startPoint x: 626, startPoint y: 454, endPoint x: 235, endPoint y: 413, distance: 393.8
click at [627, 454] on span "Button" at bounding box center [643, 452] width 32 height 11
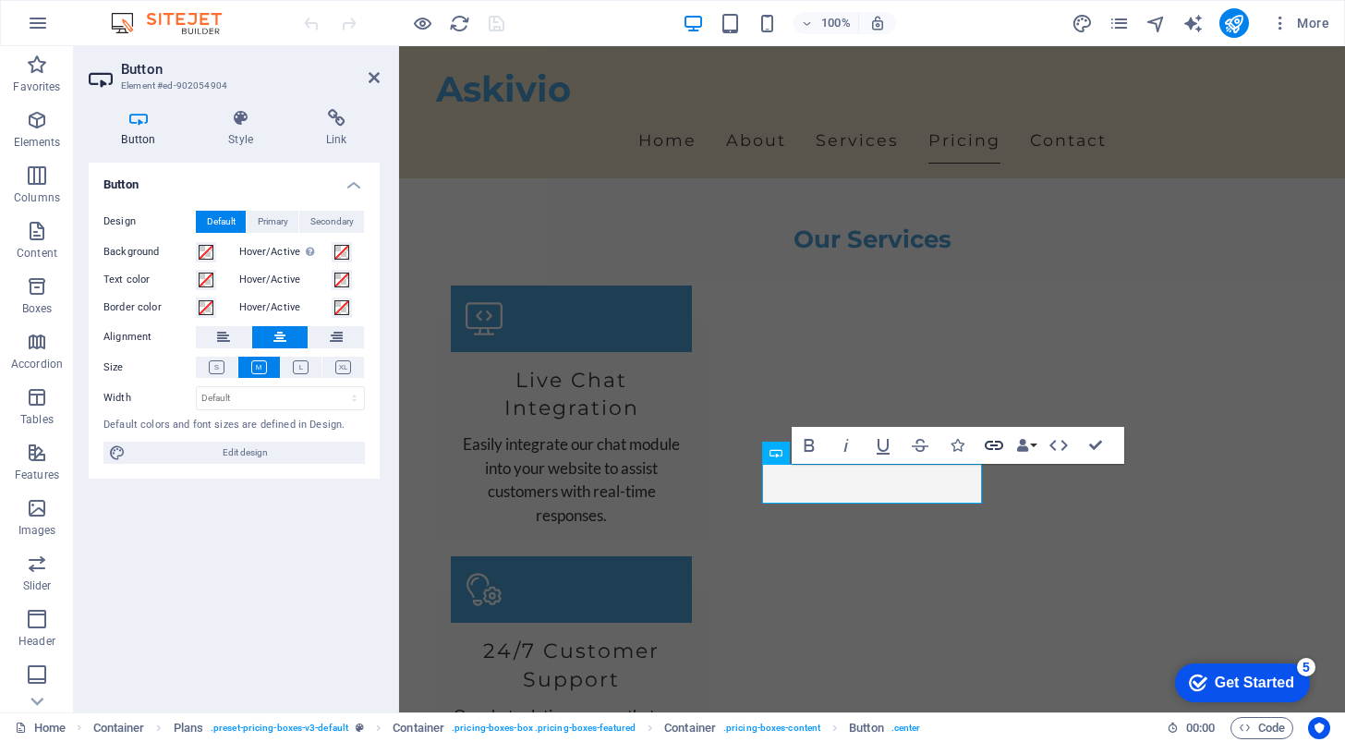
click at [999, 444] on icon "button" at bounding box center [994, 445] width 22 height 22
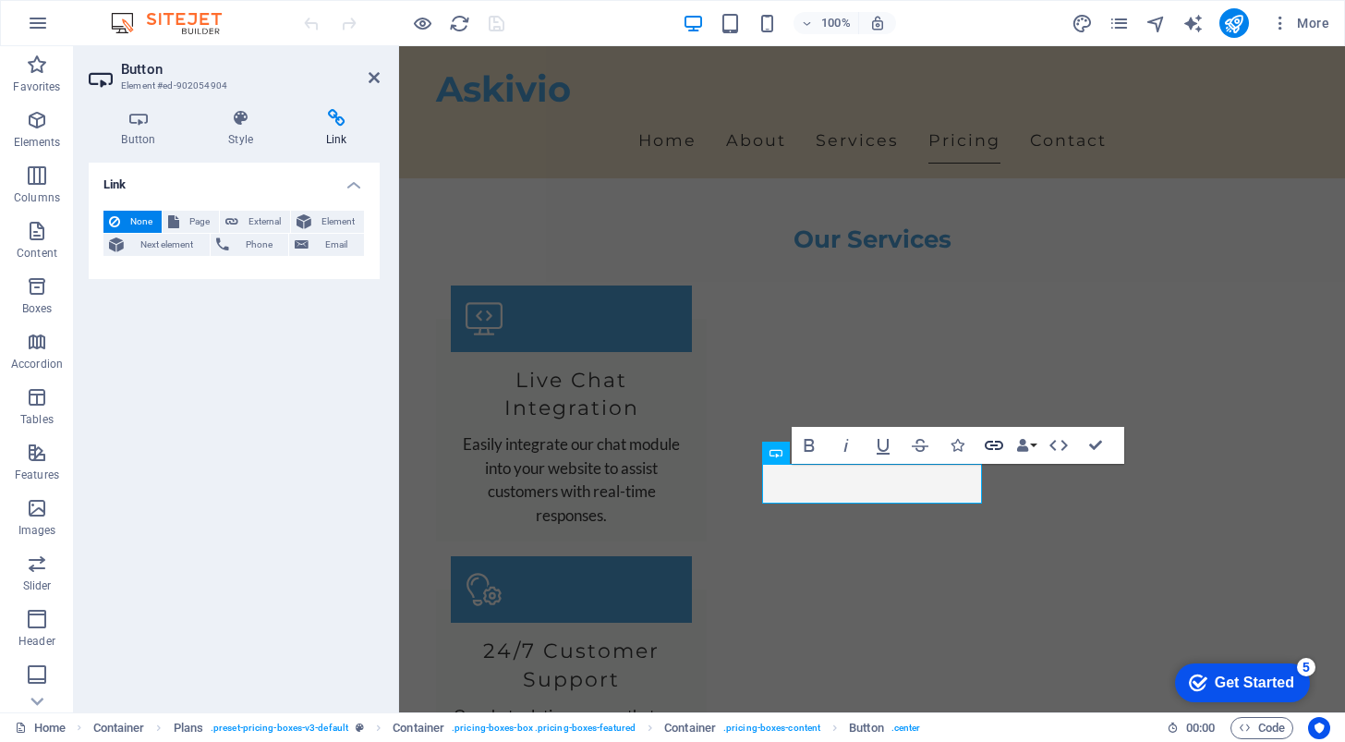
click at [999, 444] on icon "button" at bounding box center [994, 445] width 22 height 22
click at [373, 75] on icon at bounding box center [374, 77] width 11 height 15
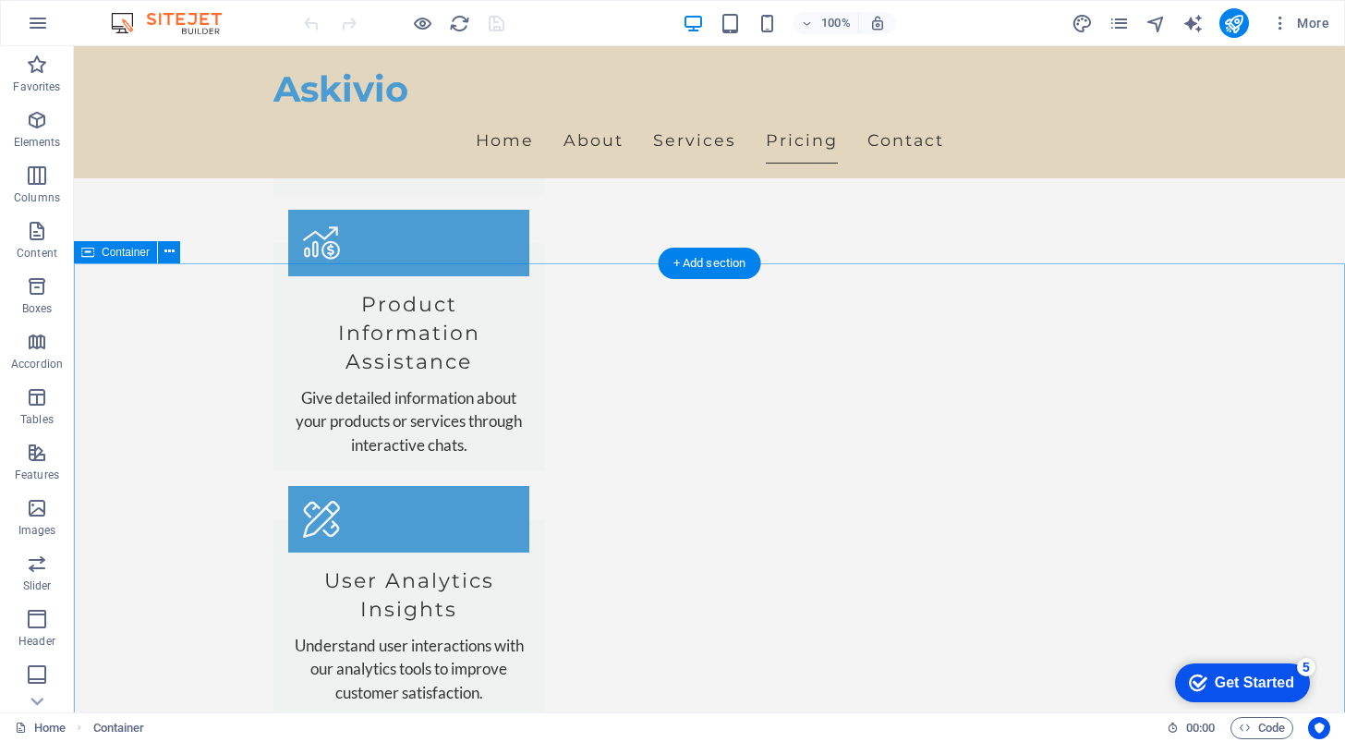
scroll to position [2579, 0]
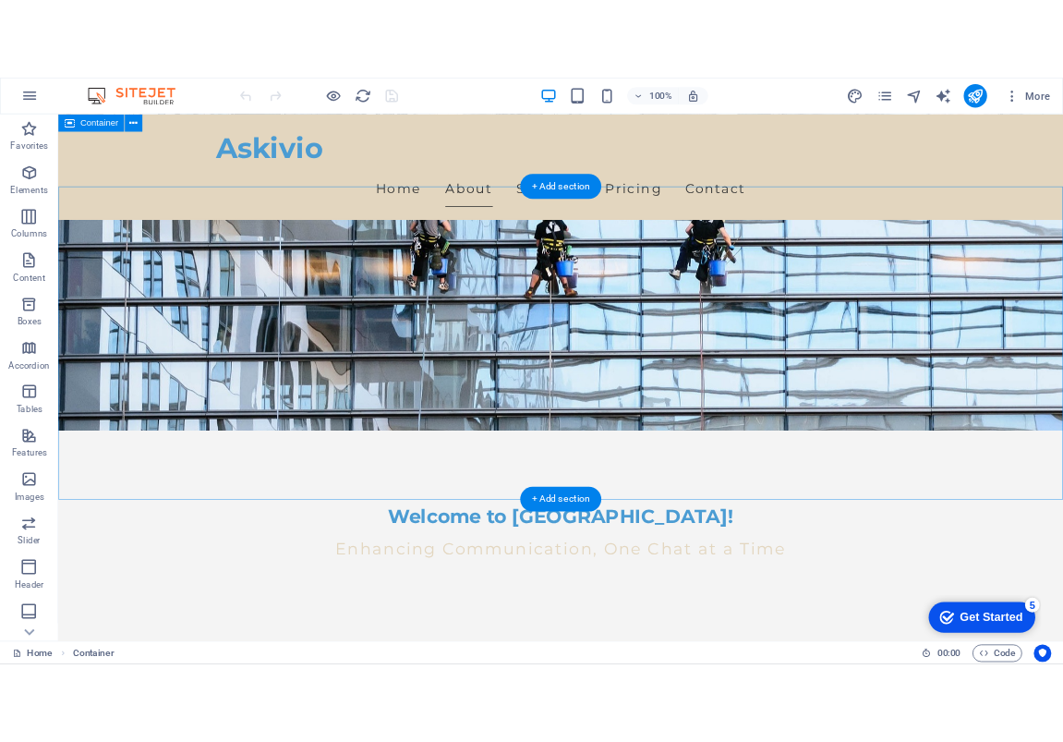
scroll to position [0, 0]
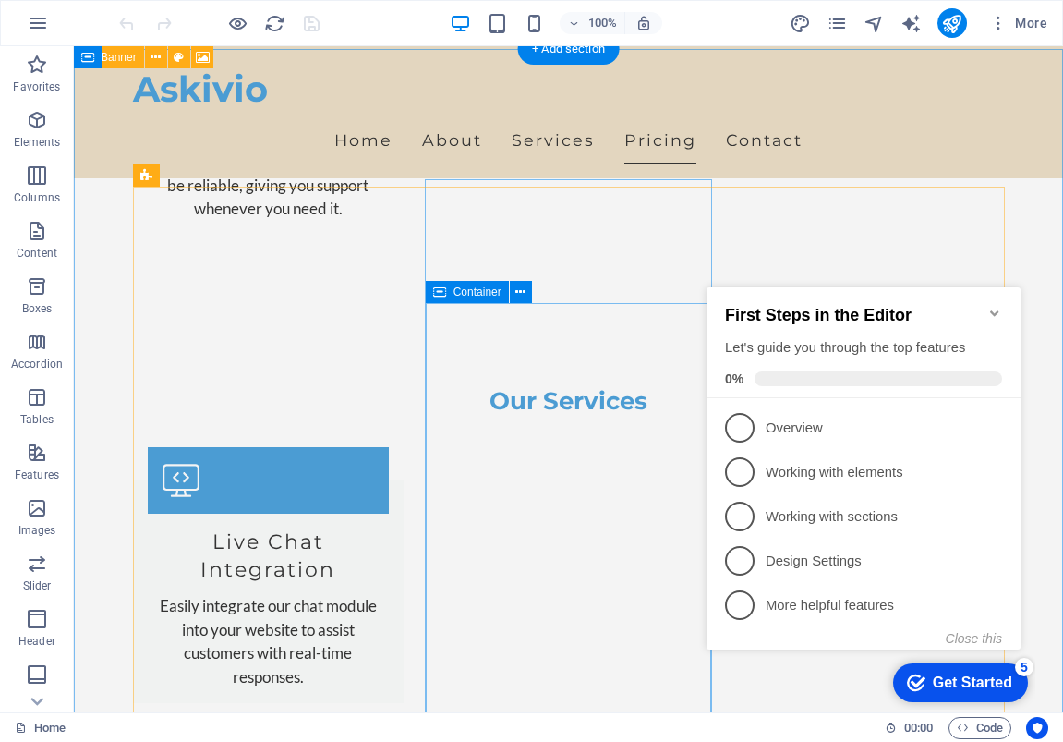
scroll to position [1771, 0]
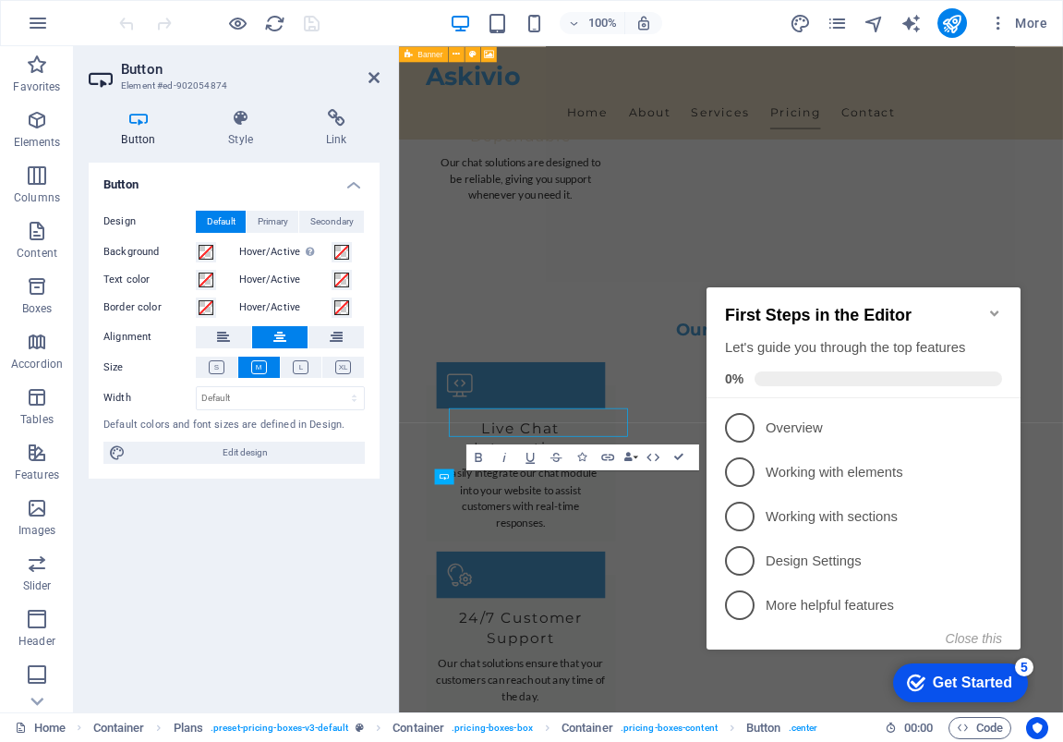
scroll to position [1860, 0]
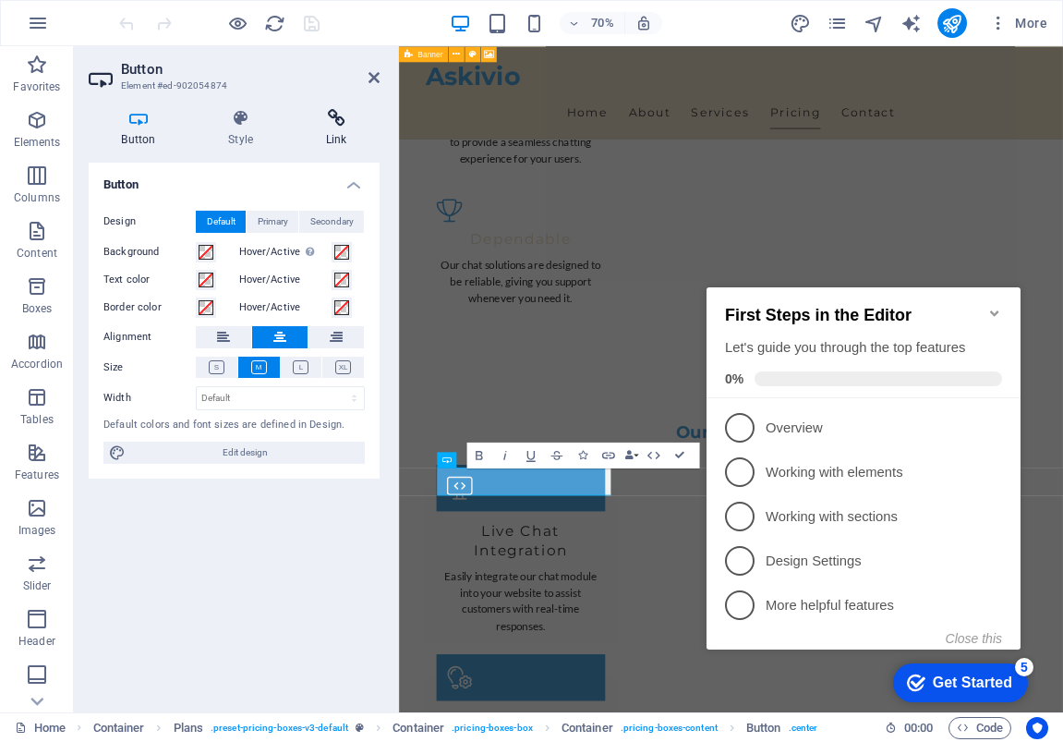
click at [328, 123] on icon at bounding box center [336, 118] width 87 height 18
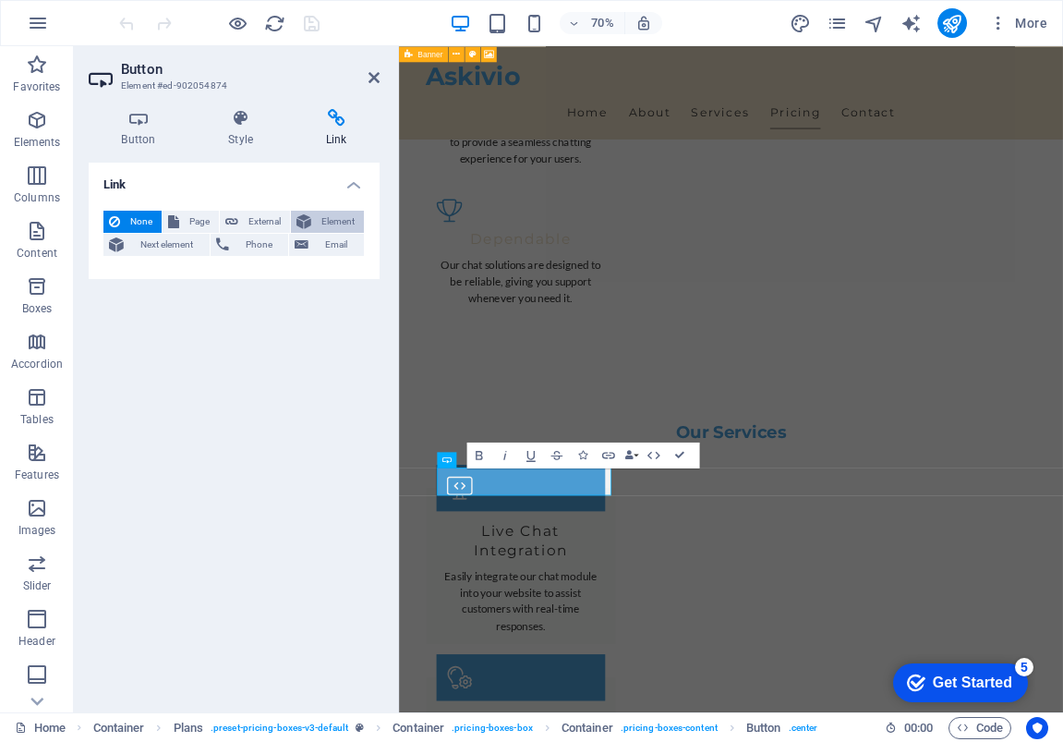
click at [322, 218] on span "Element" at bounding box center [338, 222] width 42 height 22
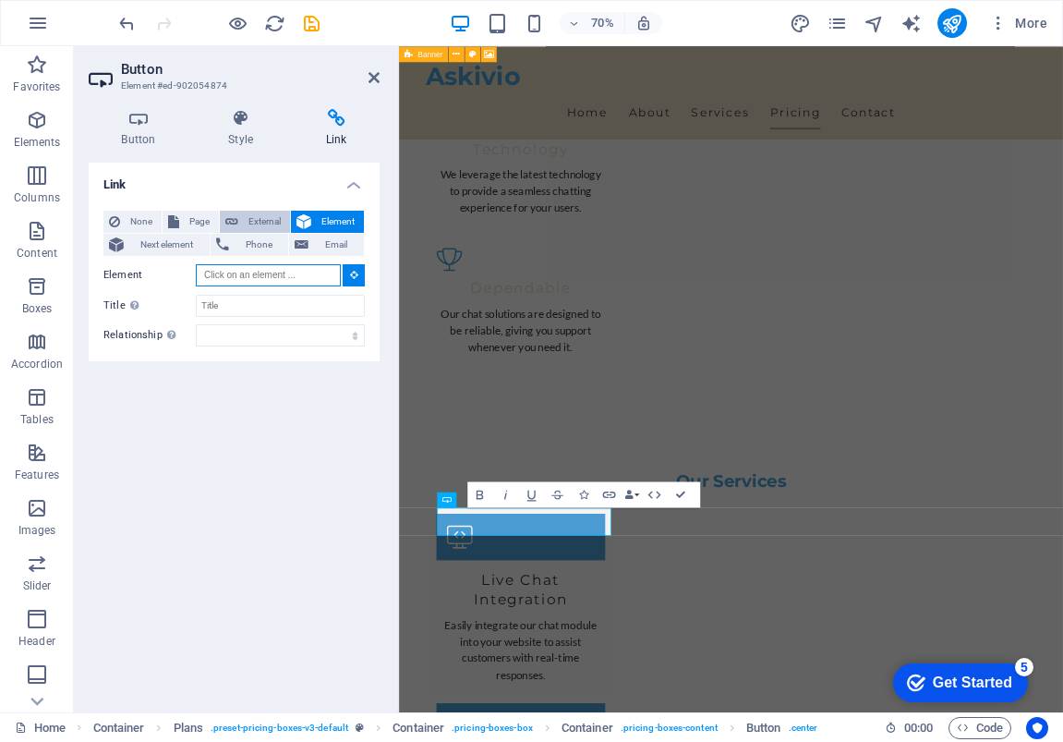
scroll to position [1774, 0]
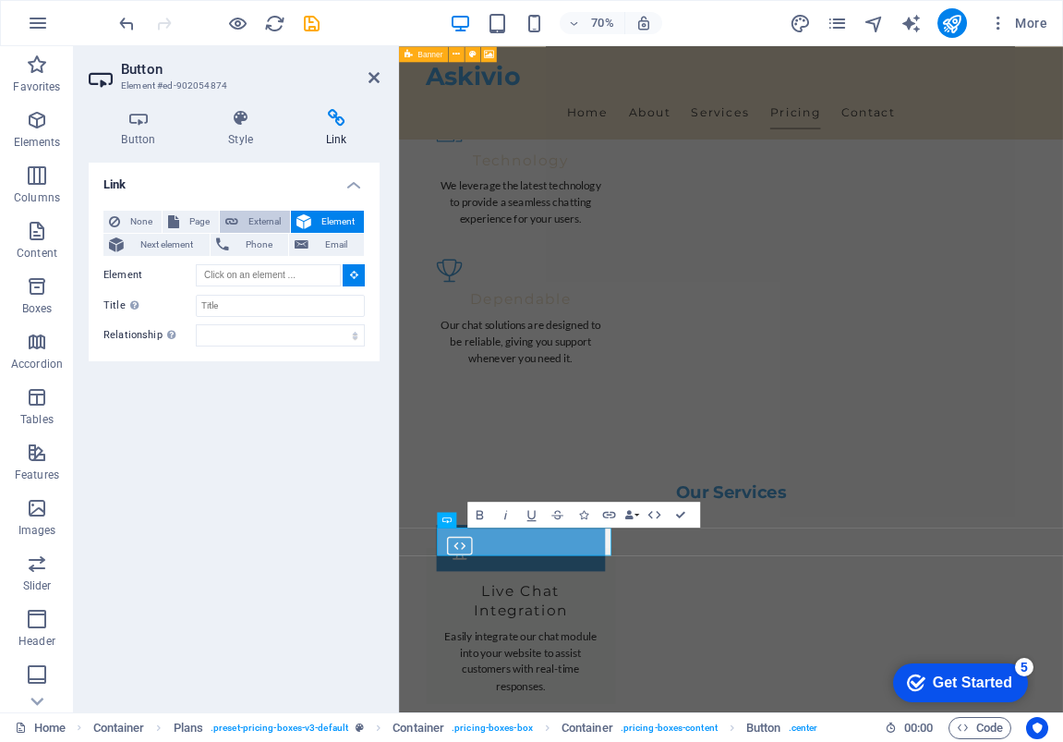
click at [252, 222] on span "External" at bounding box center [264, 222] width 41 height 22
select select
select select "blank"
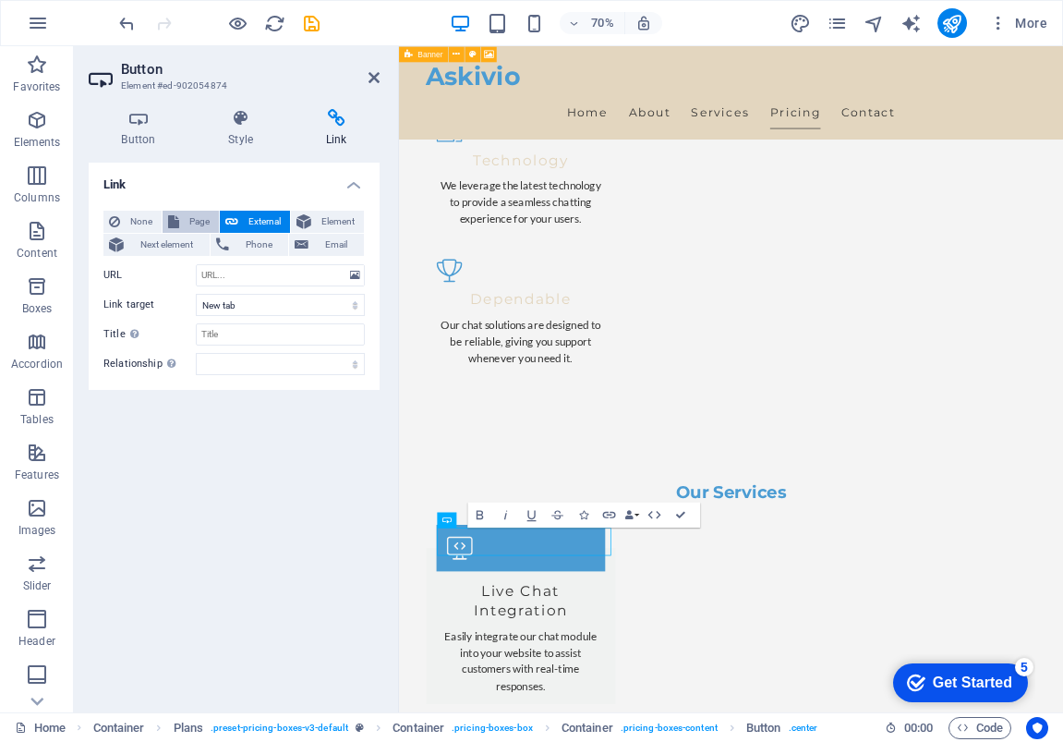
click at [190, 228] on span "Page" at bounding box center [199, 222] width 29 height 22
select select
click at [181, 240] on span "Next element" at bounding box center [166, 245] width 75 height 22
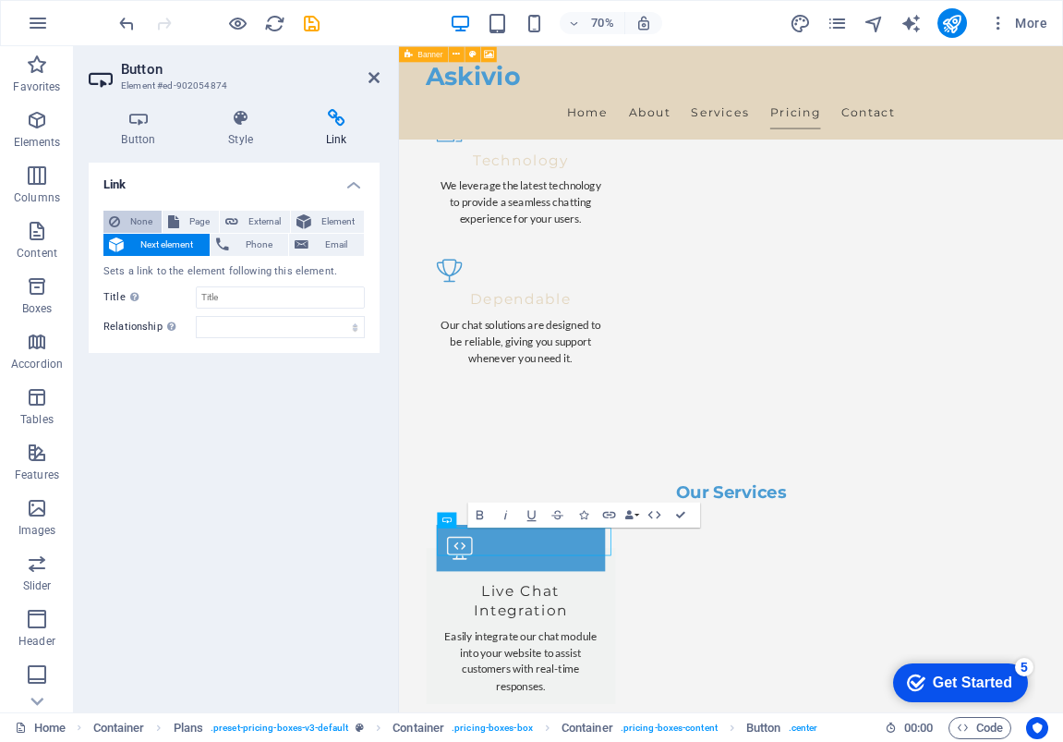
click at [145, 214] on span "None" at bounding box center [141, 222] width 30 height 22
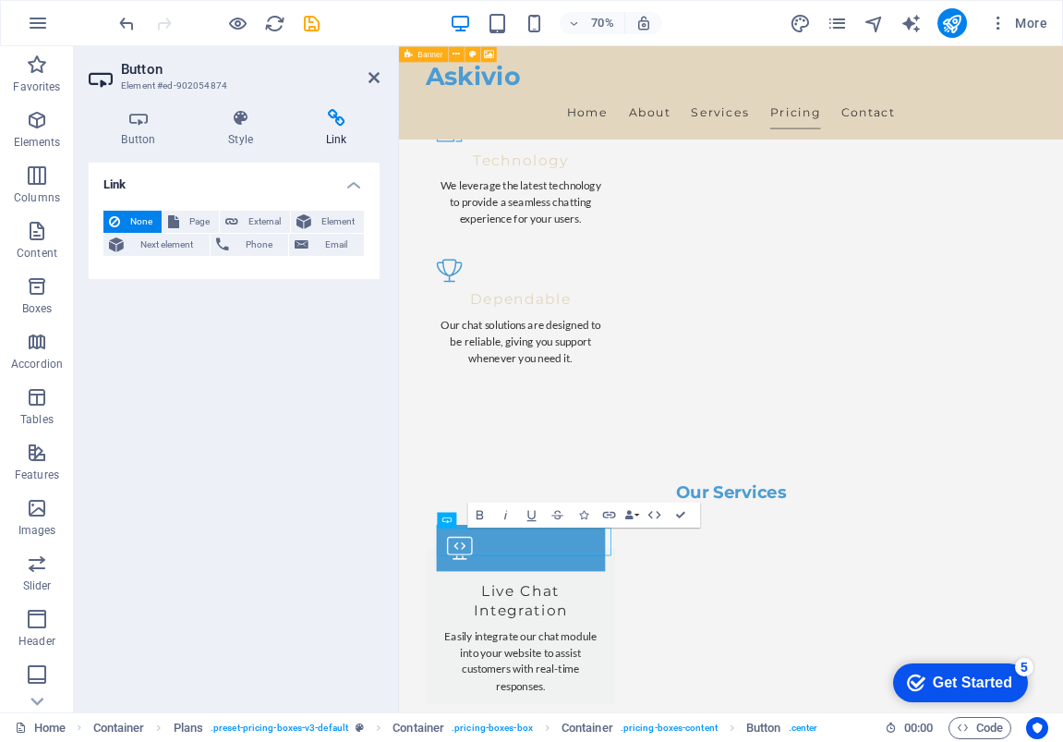
click at [335, 131] on h4 "Link" at bounding box center [336, 128] width 87 height 39
click at [145, 123] on icon at bounding box center [139, 118] width 100 height 18
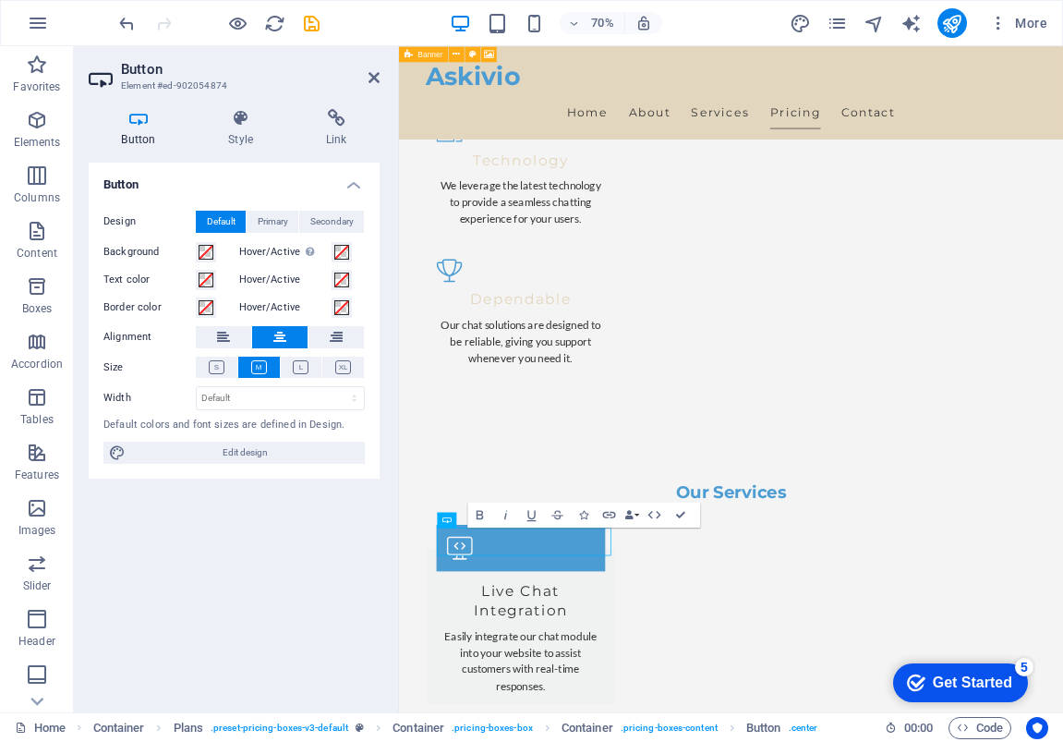
click at [357, 183] on h4 "Button" at bounding box center [234, 179] width 291 height 33
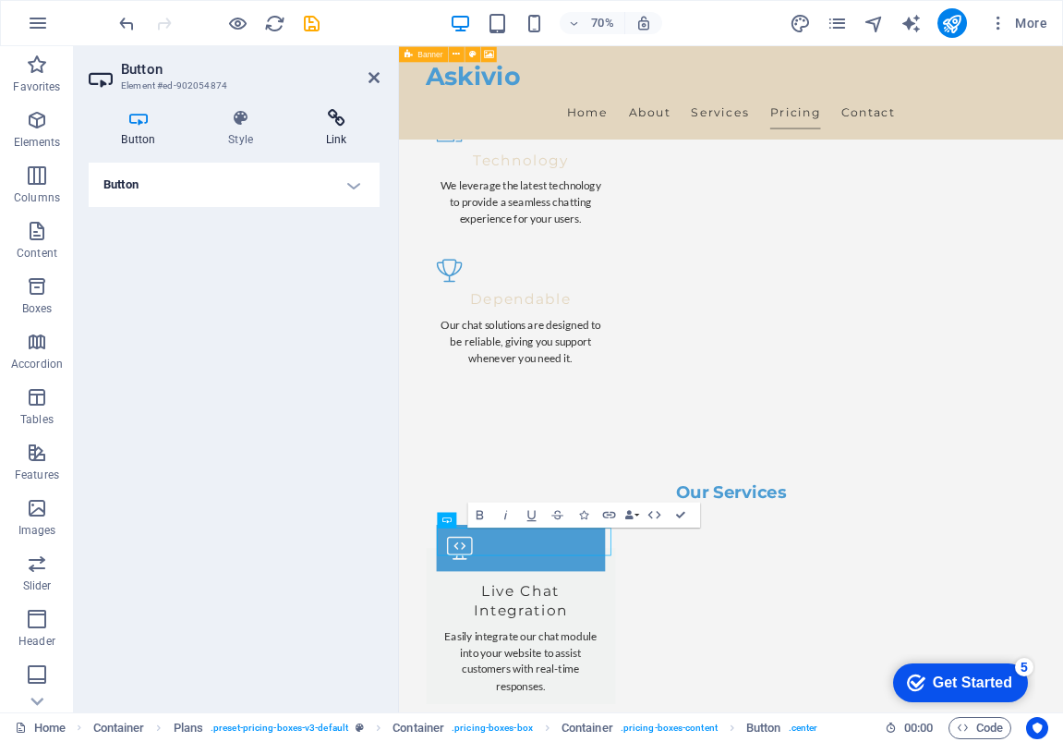
click at [343, 123] on icon at bounding box center [336, 118] width 87 height 18
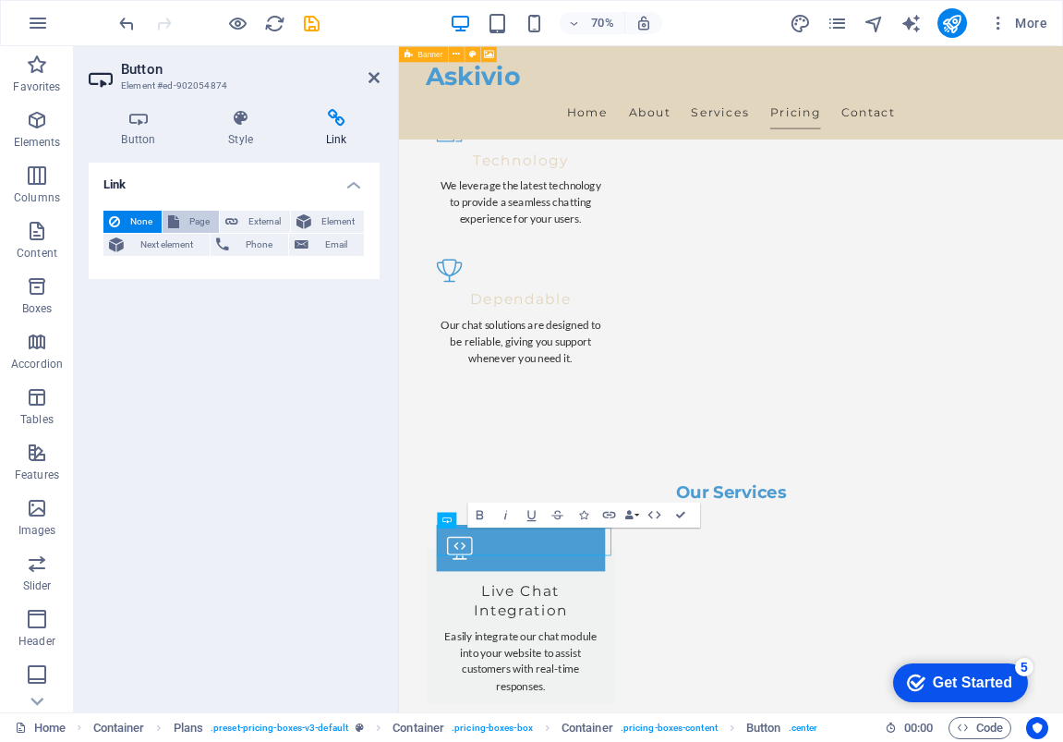
click at [188, 222] on span "Page" at bounding box center [199, 222] width 29 height 22
select select
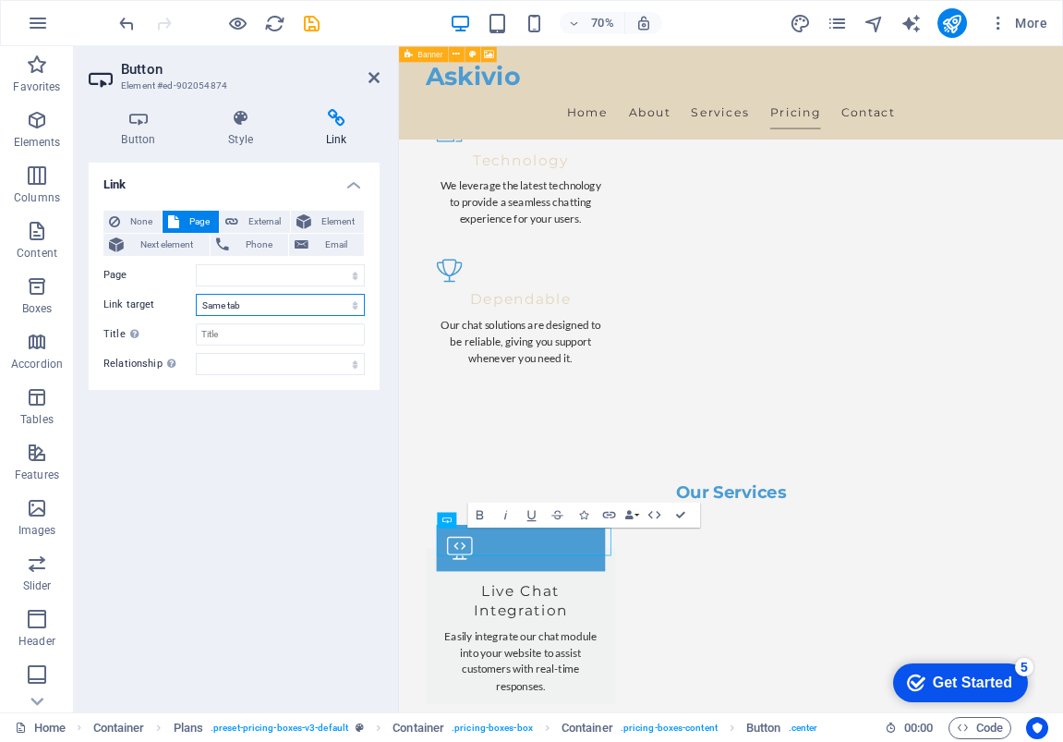
click at [245, 303] on select "New tab Same tab Overlay" at bounding box center [280, 305] width 169 height 22
select select "overlay"
click at [196, 294] on select "New tab Same tab Overlay" at bounding box center [280, 305] width 169 height 22
select select
click at [234, 270] on select "Home Subpage Legal Notice Privacy" at bounding box center [280, 275] width 169 height 22
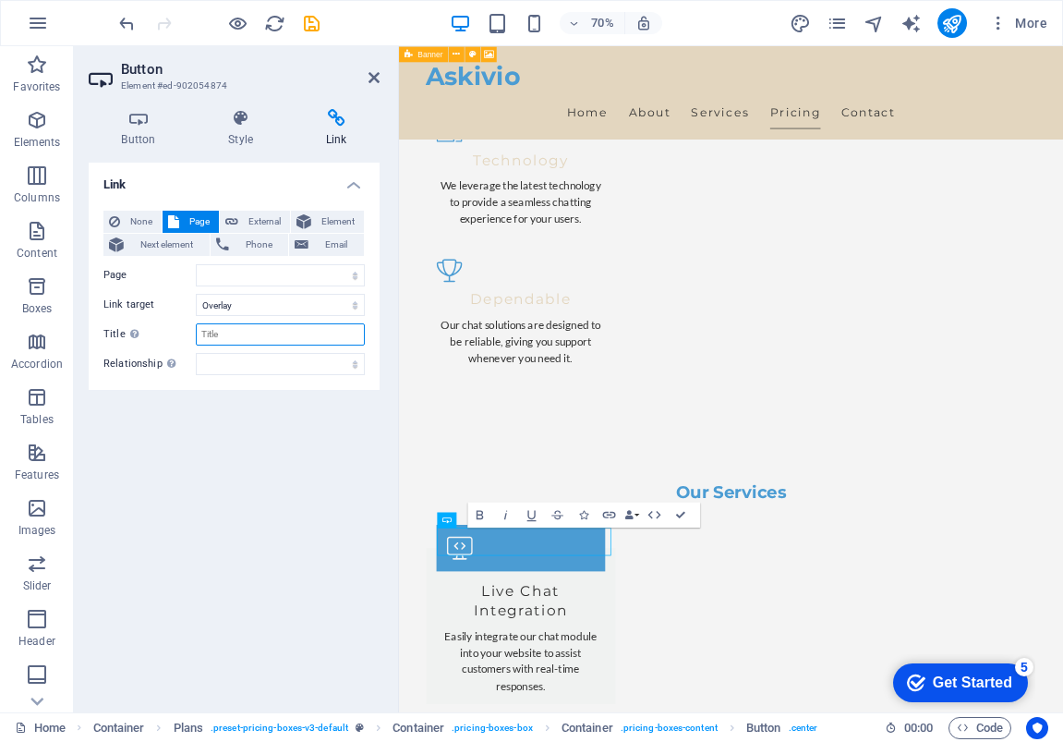
click at [229, 336] on input "Title Additional link description, should not be the same as the link text. The…" at bounding box center [280, 334] width 169 height 22
click at [221, 272] on select "Home Subpage Legal Notice Privacy" at bounding box center [280, 275] width 169 height 22
click at [257, 371] on select "alternate author bookmark external help license next nofollow noreferrer noopen…" at bounding box center [280, 364] width 169 height 22
click at [125, 185] on h4 "Link" at bounding box center [234, 179] width 291 height 33
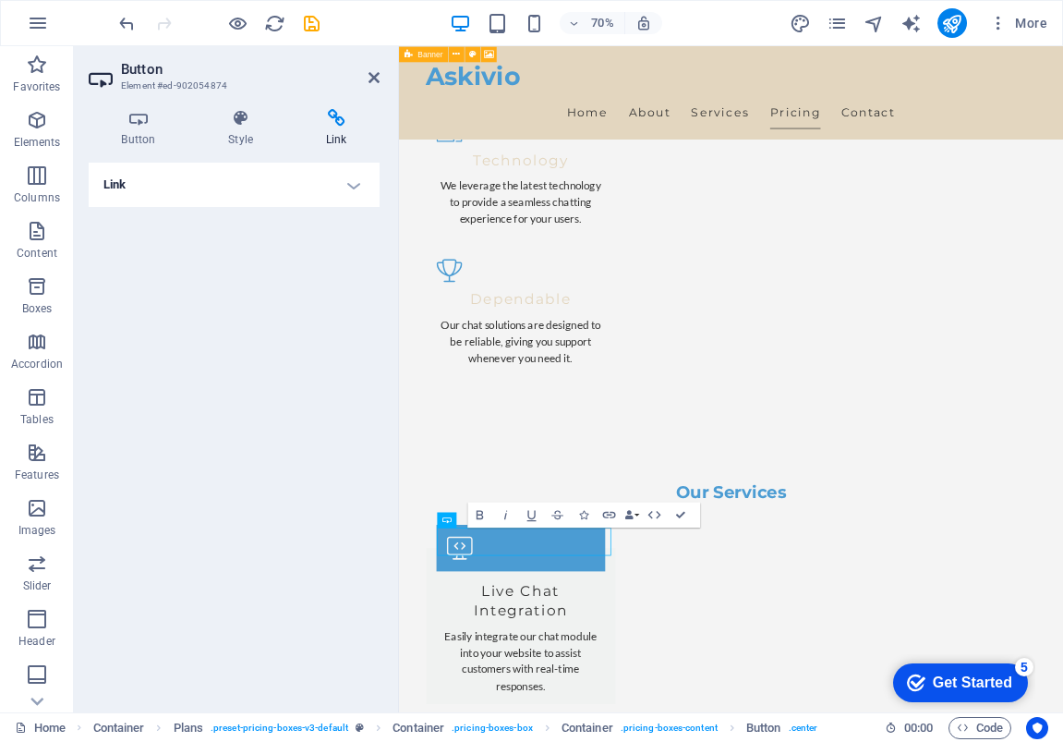
click at [248, 469] on div "Link None Page External Element Next element Phone Email Page Home Subpage Lega…" at bounding box center [234, 430] width 291 height 535
click at [610, 516] on icon "button" at bounding box center [609, 514] width 16 height 16
click at [316, 165] on h4 "Link" at bounding box center [234, 185] width 291 height 44
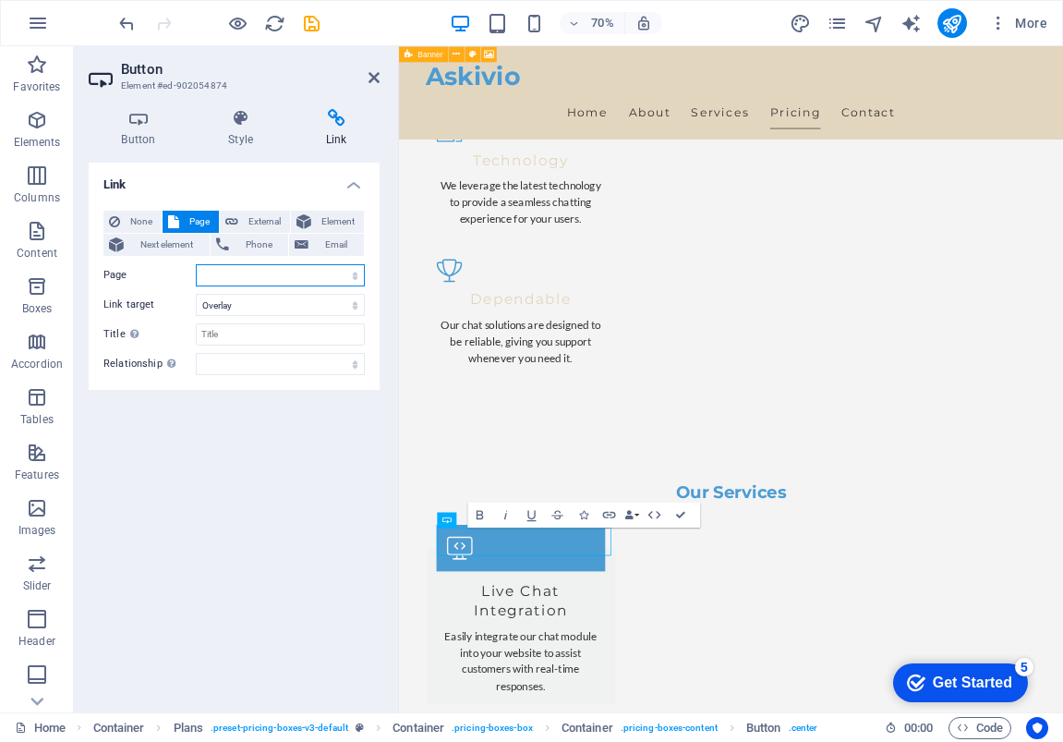
click at [212, 273] on select "Home Subpage Legal Notice Privacy" at bounding box center [280, 275] width 169 height 22
